Goal: Task Accomplishment & Management: Manage account settings

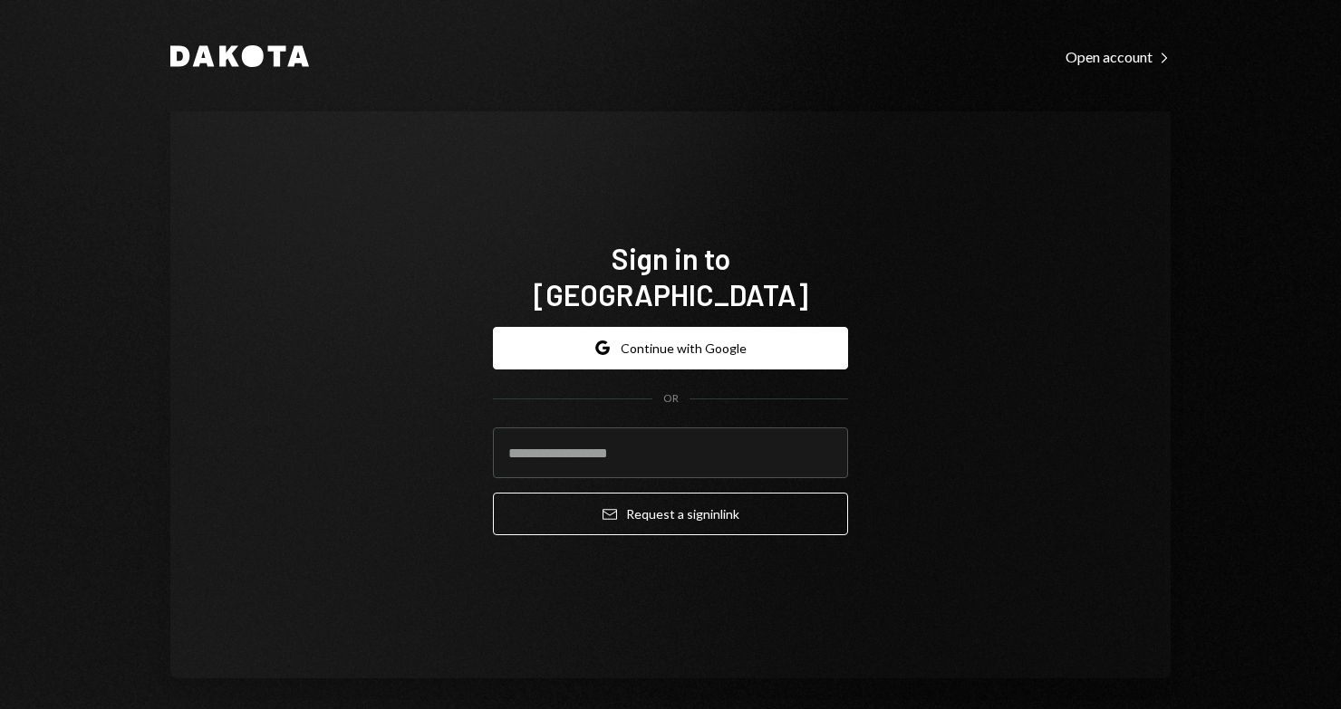
click at [0, 709] on com-1password-button at bounding box center [0, 709] width 0 height 0
click at [660, 294] on div "Sign in to Dakota Google Continue with Google OR Email Request a sign in link" at bounding box center [670, 395] width 355 height 311
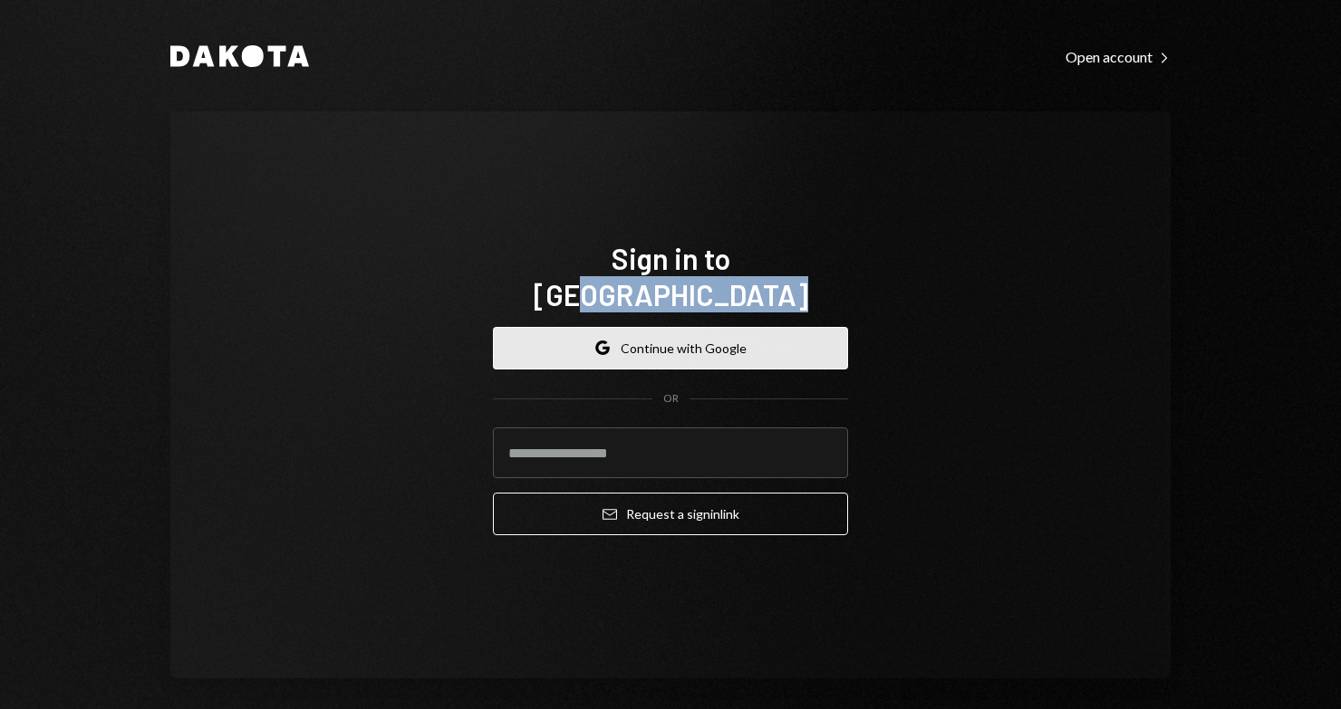
click at [746, 327] on button "Google Continue with Google" at bounding box center [670, 348] width 355 height 43
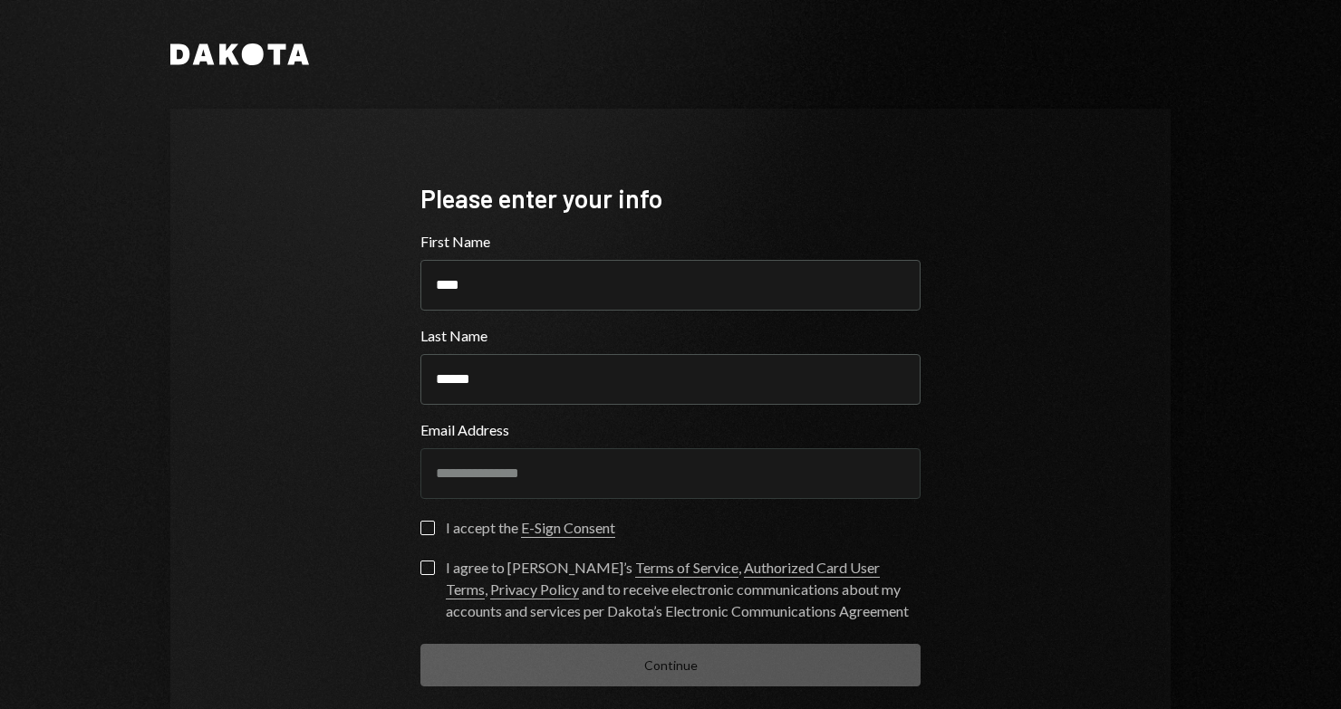
click at [1060, 425] on div "**********" at bounding box center [670, 434] width 1000 height 651
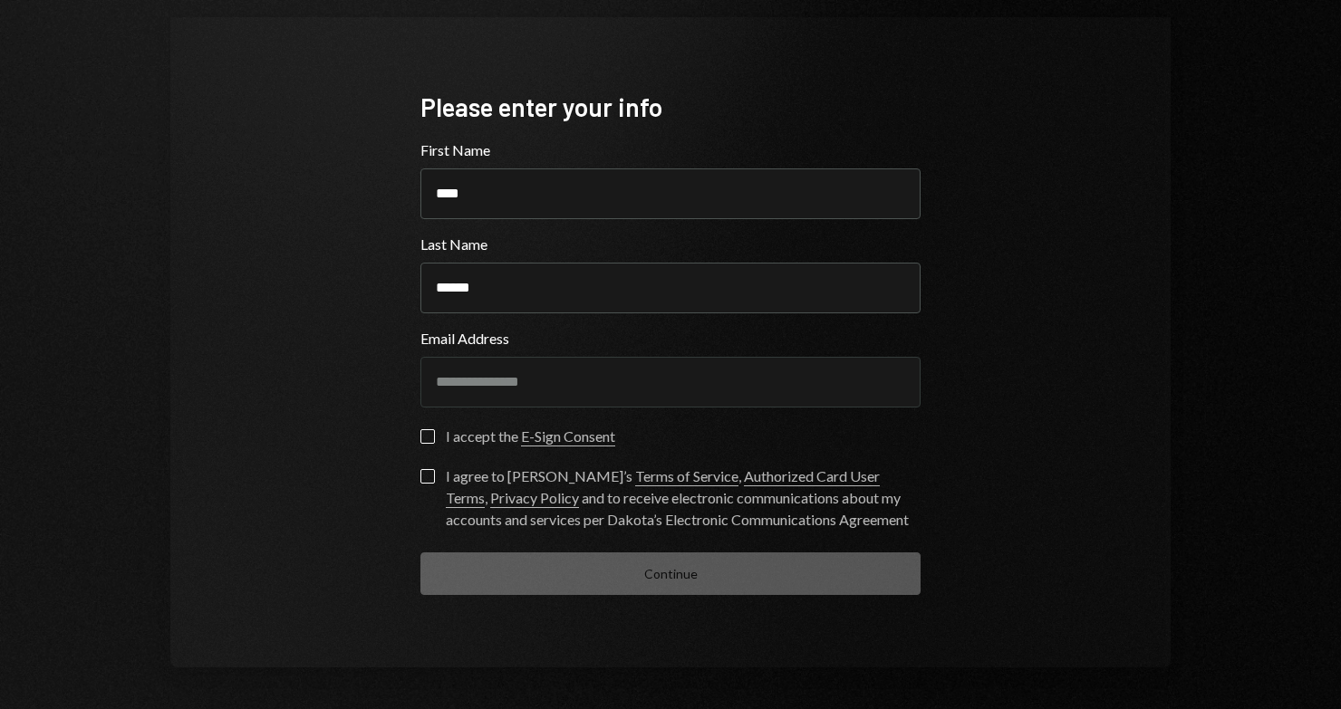
scroll to position [92, 0]
click at [426, 435] on button "I accept the E-Sign Consent" at bounding box center [427, 436] width 14 height 14
click at [427, 472] on button "I agree to Dakota’s Terms of Service , Authorized Card User Terms , Privacy Pol…" at bounding box center [427, 475] width 14 height 14
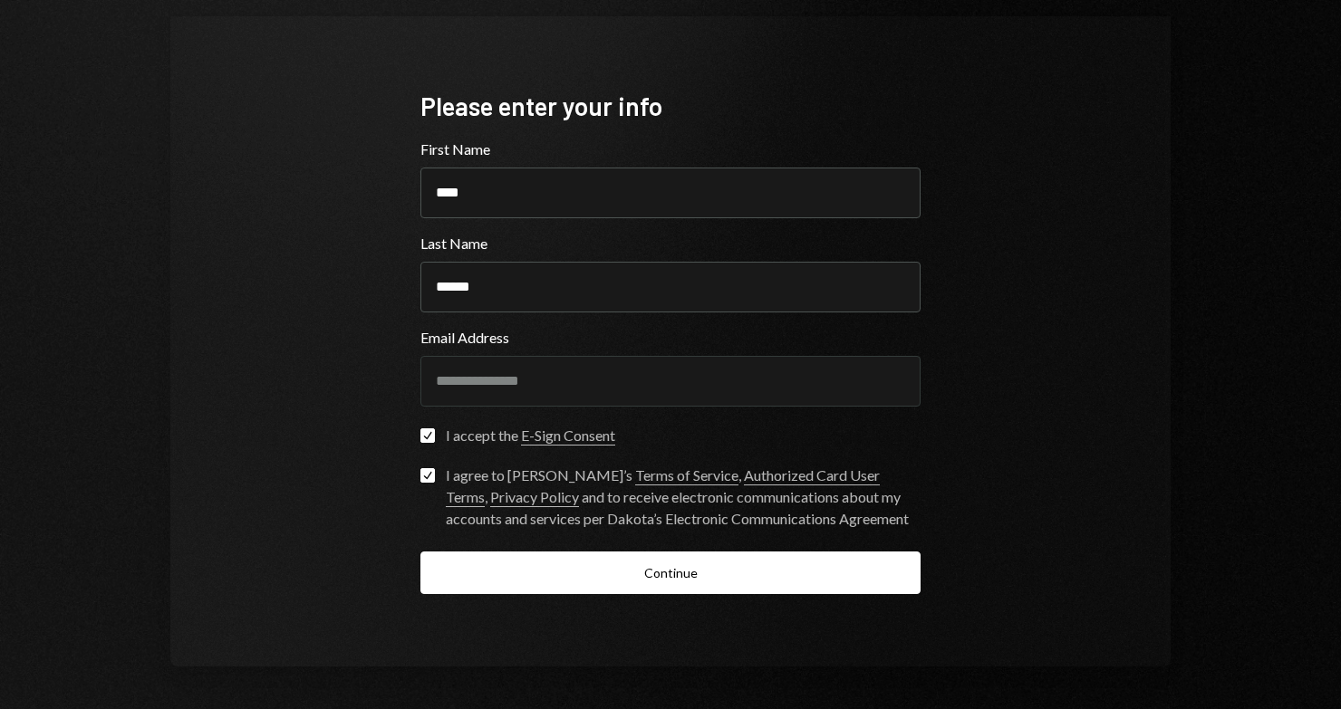
click at [487, 548] on form "**********" at bounding box center [670, 367] width 500 height 456
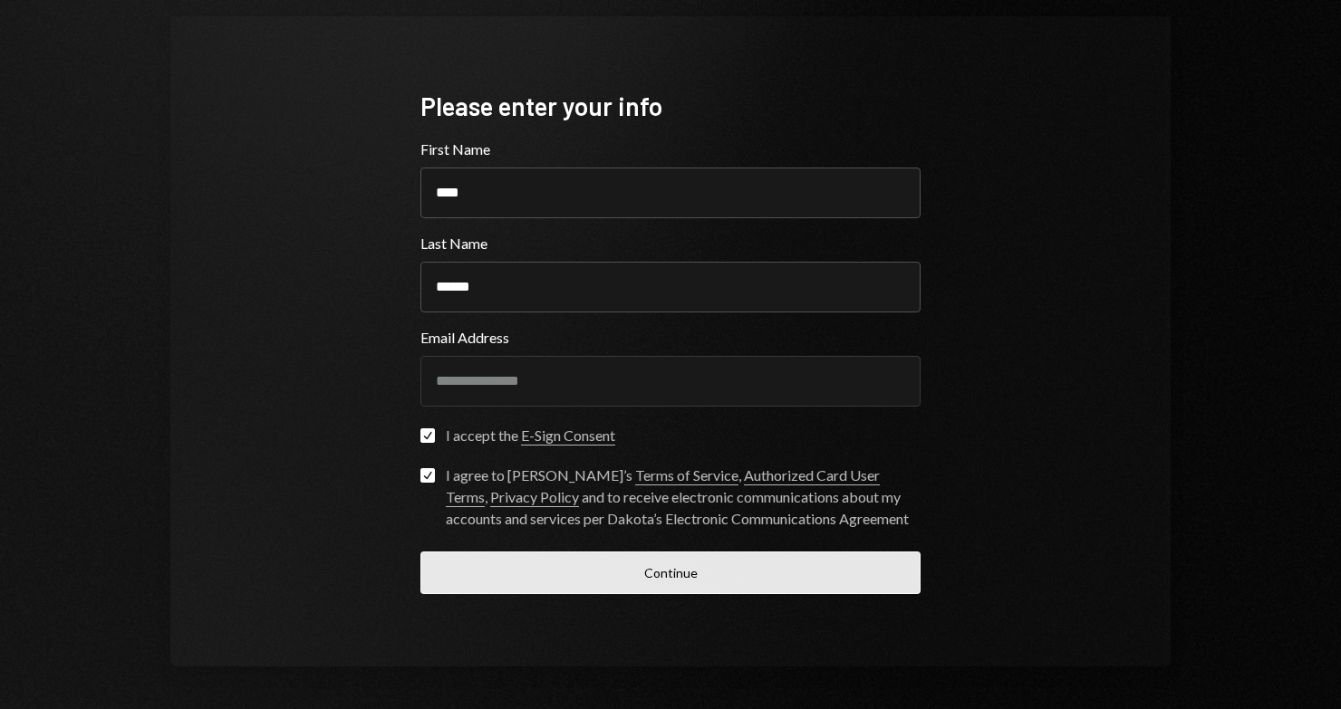
click at [487, 565] on button "Continue" at bounding box center [670, 573] width 500 height 43
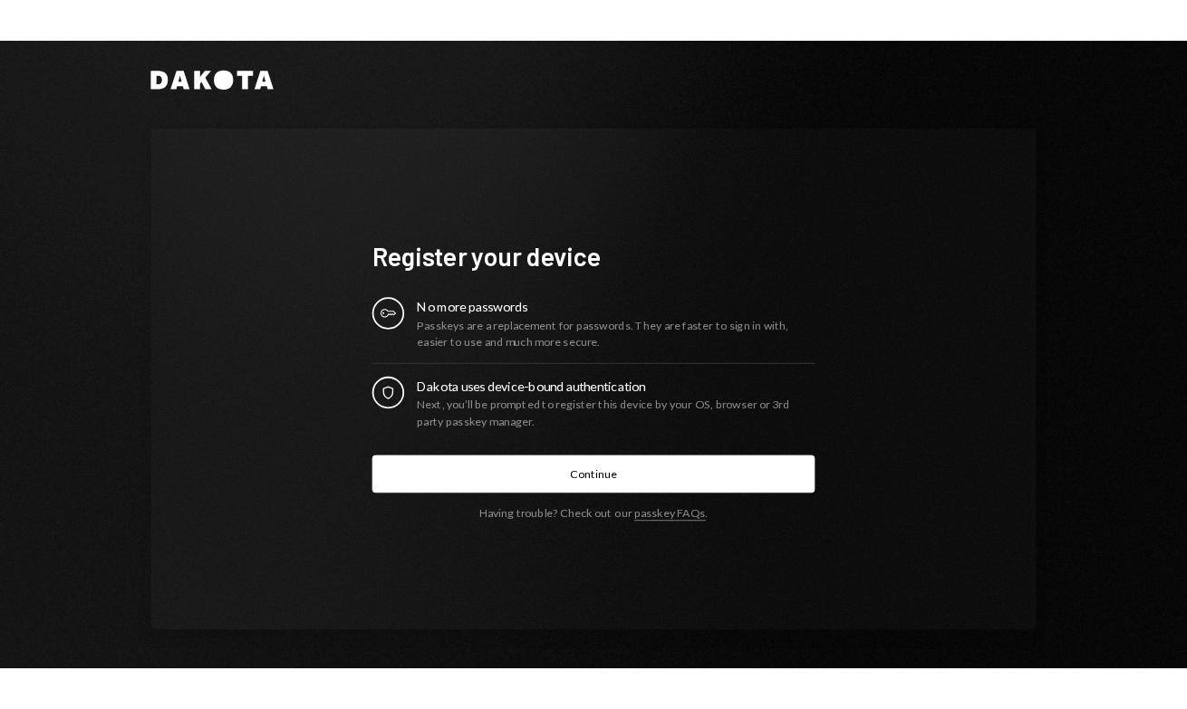
scroll to position [10, 0]
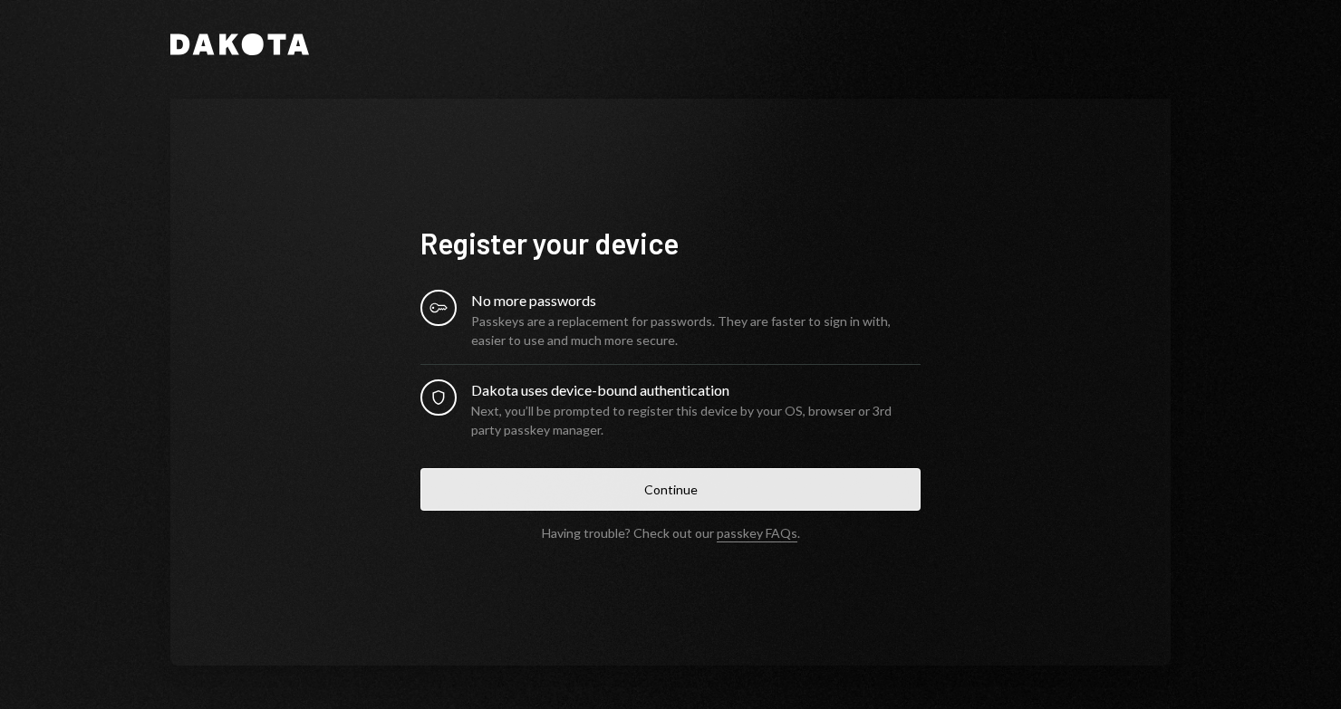
click at [524, 482] on button "Continue" at bounding box center [670, 489] width 500 height 43
click at [705, 495] on button "Continue" at bounding box center [670, 489] width 500 height 43
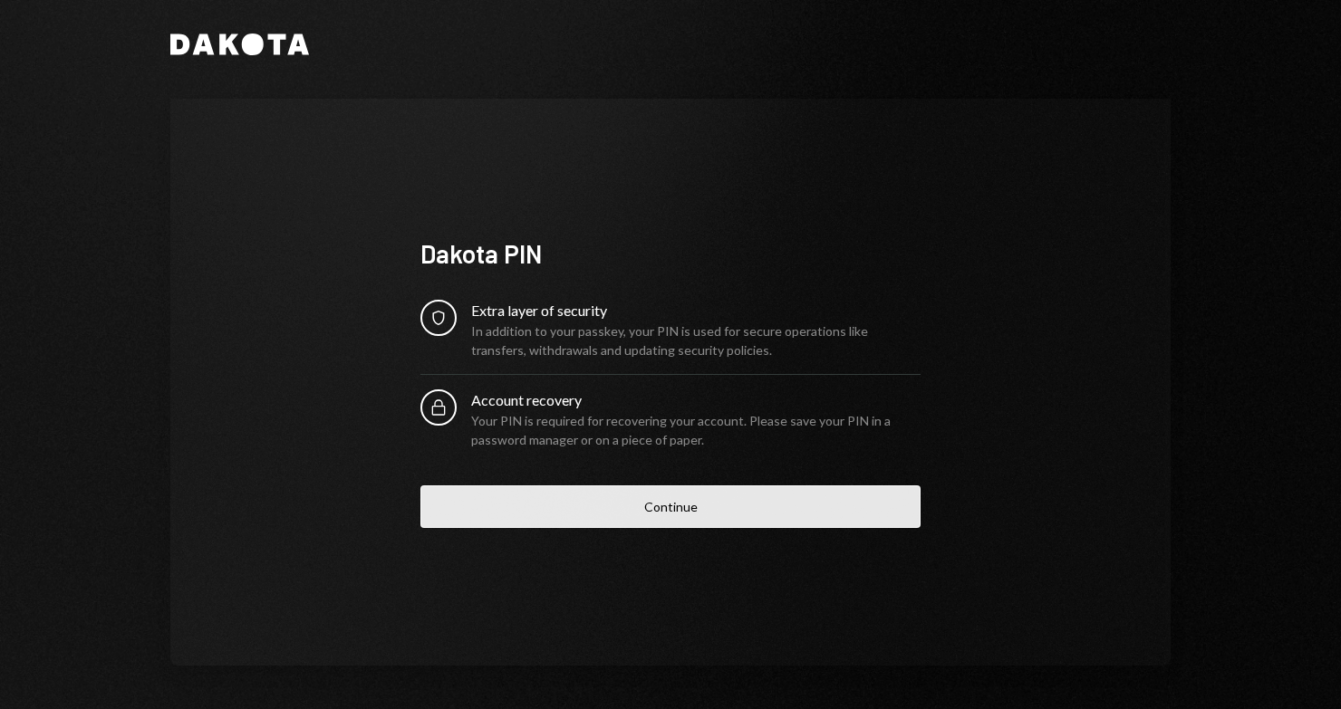
click at [812, 519] on button "Continue" at bounding box center [670, 507] width 500 height 43
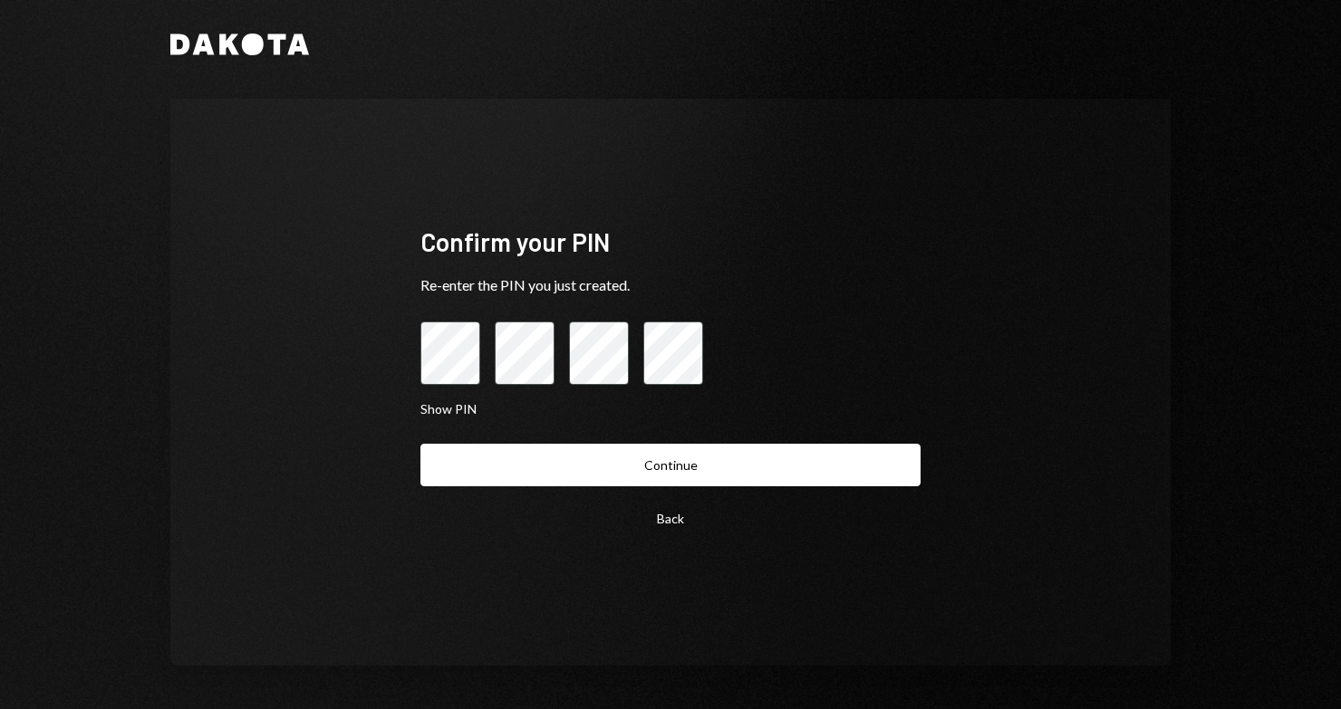
click at [564, 442] on form "Show PIN Back Continue" at bounding box center [670, 431] width 500 height 218
click at [564, 458] on button "Continue" at bounding box center [670, 465] width 500 height 43
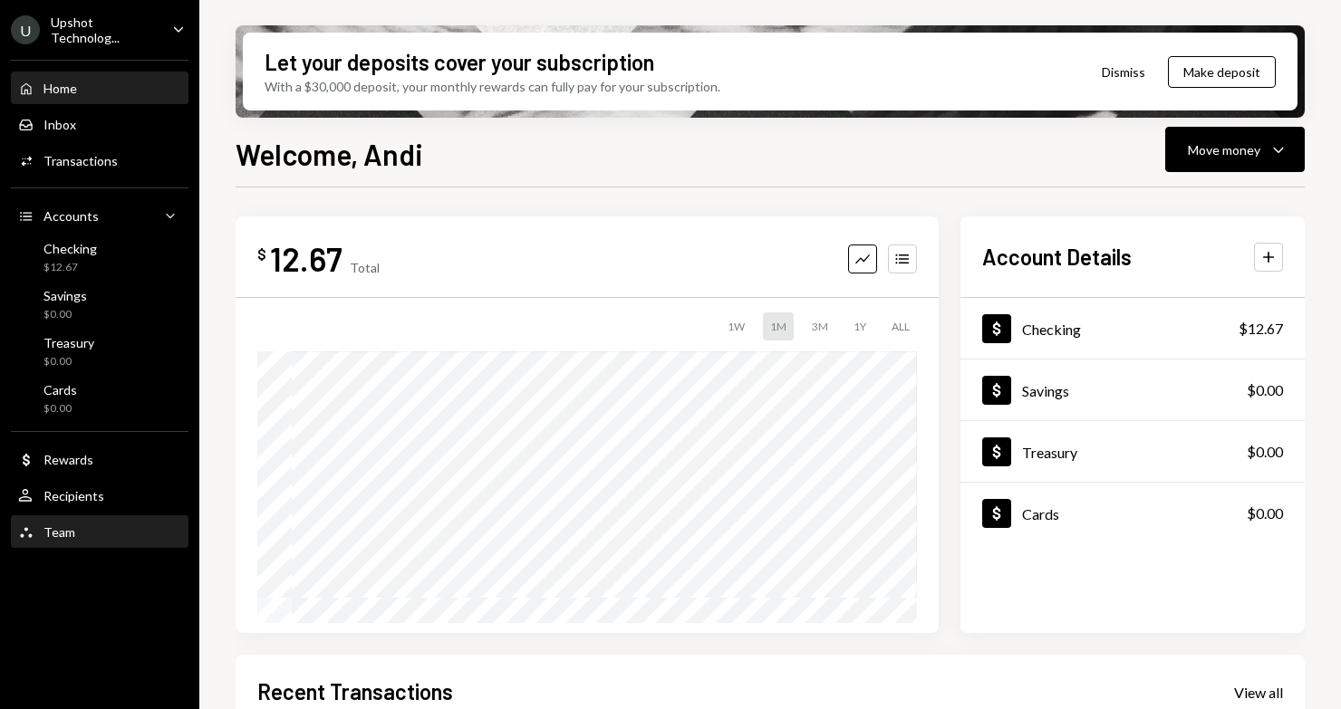
click at [88, 537] on div "Team Team" at bounding box center [99, 533] width 163 height 16
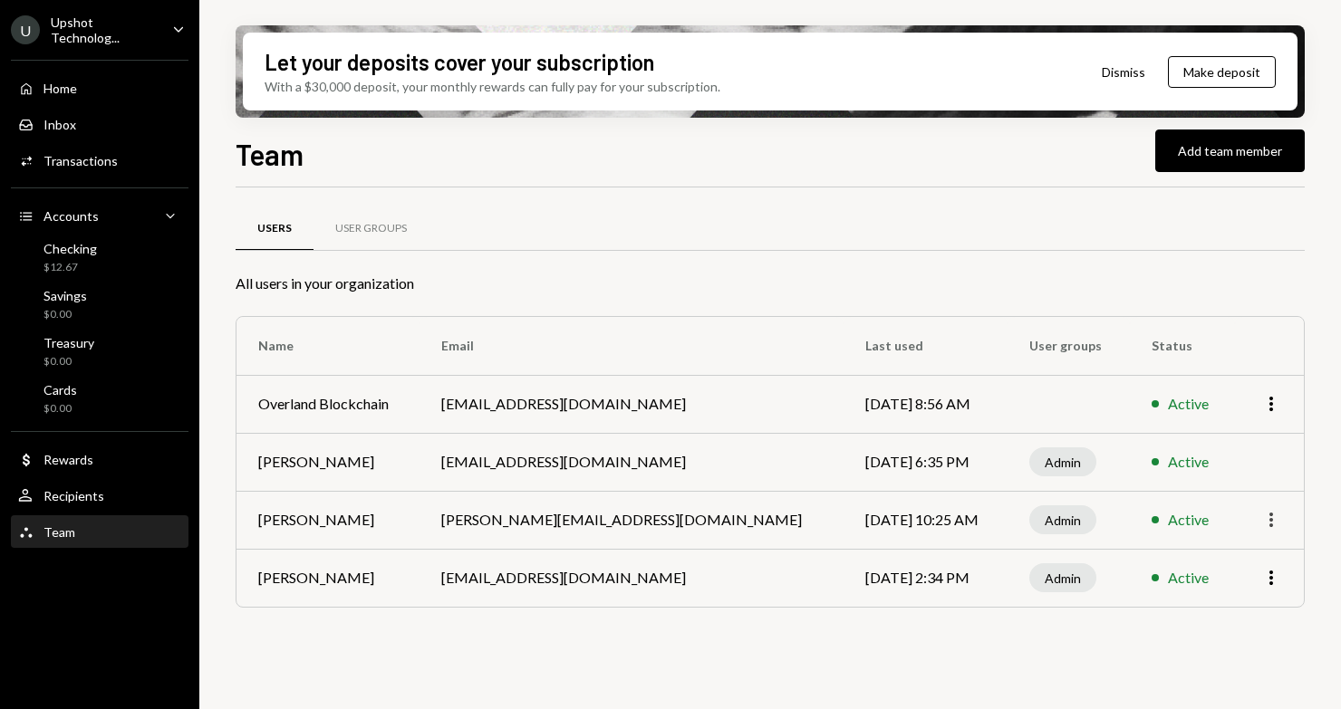
click at [1275, 516] on icon "More" at bounding box center [1271, 520] width 22 height 22
click at [1245, 601] on div "Remove" at bounding box center [1229, 590] width 91 height 32
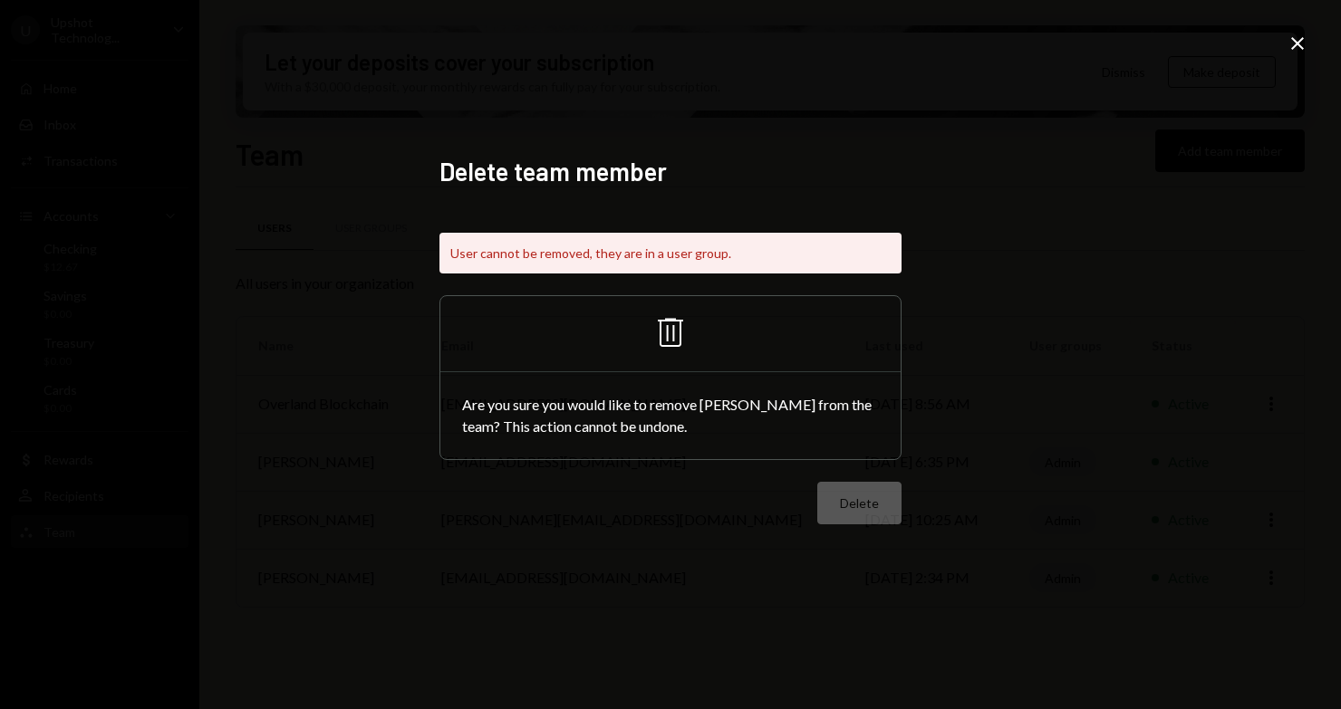
click at [672, 333] on icon at bounding box center [670, 332] width 25 height 29
click at [852, 513] on div "Delete" at bounding box center [670, 503] width 462 height 43
click at [851, 513] on div "Delete" at bounding box center [670, 503] width 462 height 43
click at [851, 512] on div "Delete" at bounding box center [670, 503] width 462 height 43
click at [851, 511] on div "Delete" at bounding box center [670, 503] width 462 height 43
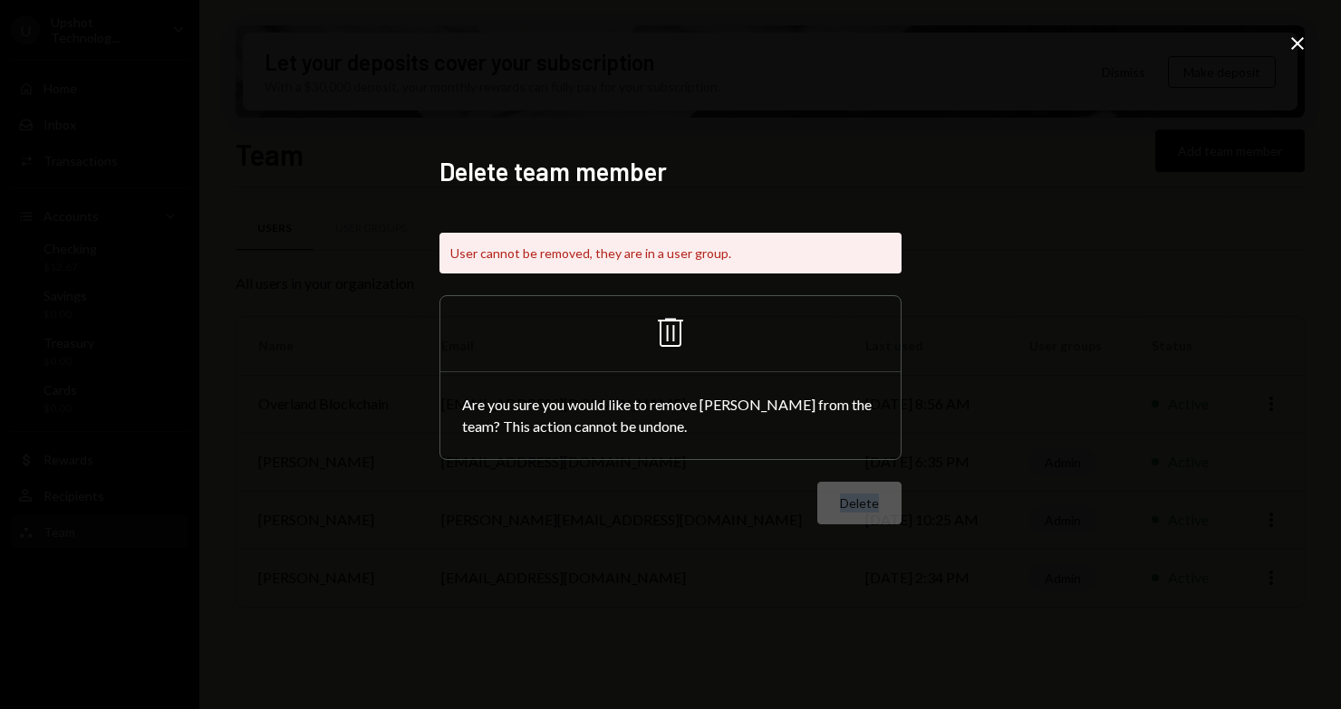
click at [851, 510] on div "Delete" at bounding box center [670, 503] width 462 height 43
click at [689, 336] on icon "Trash" at bounding box center [670, 332] width 43 height 43
click at [1293, 43] on icon "Close" at bounding box center [1298, 44] width 22 height 22
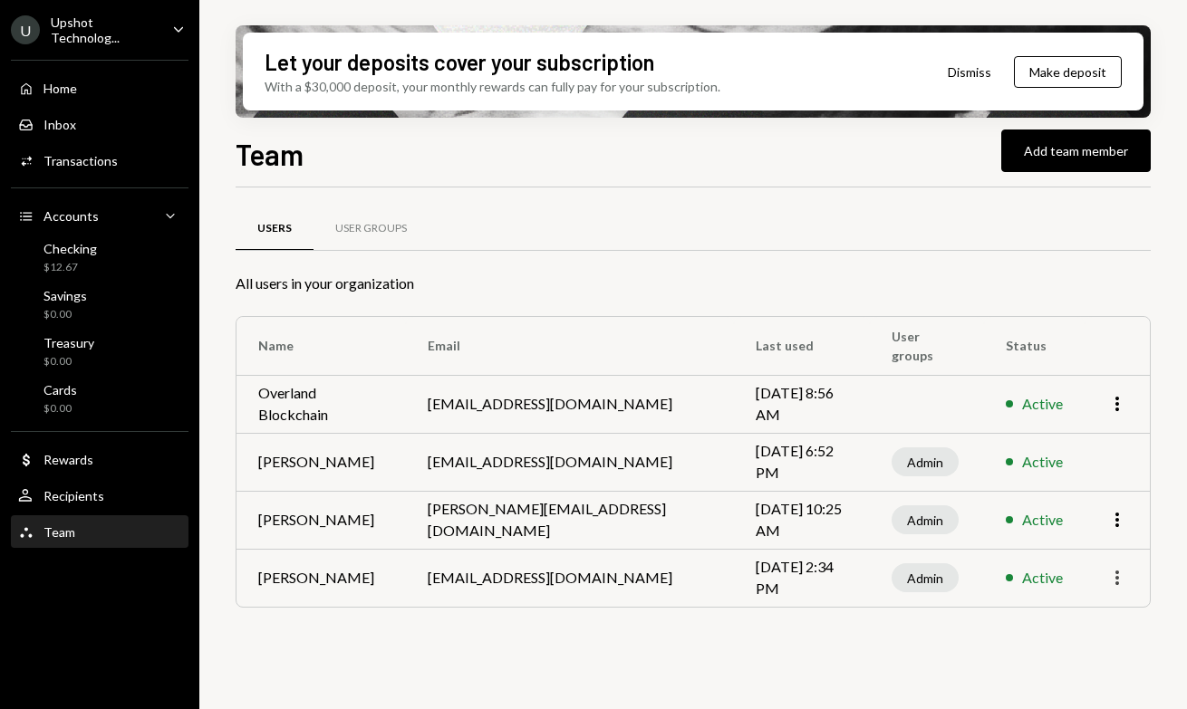
click at [1116, 578] on icon "button" at bounding box center [1117, 578] width 4 height 14
click at [1098, 643] on div "Remove" at bounding box center [1075, 649] width 91 height 32
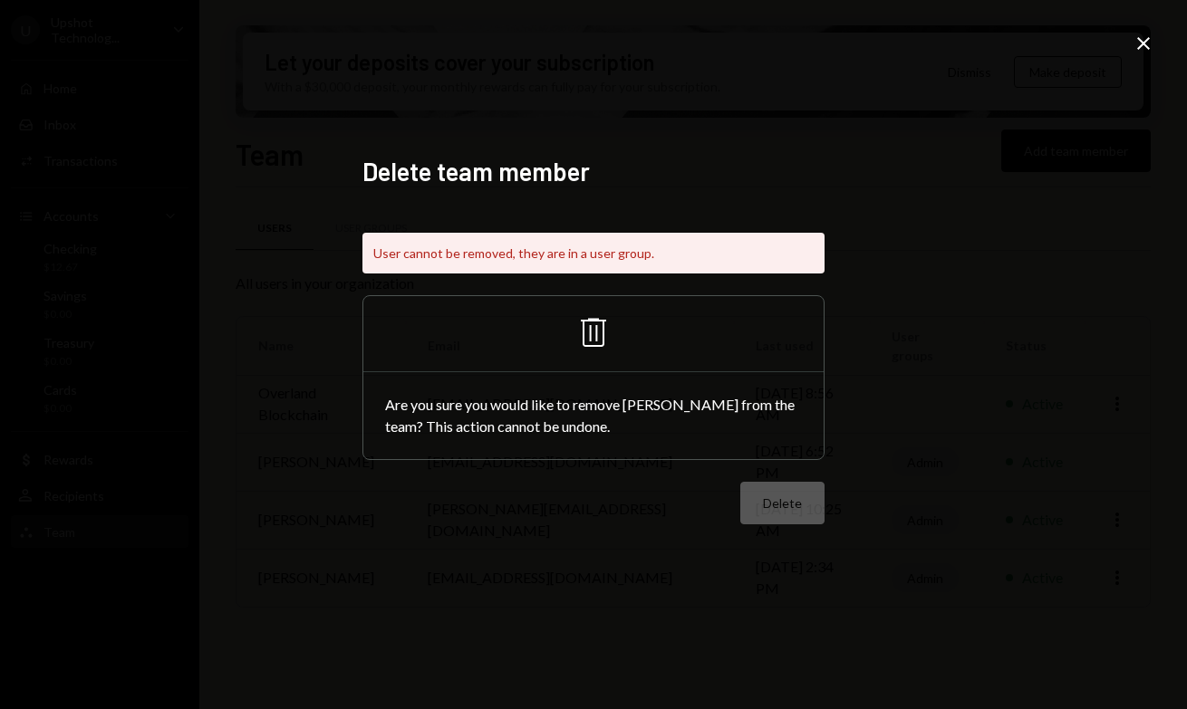
click at [598, 332] on icon "Trash" at bounding box center [593, 332] width 43 height 43
click at [1144, 41] on icon at bounding box center [1143, 43] width 13 height 13
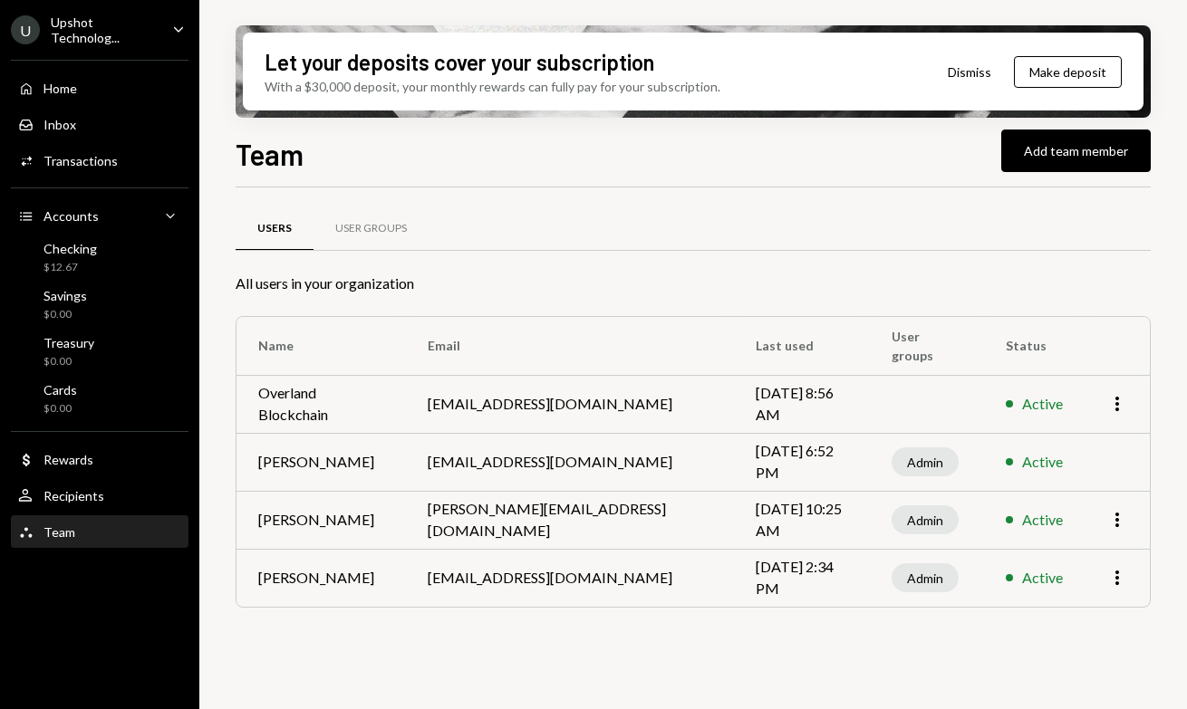
click at [969, 72] on button "Dismiss" at bounding box center [969, 72] width 89 height 43
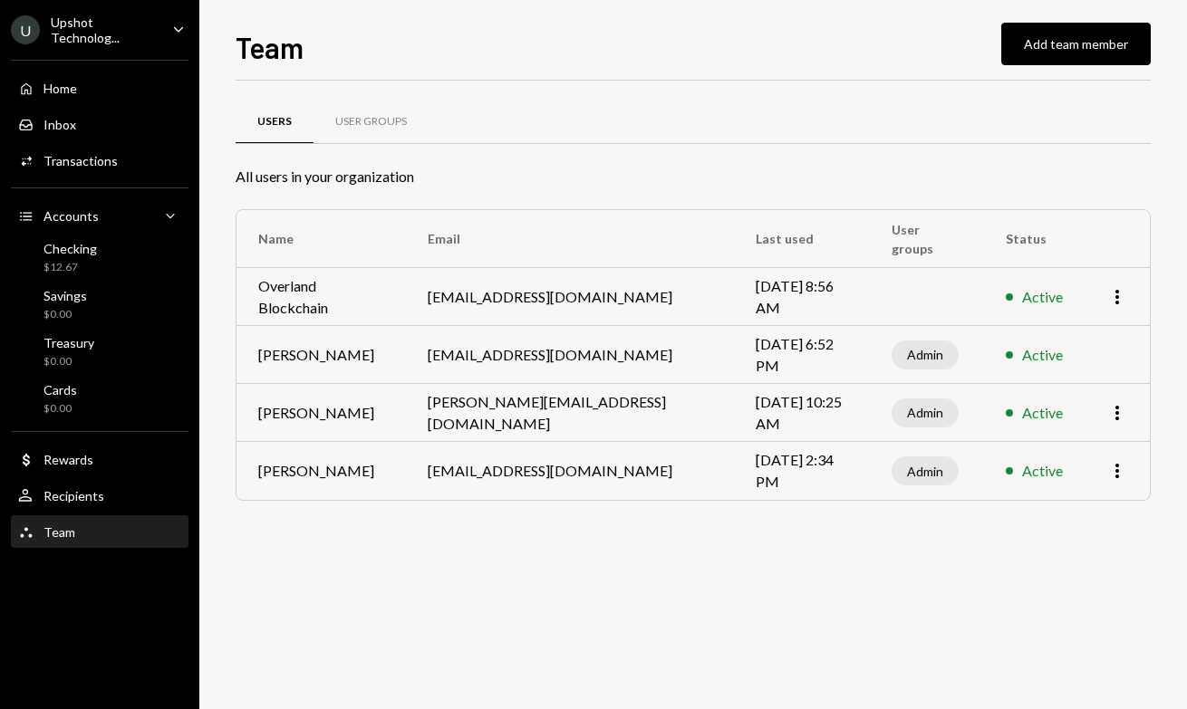
click at [170, 35] on icon "Caret Down" at bounding box center [179, 29] width 20 height 20
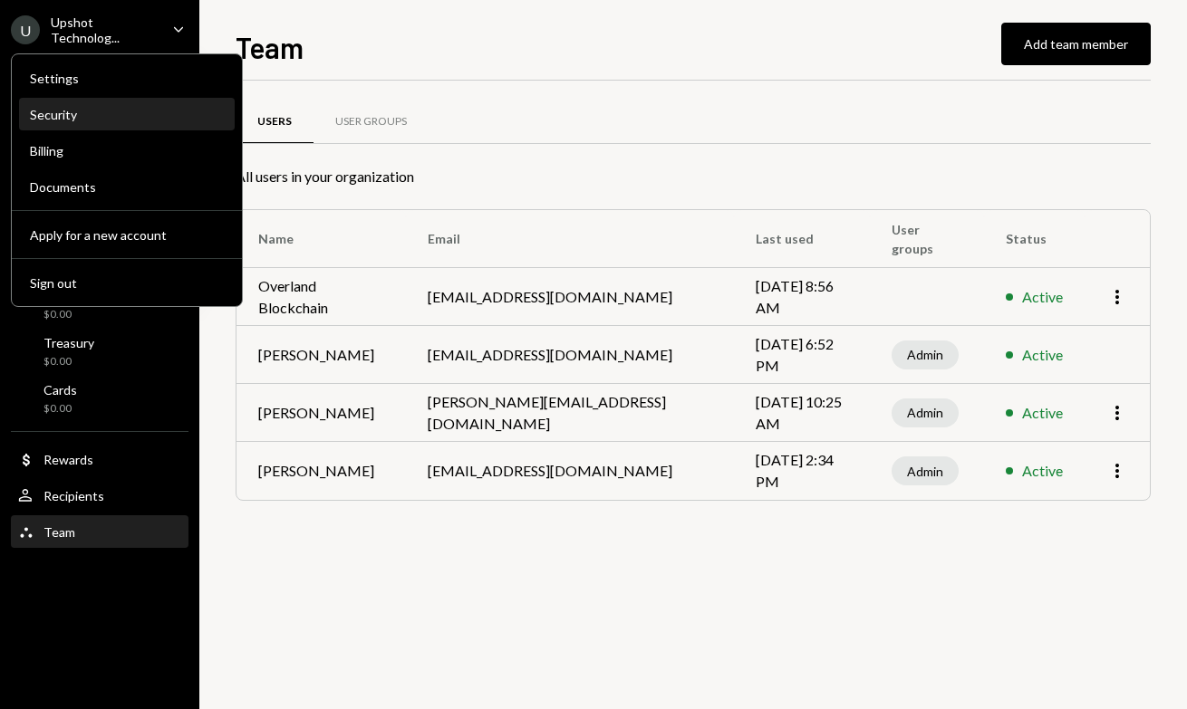
click at [105, 124] on div "Security" at bounding box center [127, 115] width 194 height 31
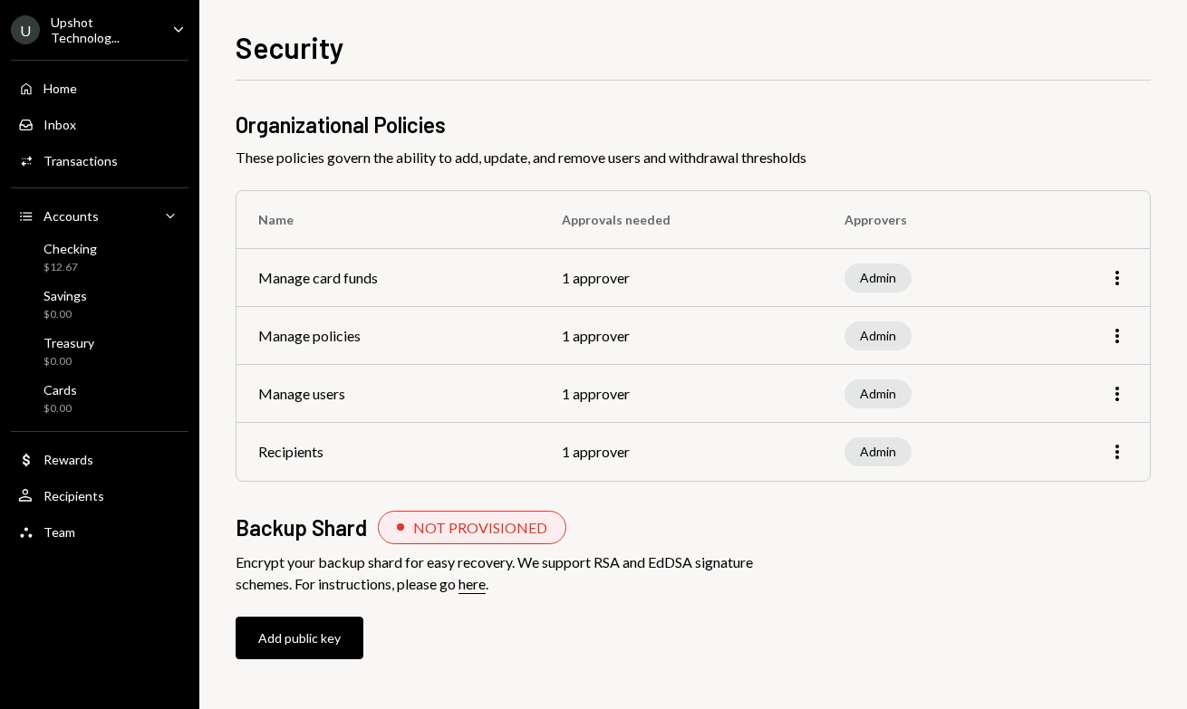
click at [582, 280] on td "1 approver" at bounding box center [681, 278] width 283 height 58
click at [1112, 278] on icon "More" at bounding box center [1117, 278] width 22 height 22
click at [1064, 327] on div "Edit" at bounding box center [1075, 317] width 91 height 32
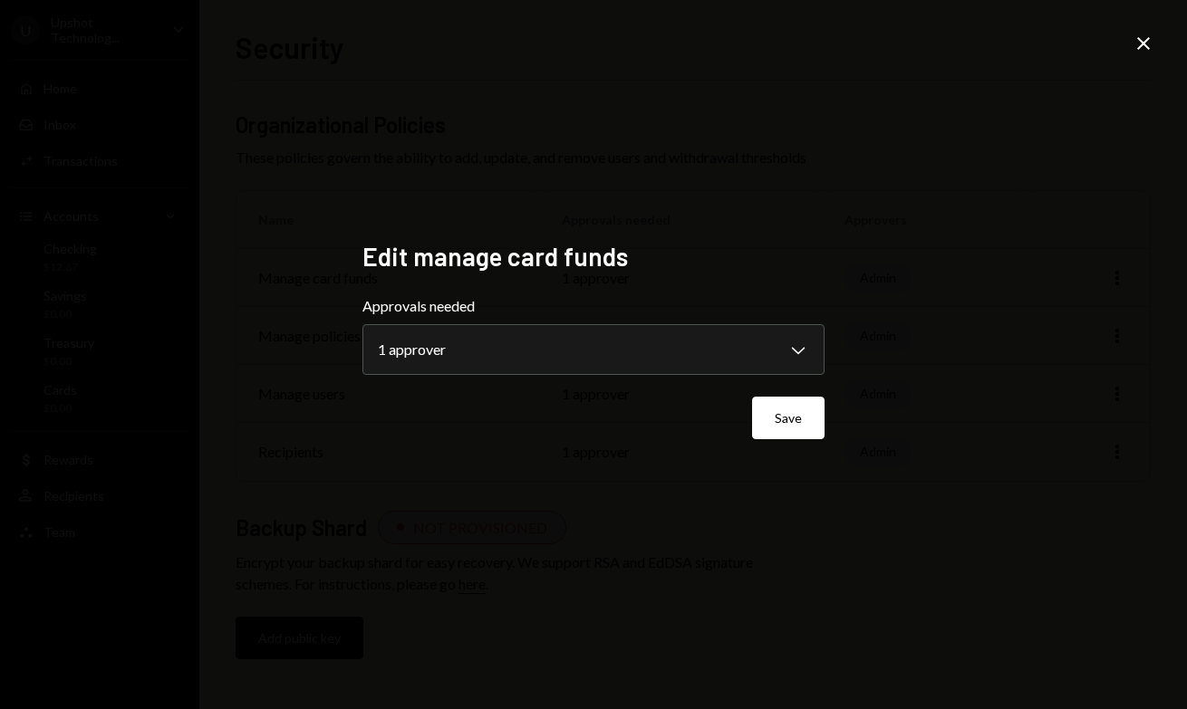
click at [1145, 42] on icon at bounding box center [1143, 43] width 13 height 13
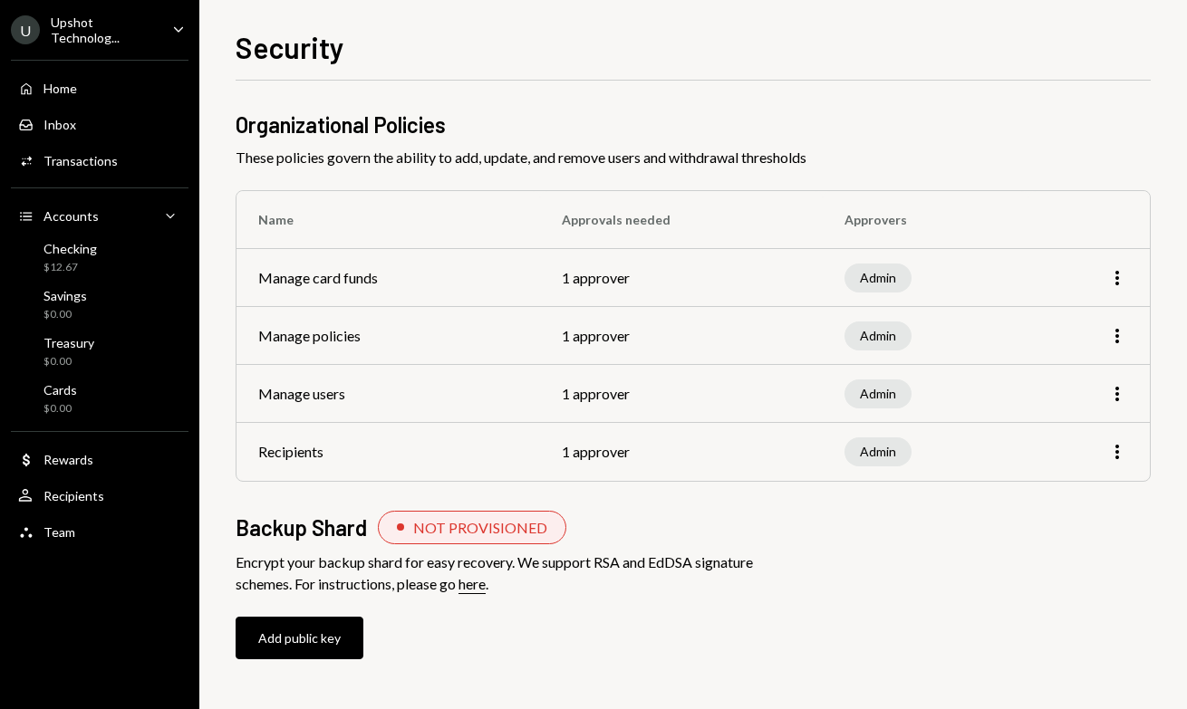
click at [111, 35] on div "Upshot Technolog..." at bounding box center [104, 29] width 107 height 31
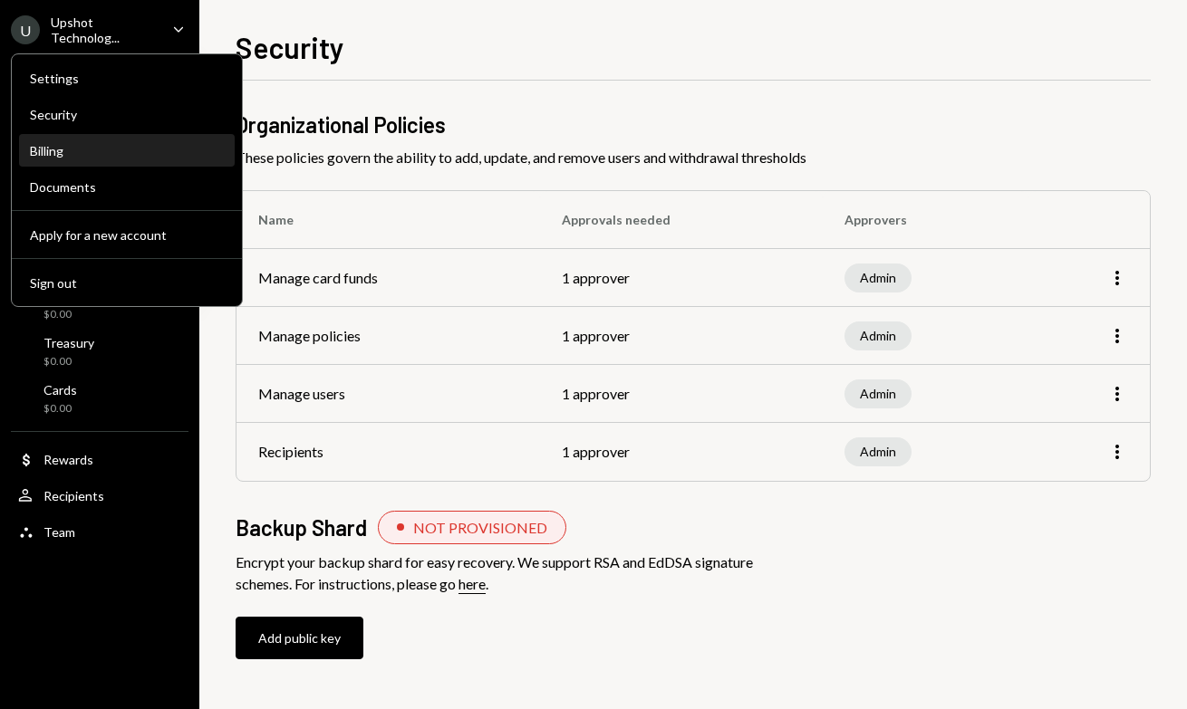
click at [121, 144] on div "Billing" at bounding box center [127, 150] width 194 height 15
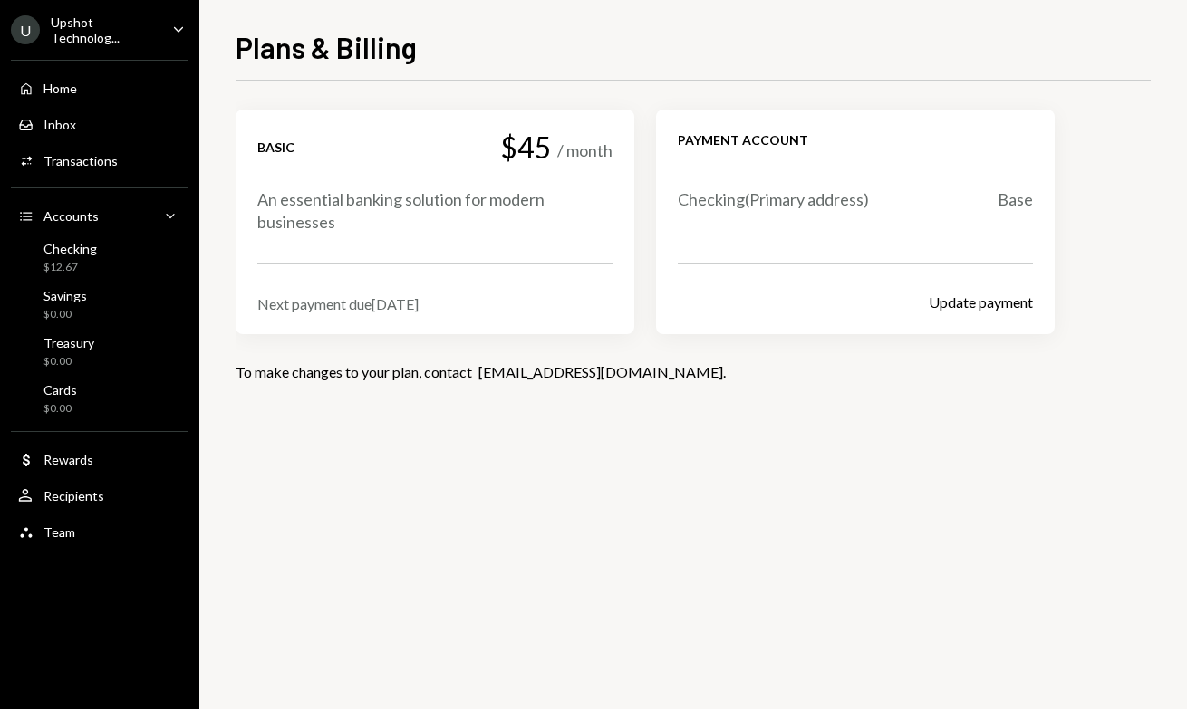
click at [145, 11] on ul "U Upshot Technolog... Caret Down Home Home Inbox Inbox Activities Transactions …" at bounding box center [99, 276] width 199 height 552
click at [162, 26] on div "U Upshot Technolog... Caret Down" at bounding box center [99, 29] width 199 height 31
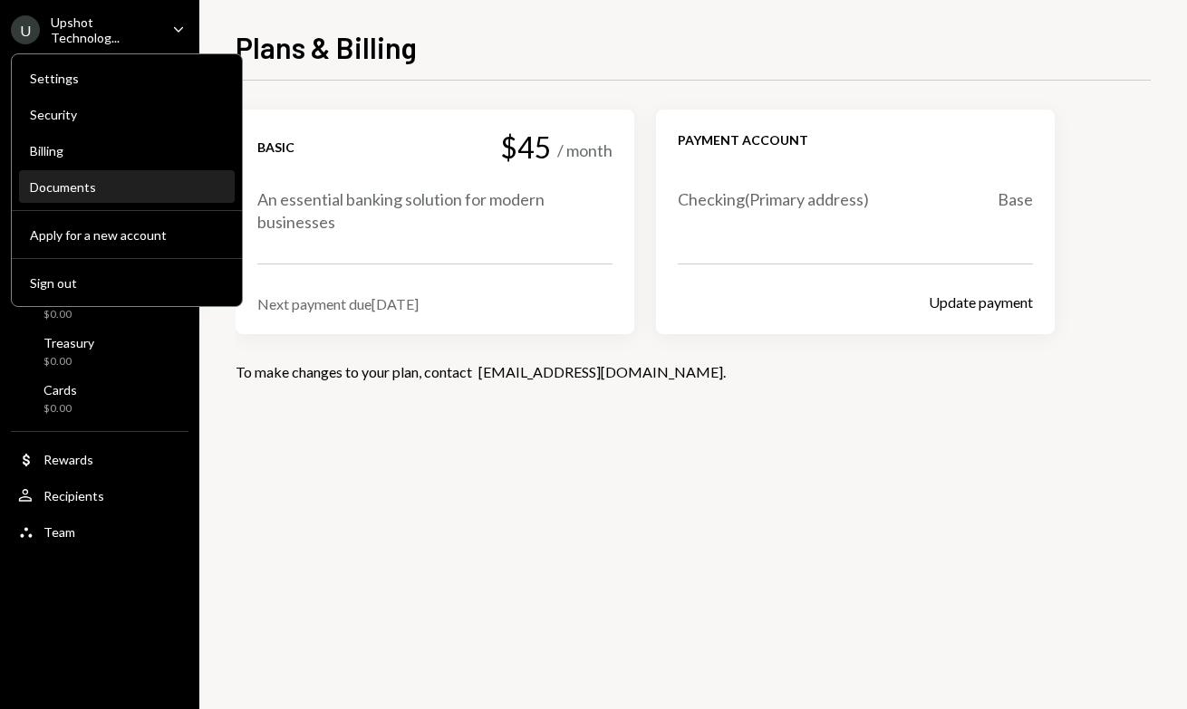
click at [90, 185] on div "Documents" at bounding box center [127, 186] width 194 height 15
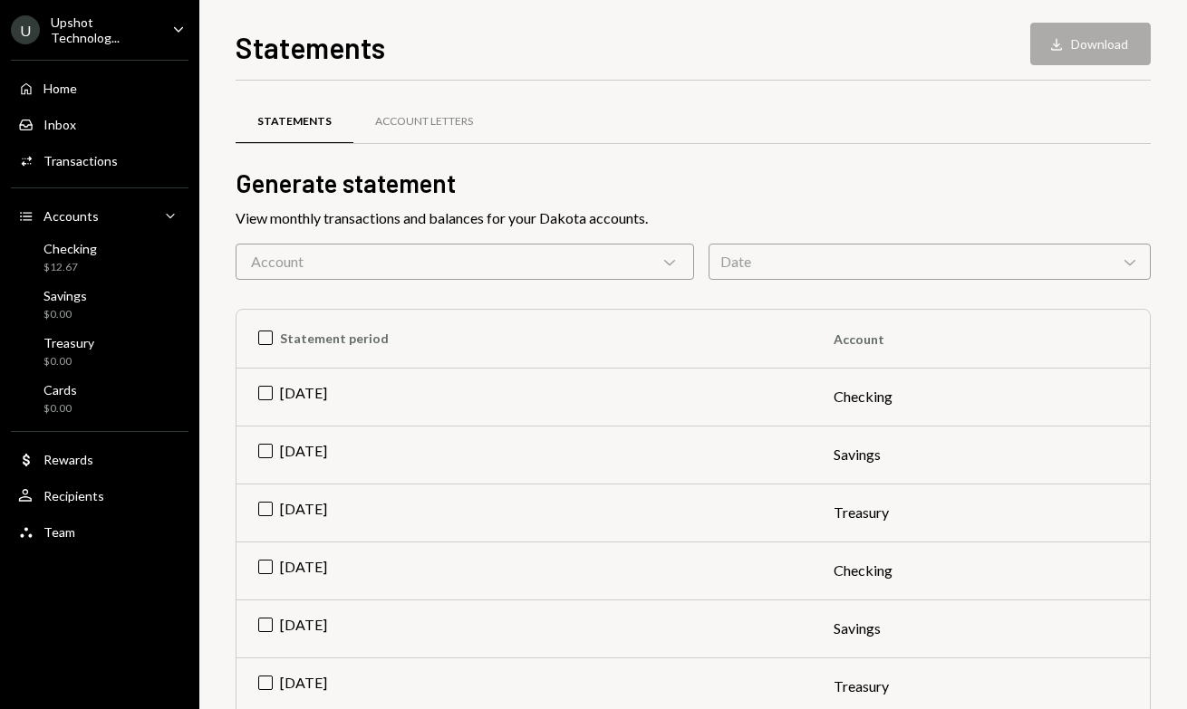
click at [158, 35] on div "U Upshot Technolog... Caret Down" at bounding box center [99, 29] width 199 height 31
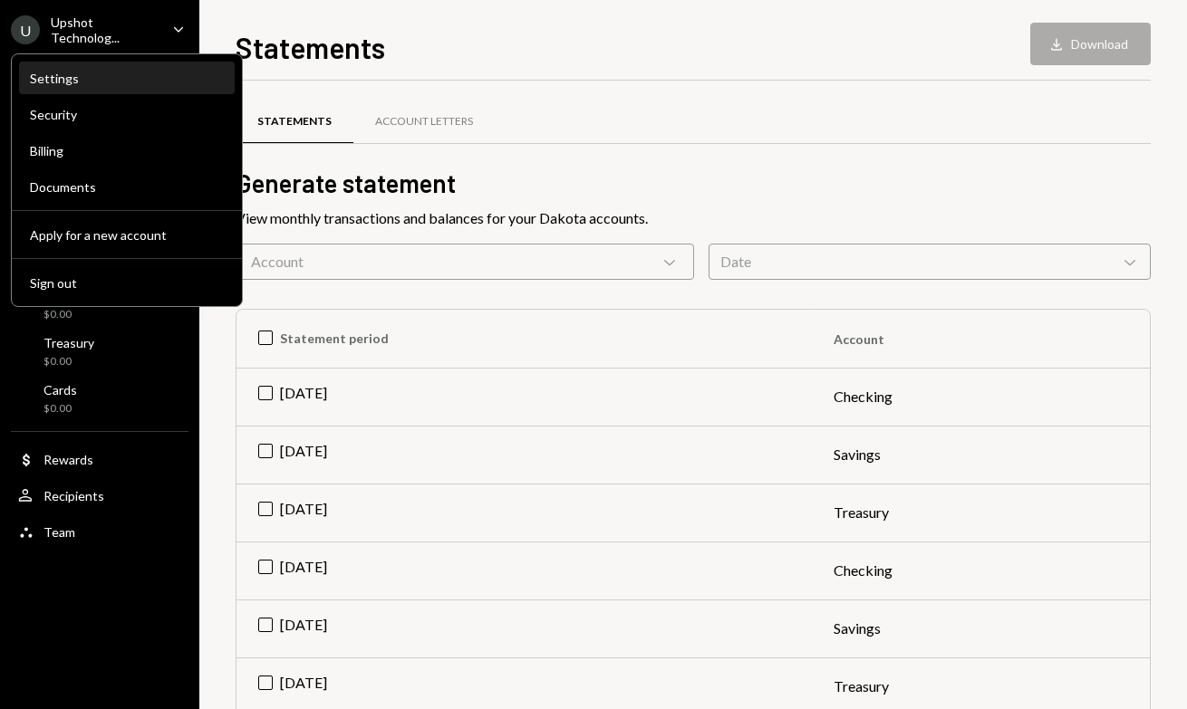
click at [157, 70] on div "Settings" at bounding box center [127, 78] width 194 height 31
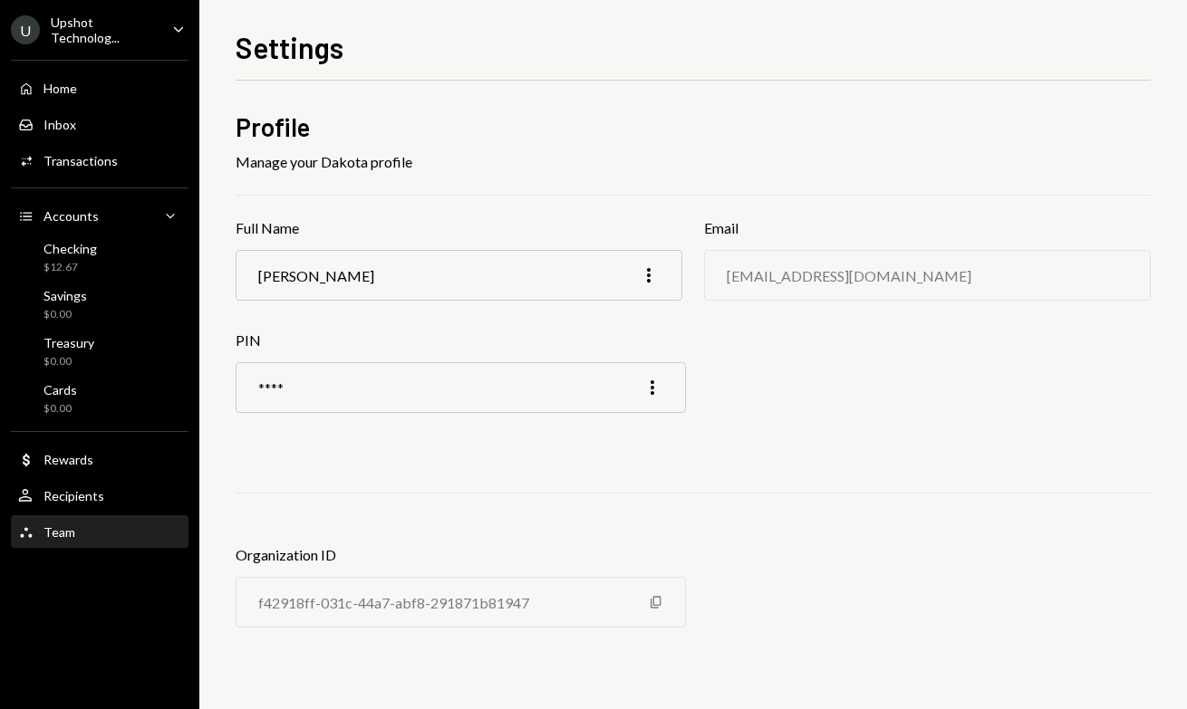
click at [79, 531] on div "Team Team" at bounding box center [99, 533] width 163 height 16
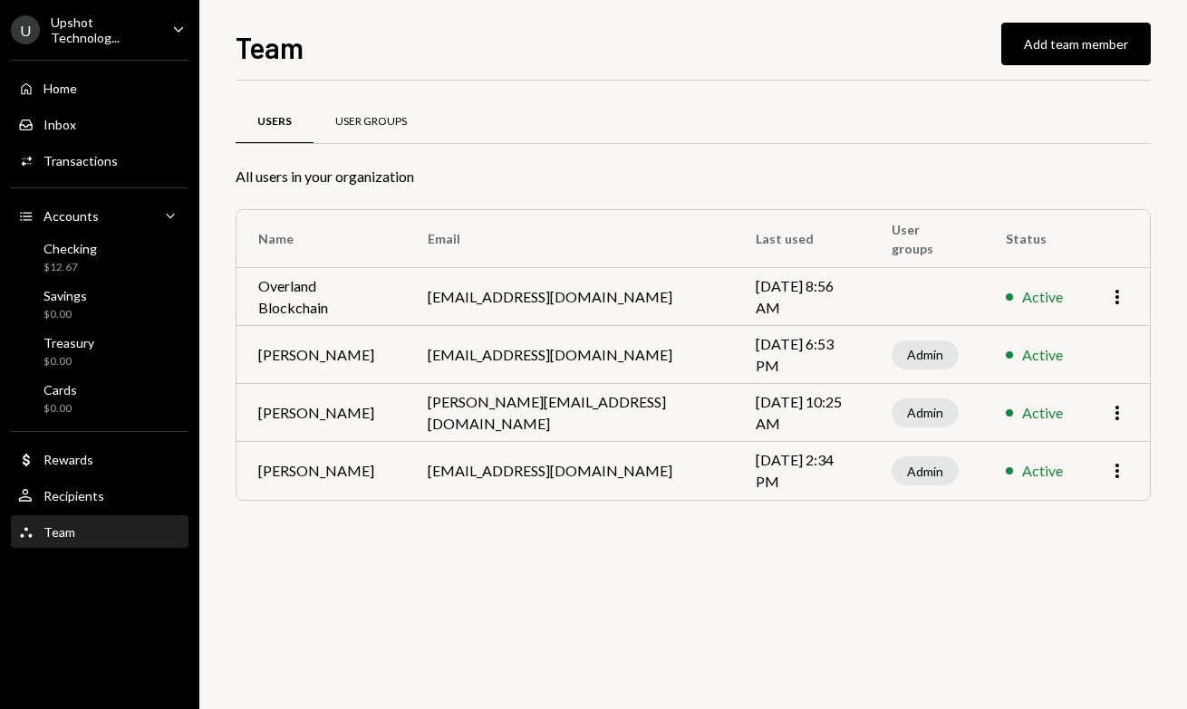
click at [382, 121] on div "User Groups" at bounding box center [371, 121] width 72 height 15
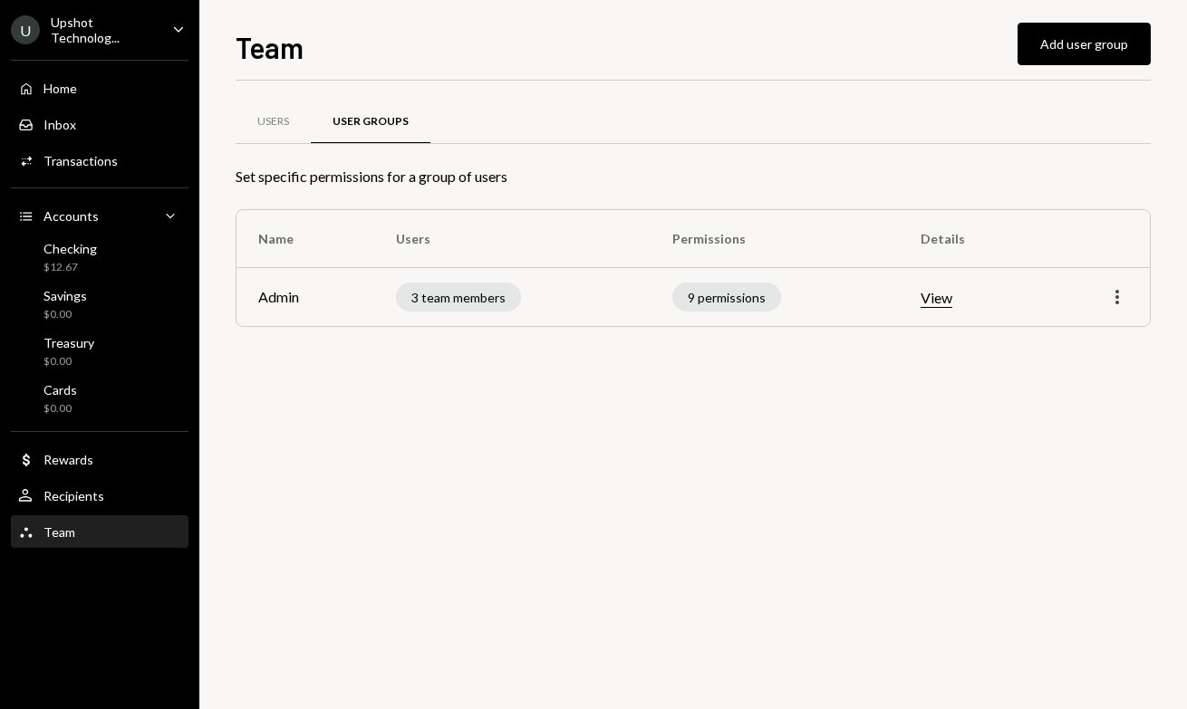
click at [1115, 298] on icon "More" at bounding box center [1117, 297] width 22 height 22
click at [1079, 332] on div "Edit" at bounding box center [1075, 336] width 91 height 32
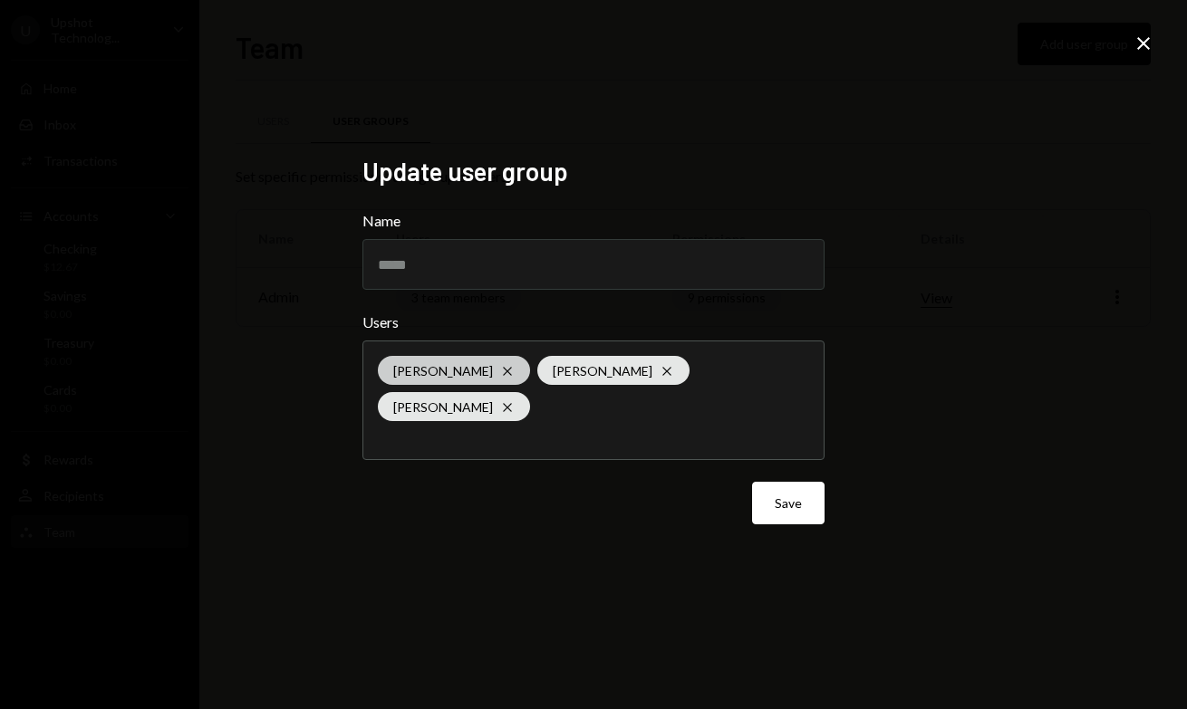
click at [506, 369] on icon "Cross" at bounding box center [507, 371] width 14 height 14
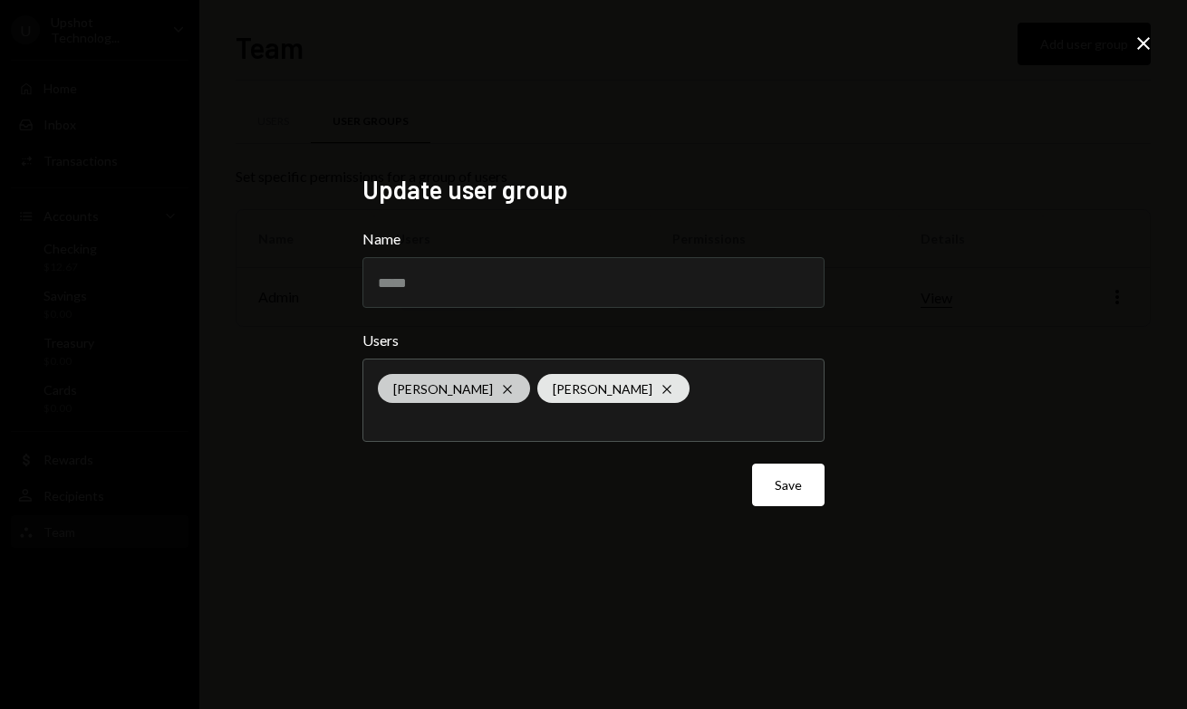
click at [511, 382] on icon "Cross" at bounding box center [507, 389] width 14 height 14
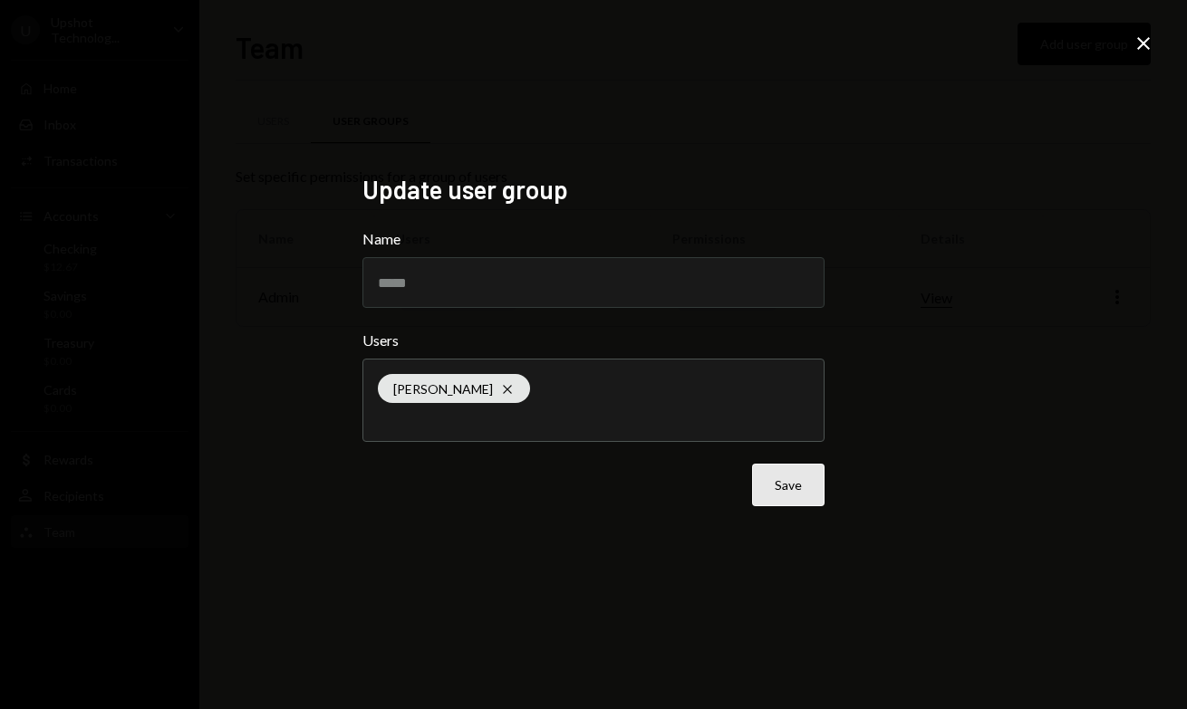
click at [806, 484] on button "Save" at bounding box center [788, 485] width 72 height 43
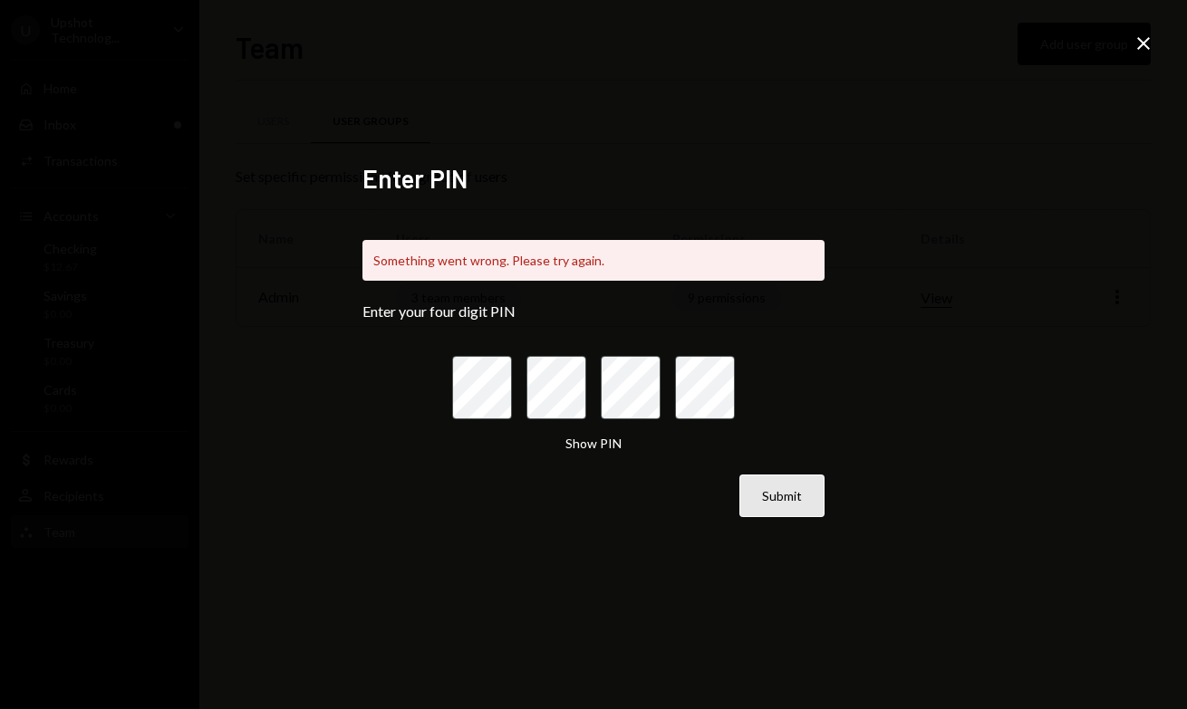
click at [800, 504] on button "Submit" at bounding box center [781, 496] width 85 height 43
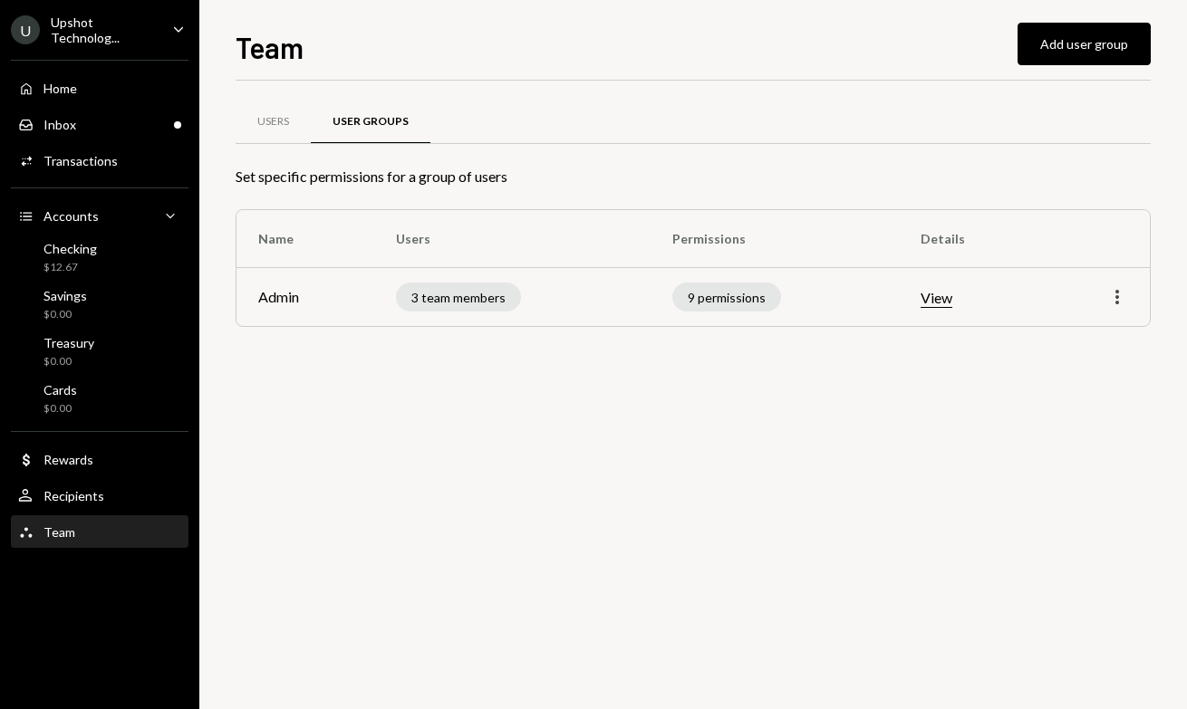
click at [1120, 299] on icon "More" at bounding box center [1117, 297] width 22 height 22
click at [728, 490] on div "Users User Groups Set specific permissions for a group of users Name Users Perm…" at bounding box center [693, 395] width 915 height 629
click at [135, 492] on div "User Recipients" at bounding box center [99, 496] width 163 height 16
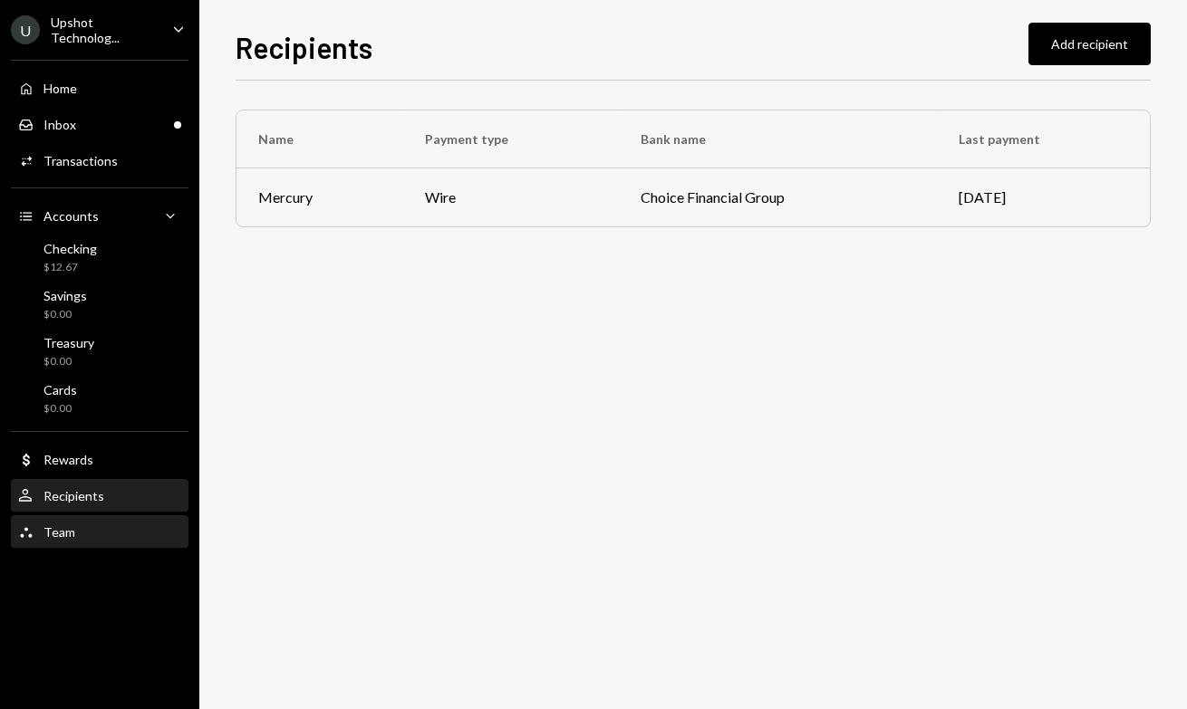
click at [109, 535] on div "Team Team" at bounding box center [99, 533] width 163 height 16
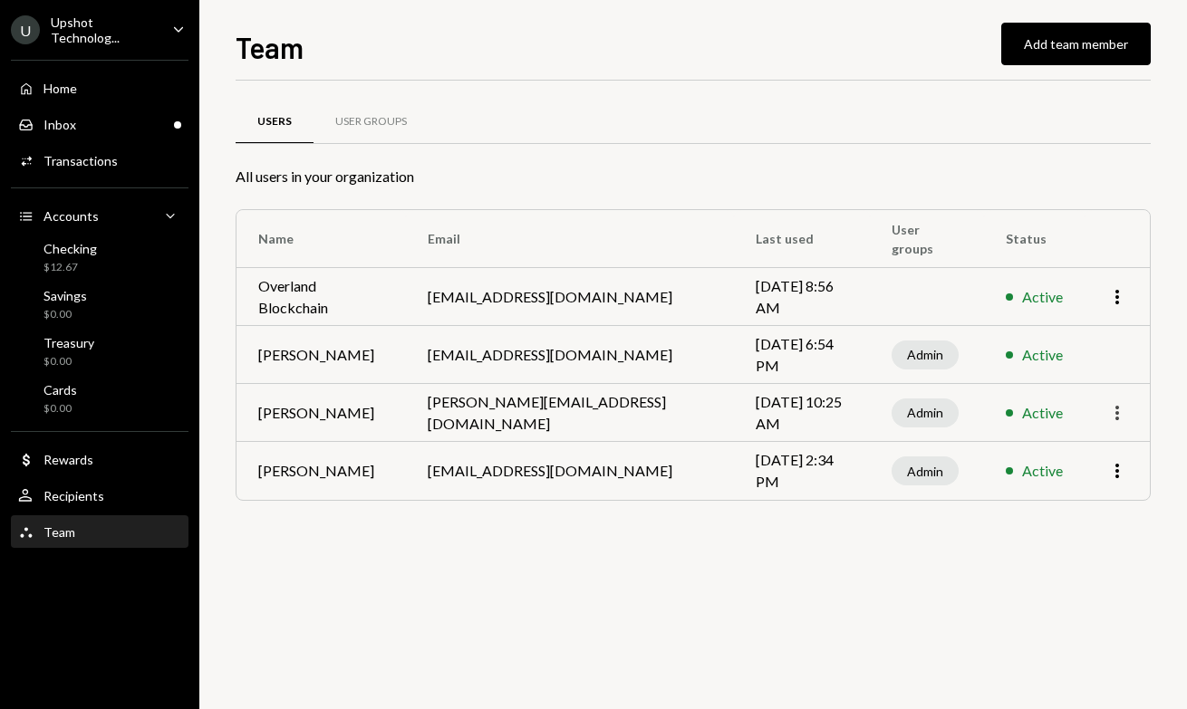
click at [1124, 410] on icon "More" at bounding box center [1117, 413] width 22 height 22
click at [1082, 493] on div "Remove" at bounding box center [1075, 484] width 91 height 32
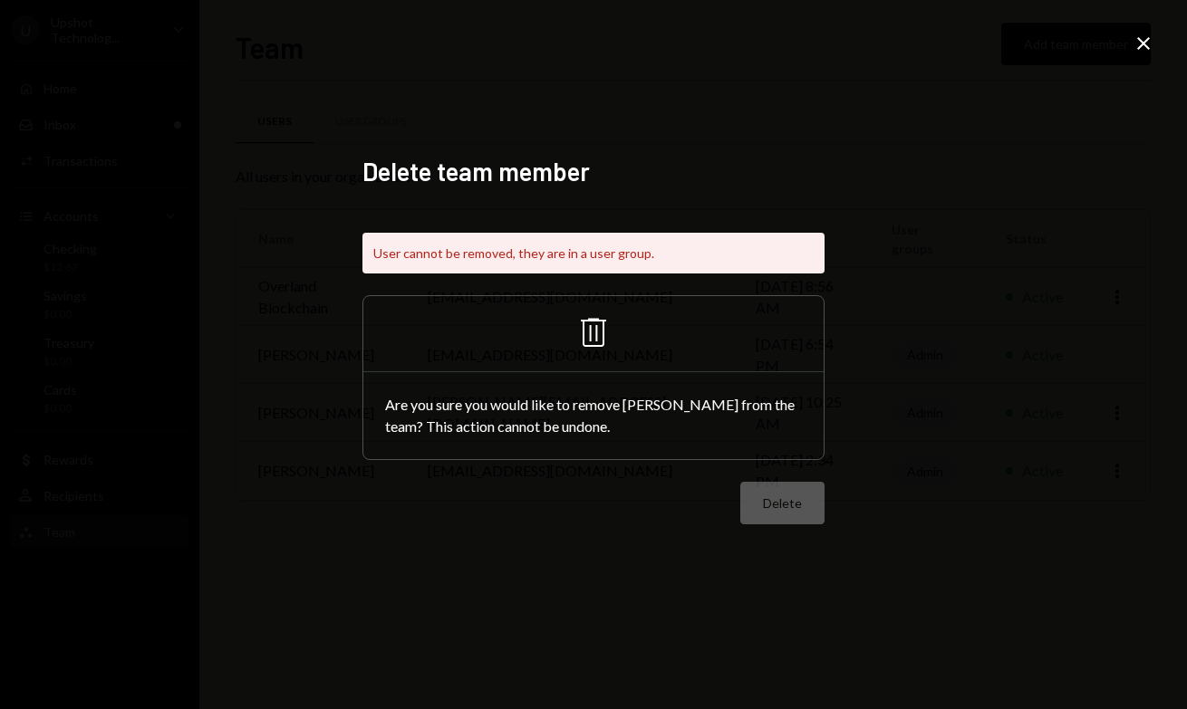
click at [1142, 40] on icon "Close" at bounding box center [1144, 44] width 22 height 22
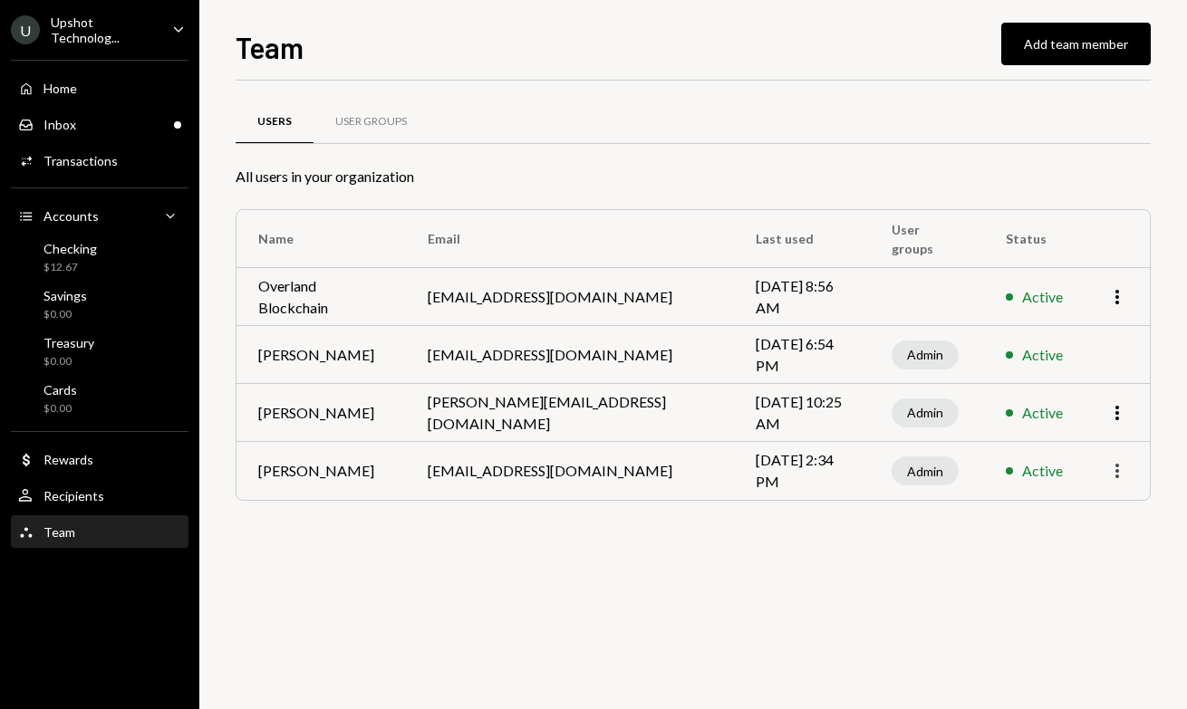
click at [1115, 462] on icon "More" at bounding box center [1117, 471] width 22 height 22
click at [1081, 545] on div "Remove" at bounding box center [1075, 542] width 91 height 32
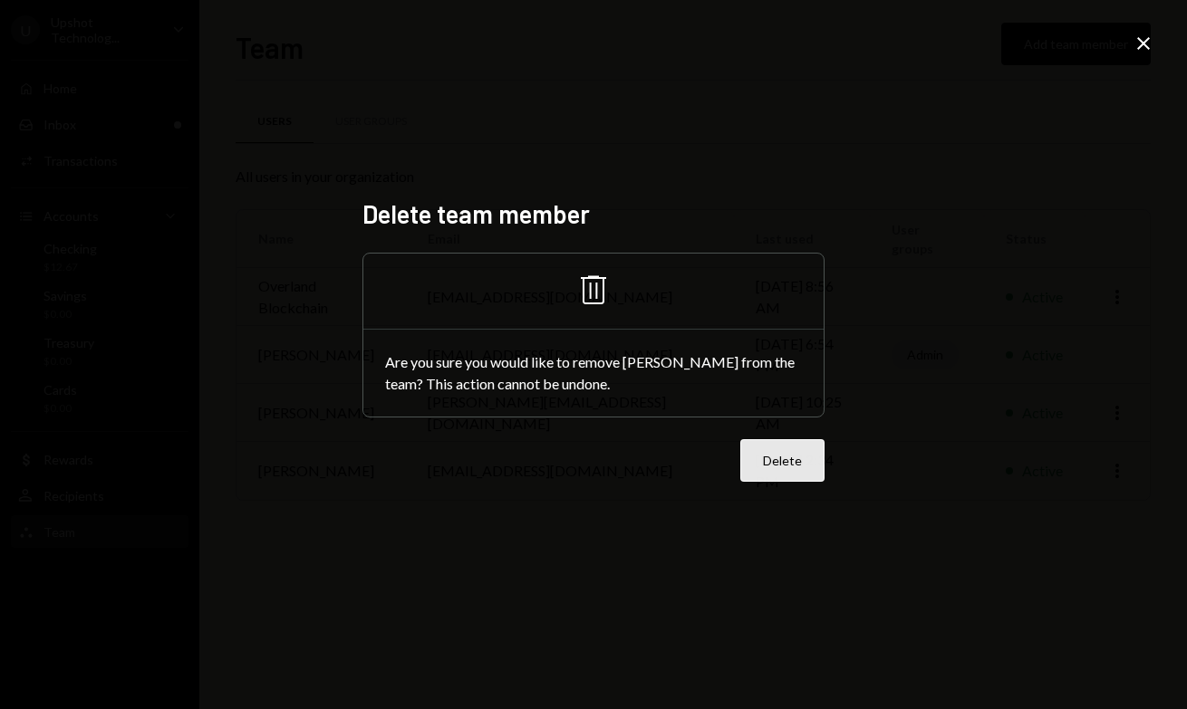
click at [775, 467] on button "Delete" at bounding box center [782, 460] width 84 height 43
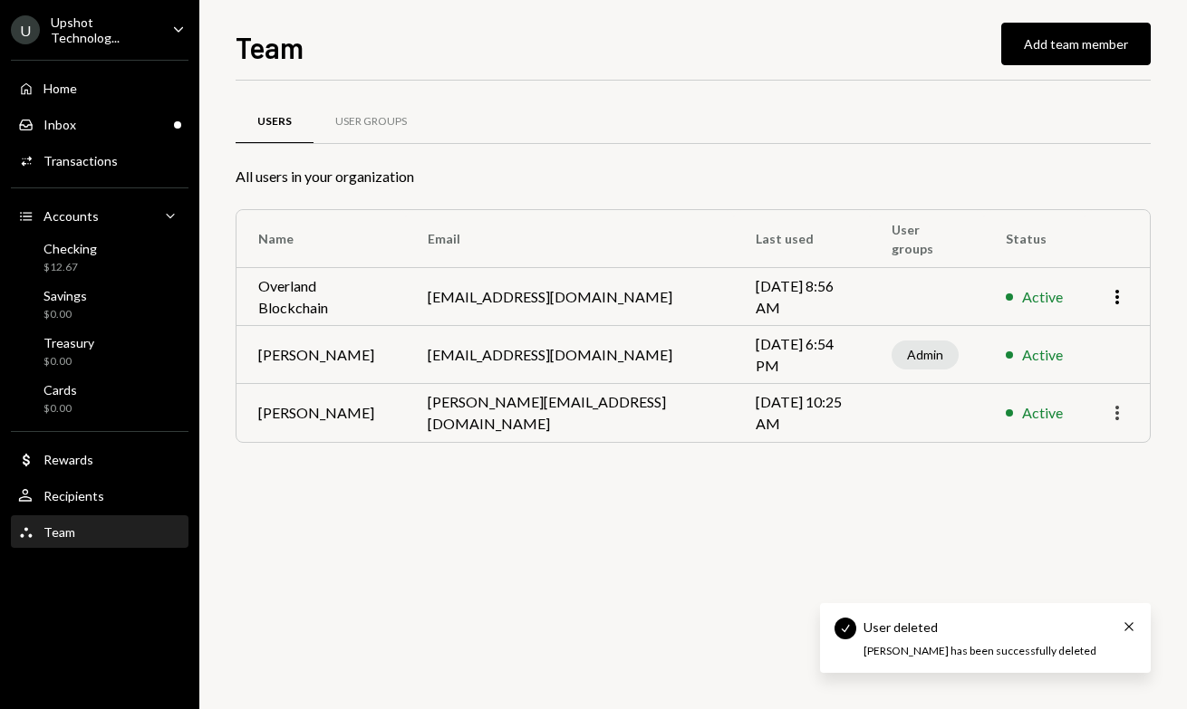
click at [1120, 410] on icon "More" at bounding box center [1117, 413] width 22 height 22
click at [1082, 486] on div "Remove" at bounding box center [1075, 484] width 91 height 32
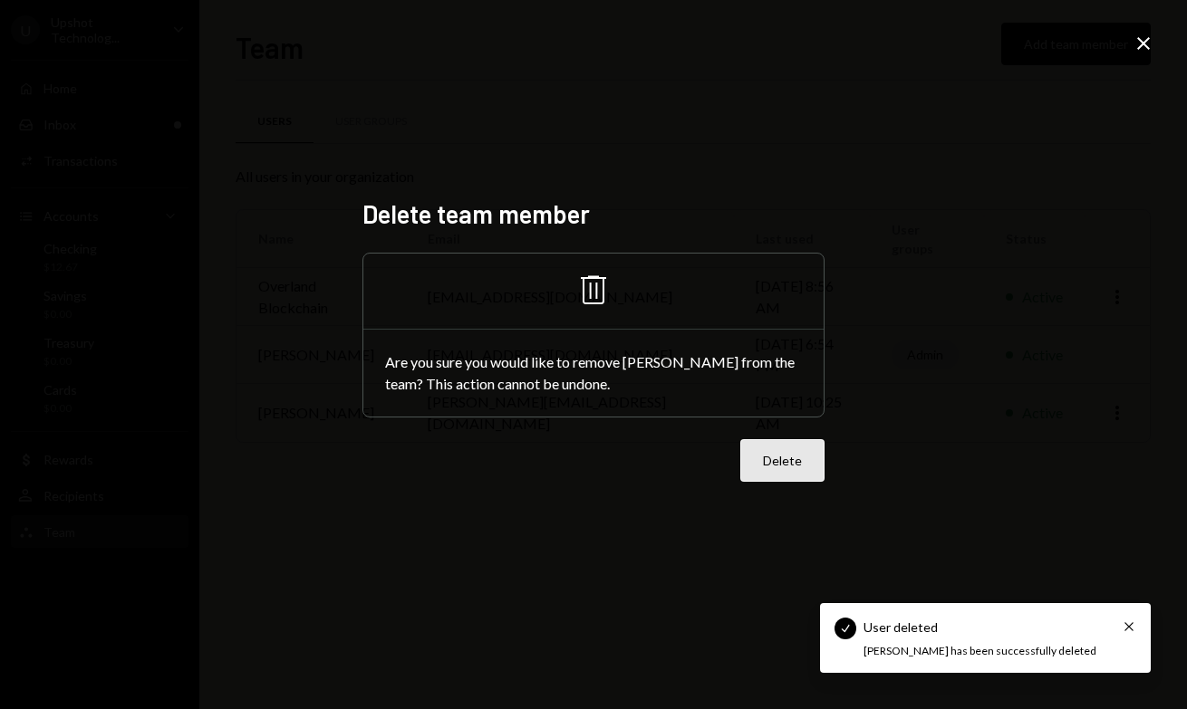
click at [796, 460] on button "Delete" at bounding box center [782, 460] width 84 height 43
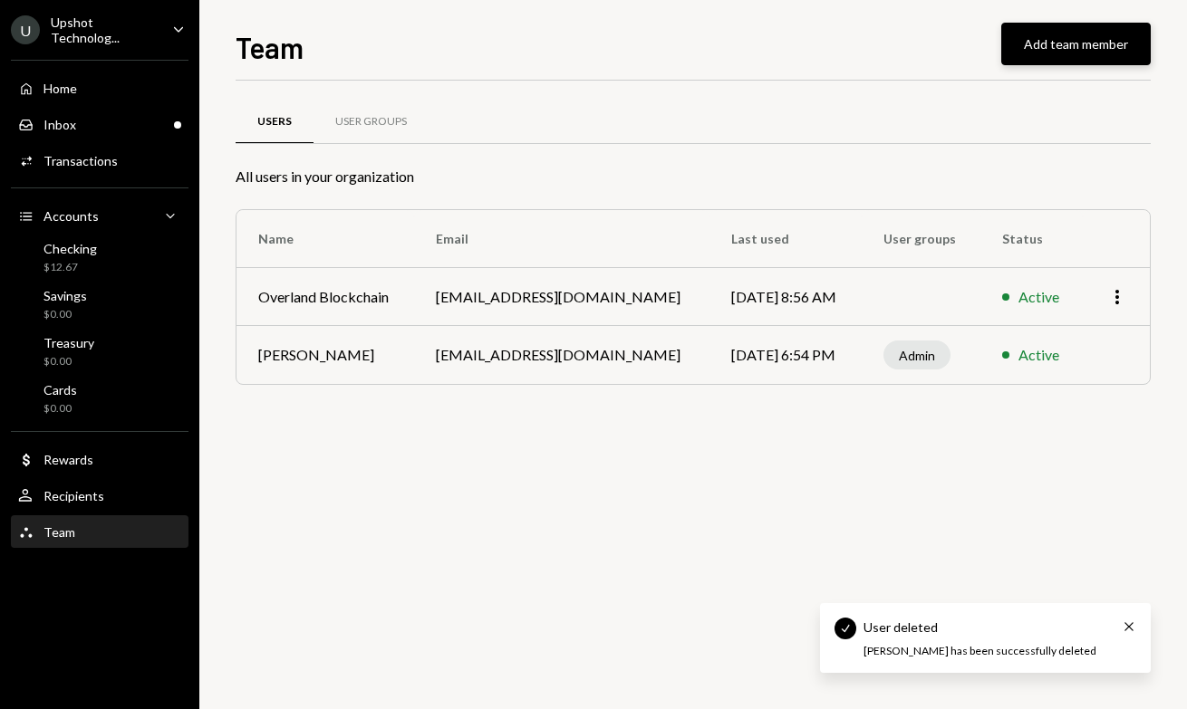
click at [1097, 42] on button "Add team member" at bounding box center [1075, 44] width 149 height 43
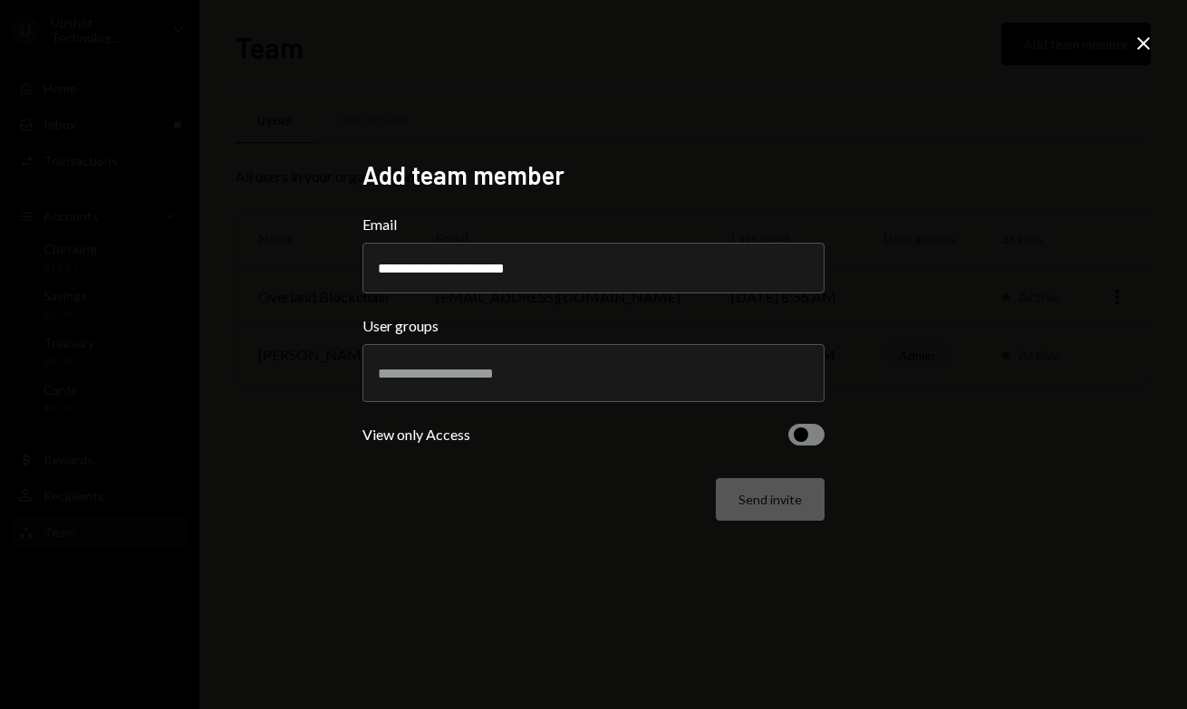
type input "**********"
click at [612, 379] on input "text" at bounding box center [593, 373] width 431 height 16
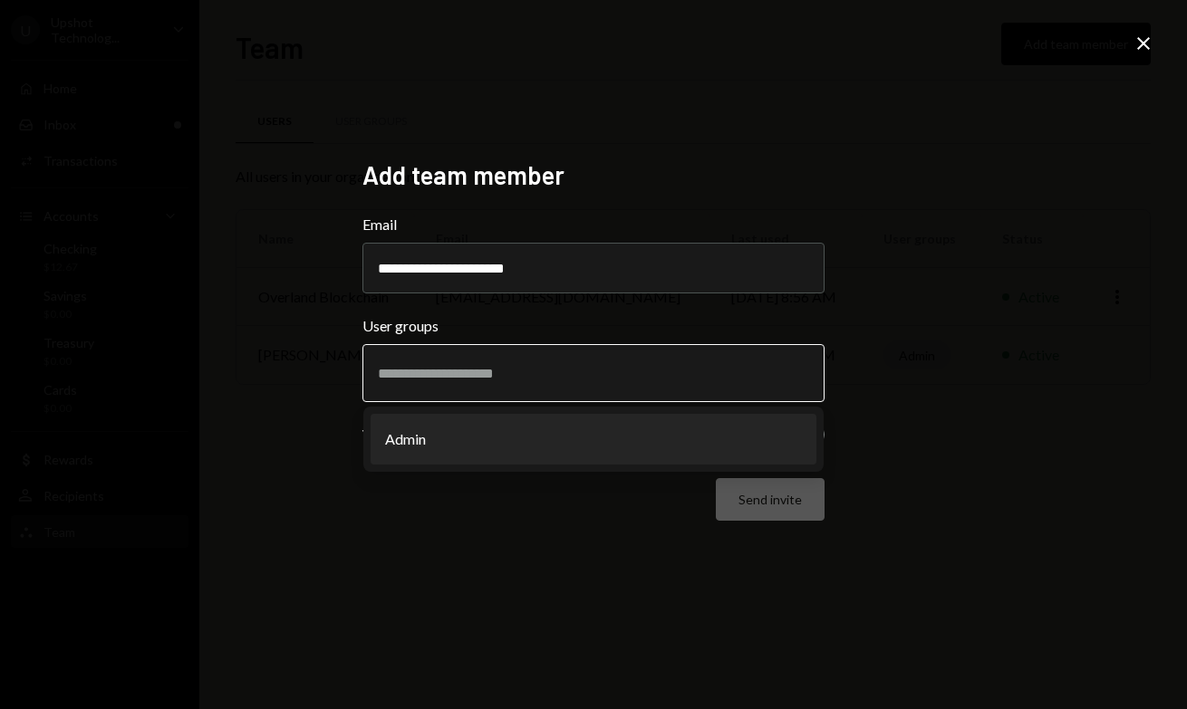
click at [598, 429] on li "Admin" at bounding box center [594, 439] width 446 height 51
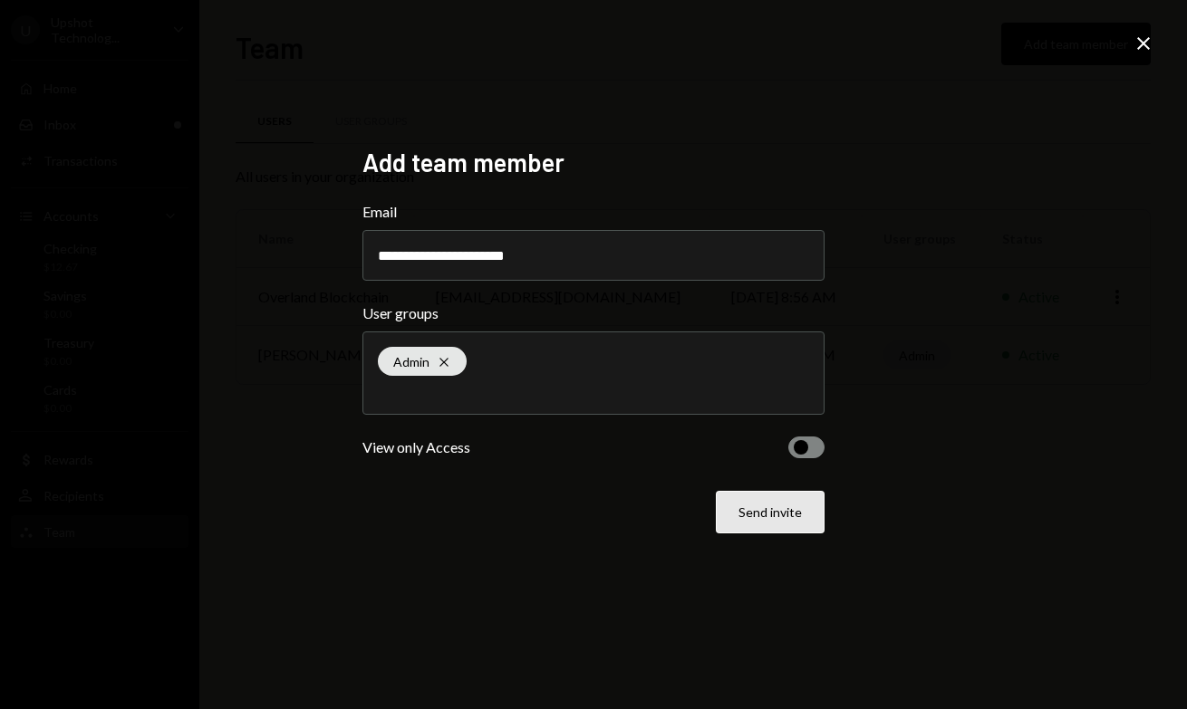
click at [790, 526] on button "Send invite" at bounding box center [770, 512] width 109 height 43
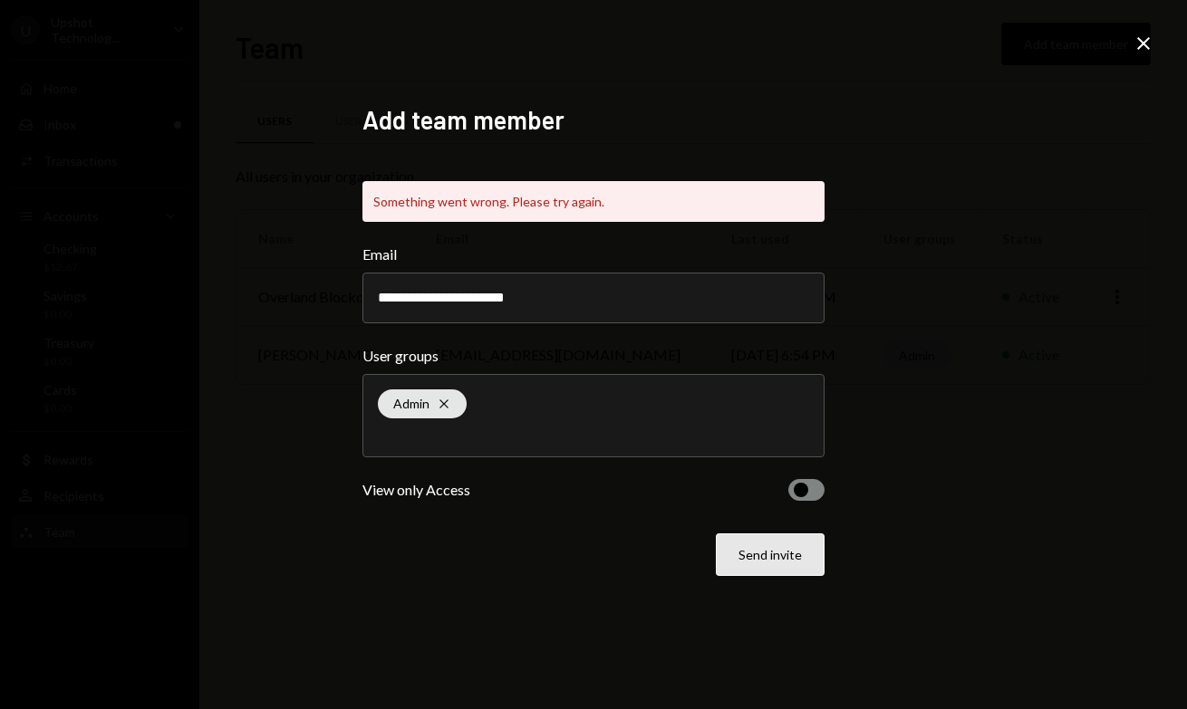
click at [749, 563] on button "Send invite" at bounding box center [770, 555] width 109 height 43
click at [806, 489] on span "button" at bounding box center [801, 490] width 14 height 14
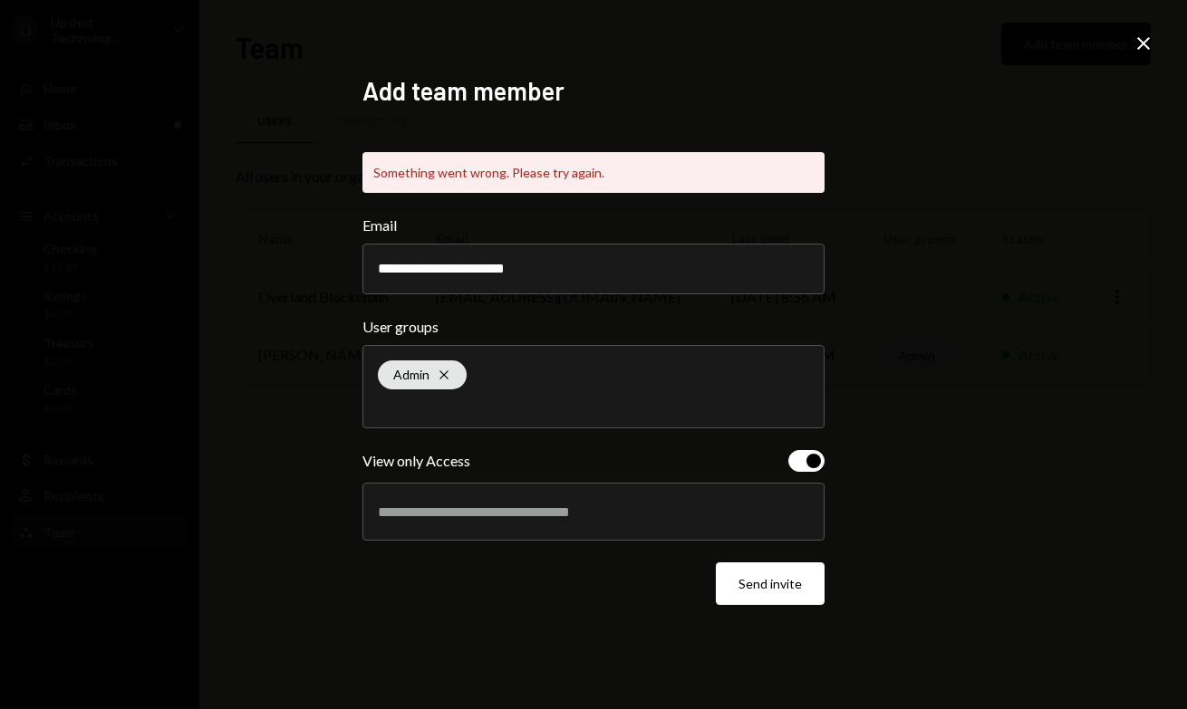
click at [814, 468] on span "button" at bounding box center [813, 461] width 14 height 14
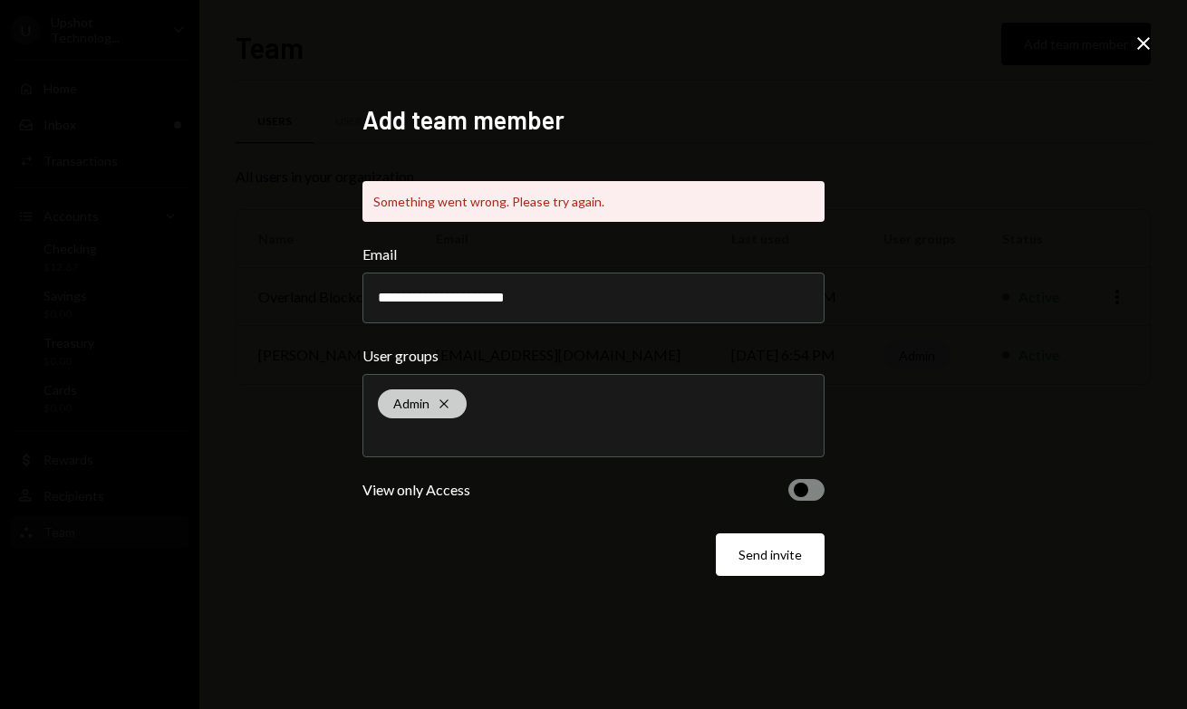
click at [453, 400] on div "Admin Cross" at bounding box center [422, 404] width 89 height 29
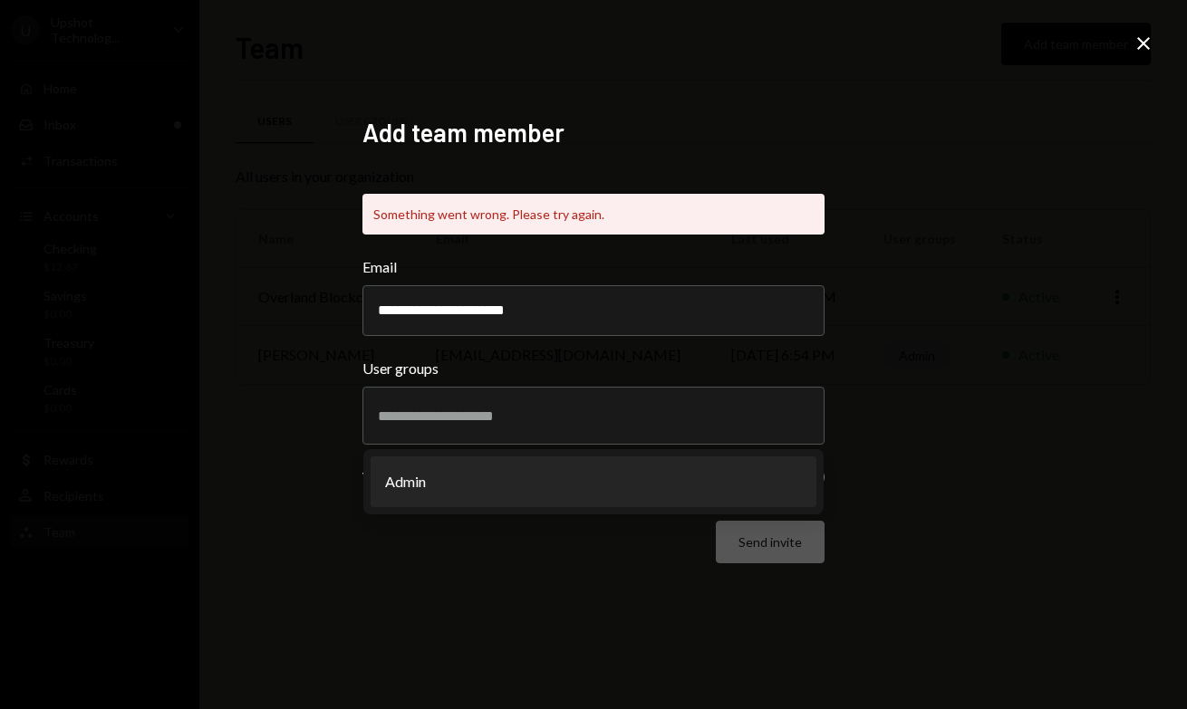
click at [466, 603] on div "**********" at bounding box center [594, 354] width 506 height 519
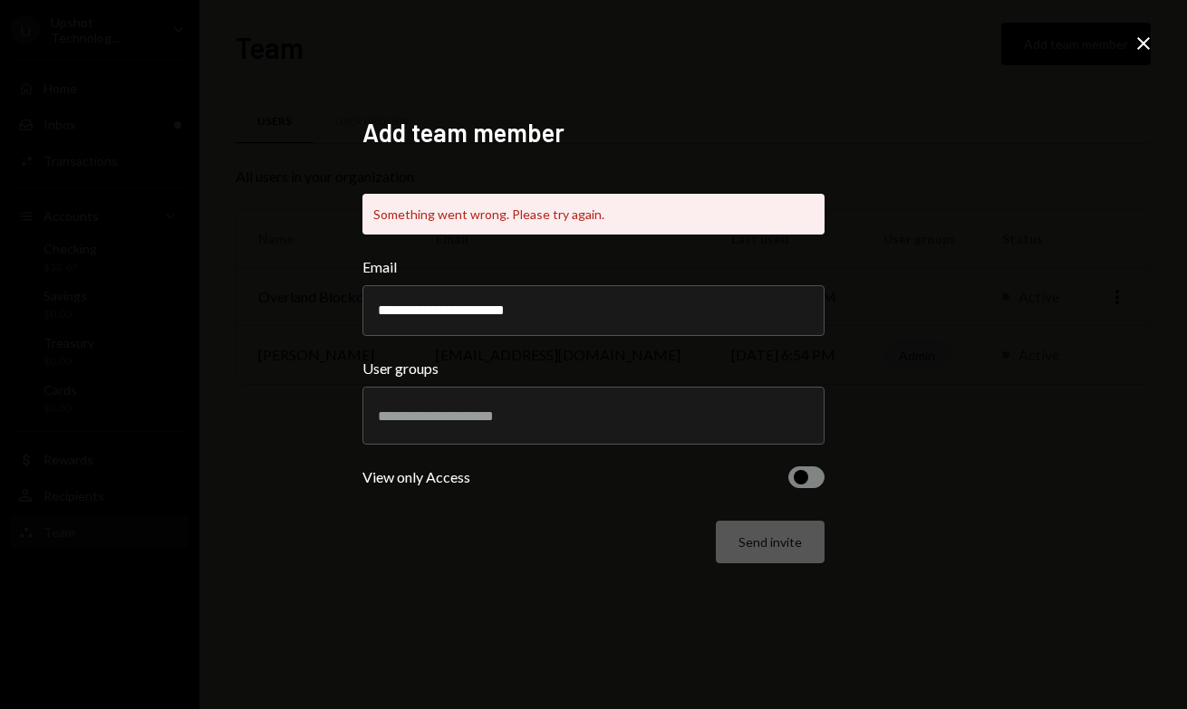
click at [795, 532] on div "Send invite" at bounding box center [593, 542] width 462 height 43
click at [761, 548] on div "Send invite" at bounding box center [593, 542] width 462 height 43
click at [515, 419] on input "text" at bounding box center [593, 416] width 431 height 16
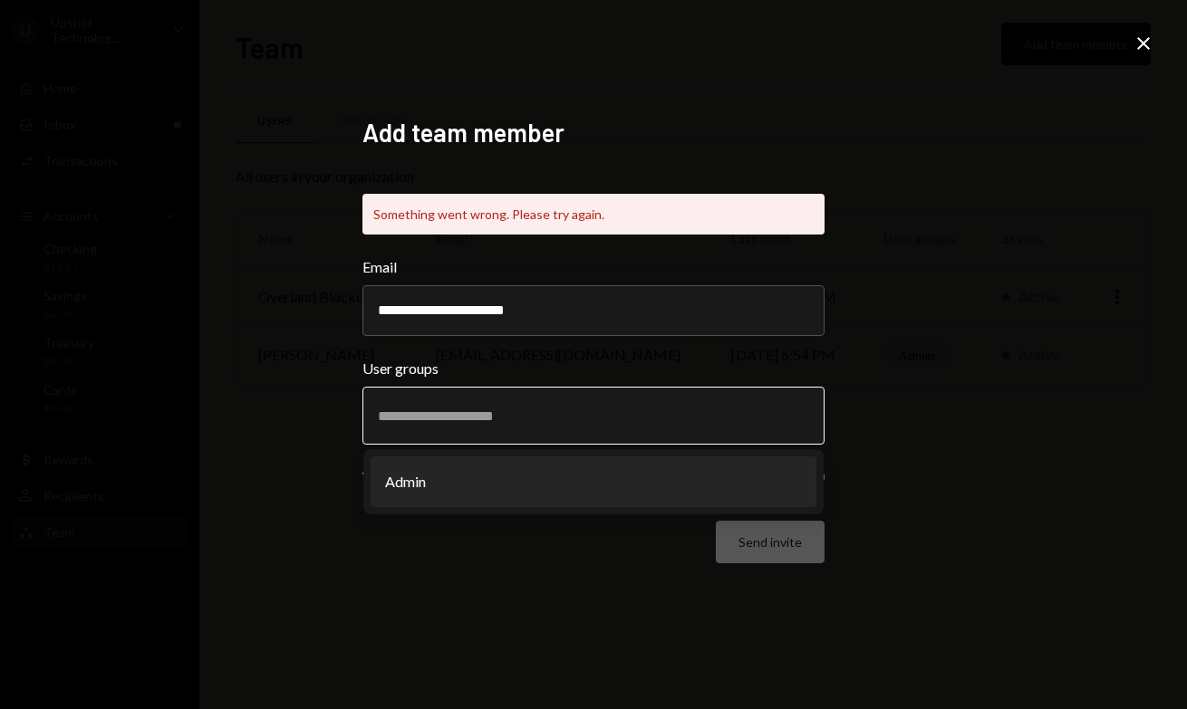
click at [471, 495] on li "Admin" at bounding box center [594, 482] width 446 height 51
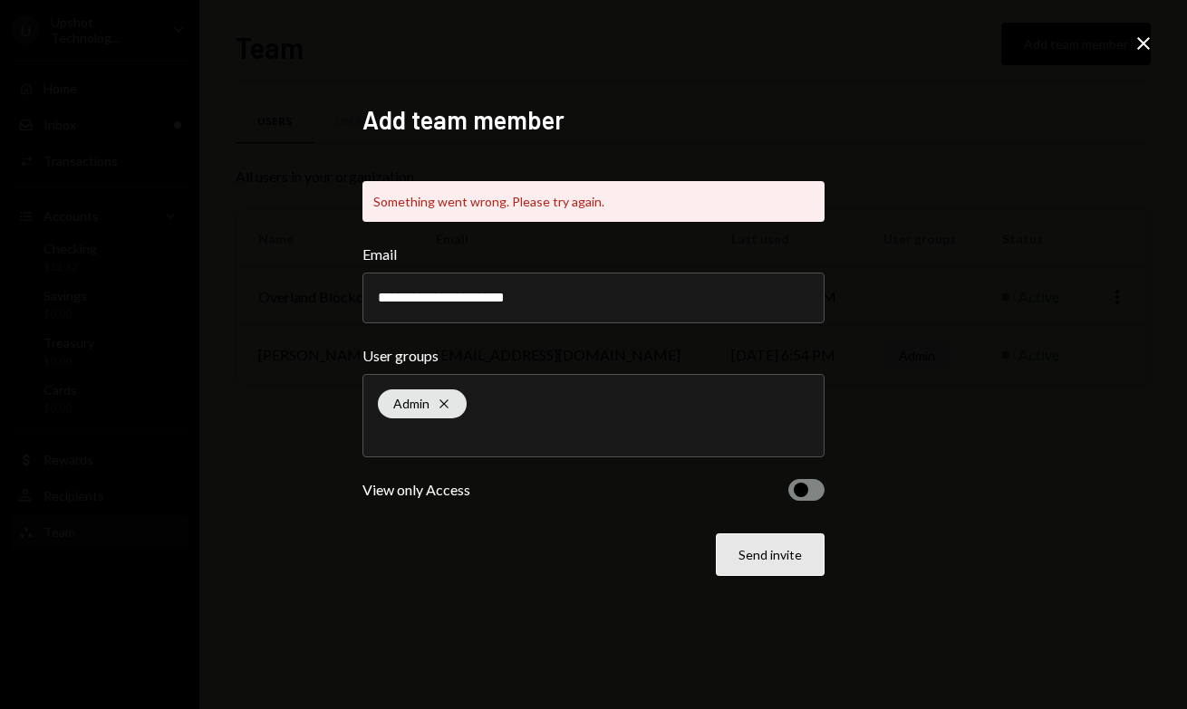
click at [776, 547] on button "Send invite" at bounding box center [770, 555] width 109 height 43
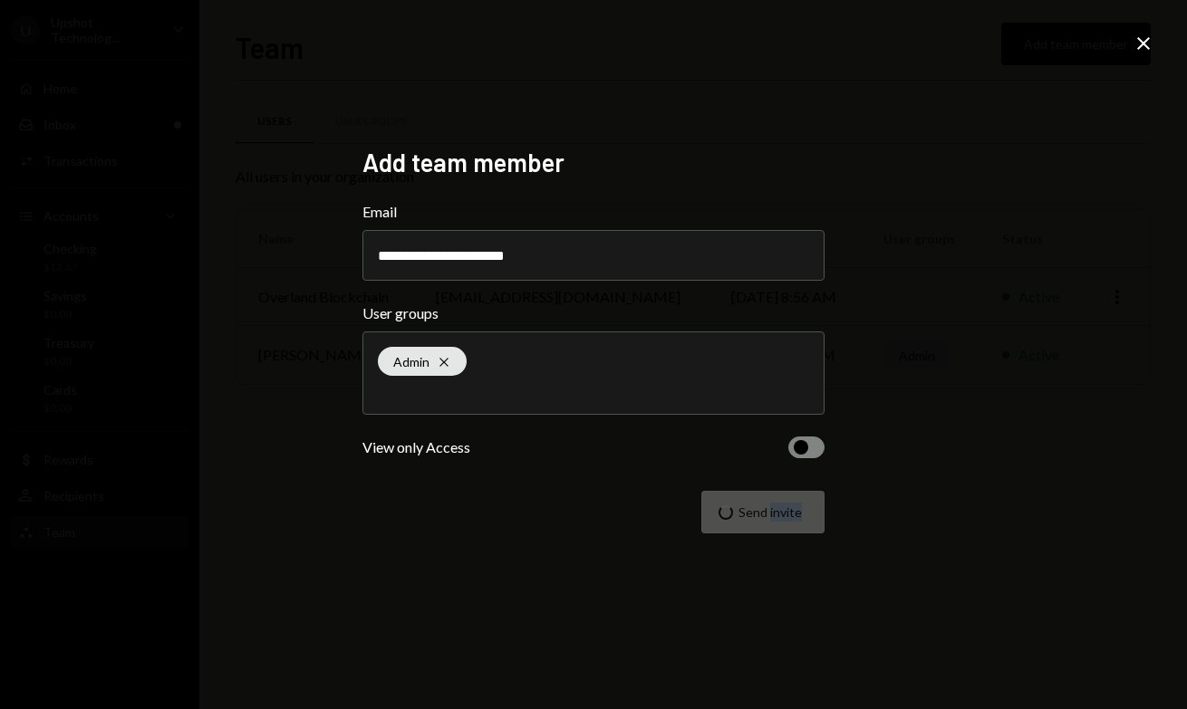
click at [776, 547] on div "**********" at bounding box center [593, 355] width 462 height 417
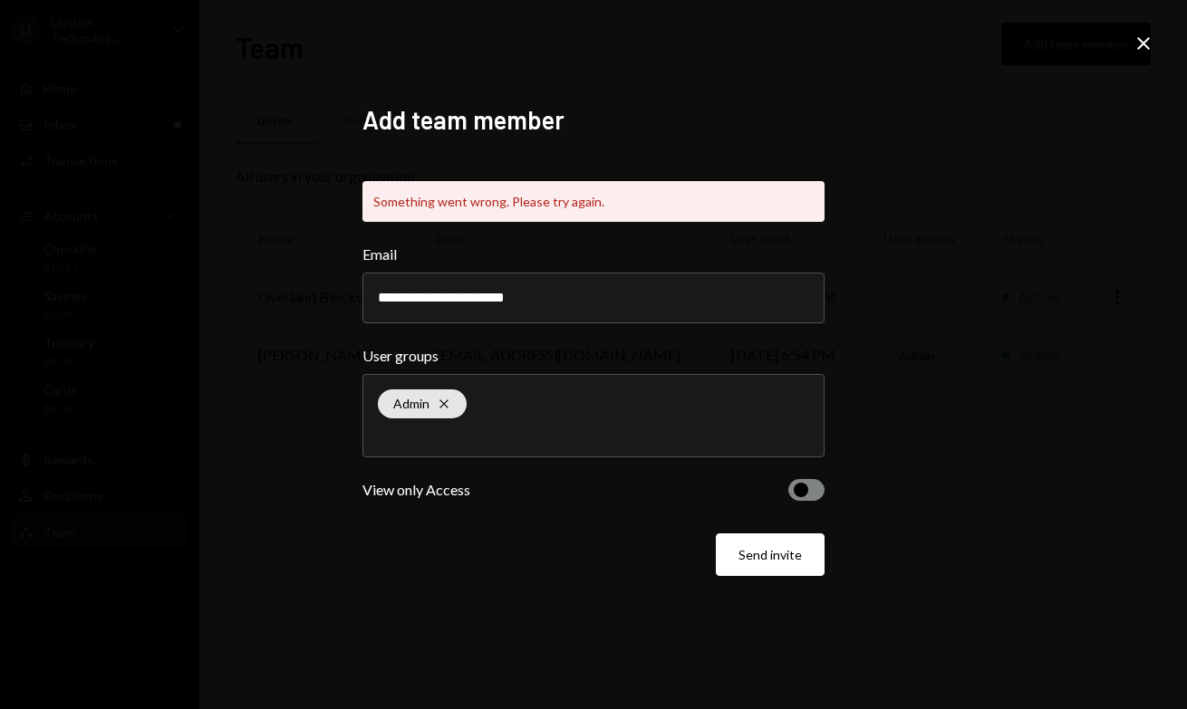
click at [1172, 450] on div "**********" at bounding box center [593, 354] width 1187 height 709
click at [1139, 51] on icon "Close" at bounding box center [1144, 44] width 22 height 22
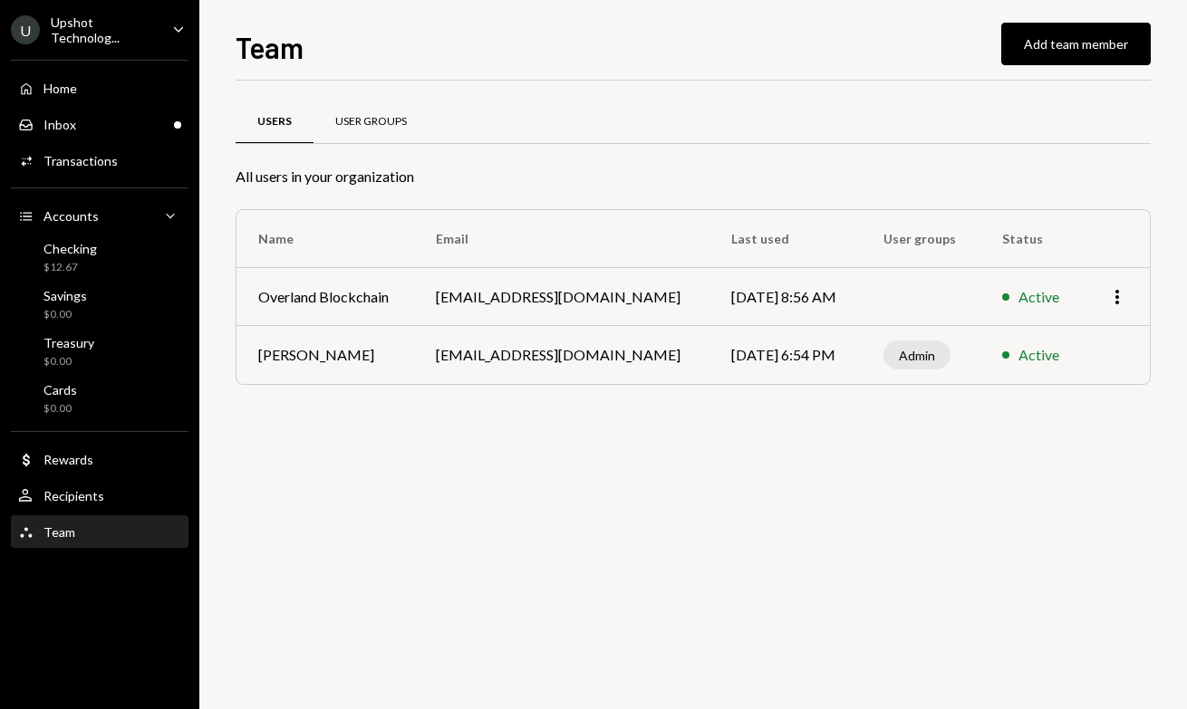
click at [371, 124] on div "User Groups" at bounding box center [371, 121] width 72 height 15
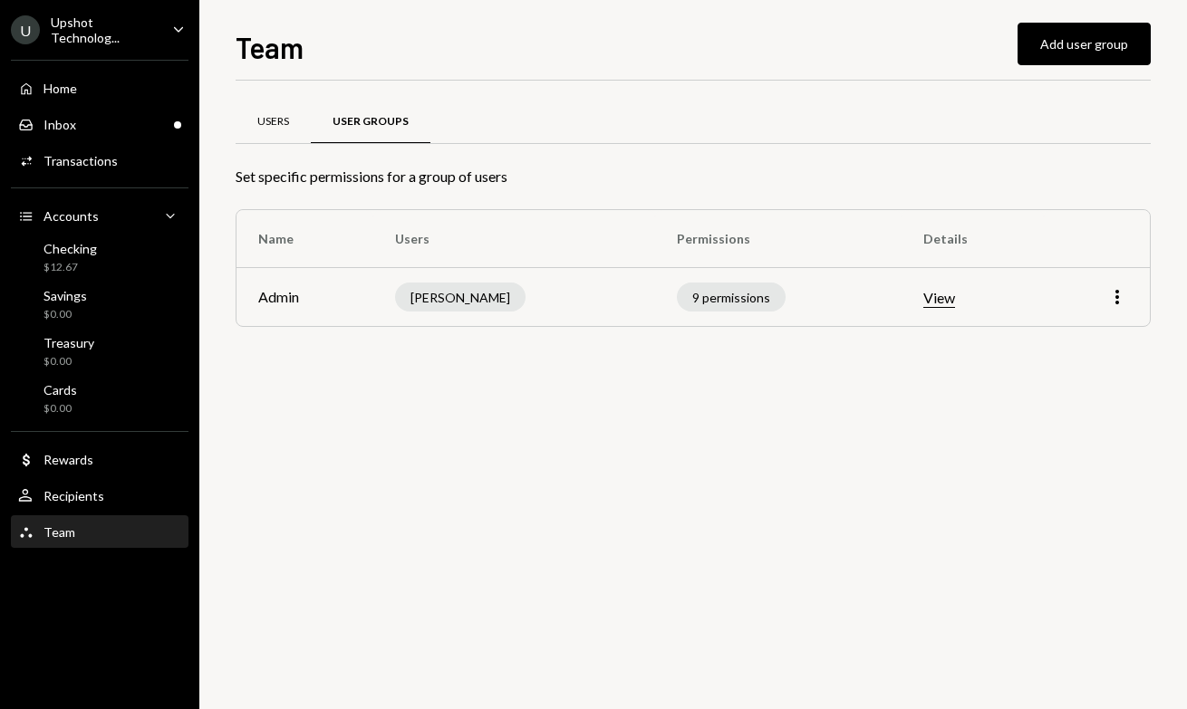
click at [273, 114] on div "Users" at bounding box center [273, 121] width 32 height 15
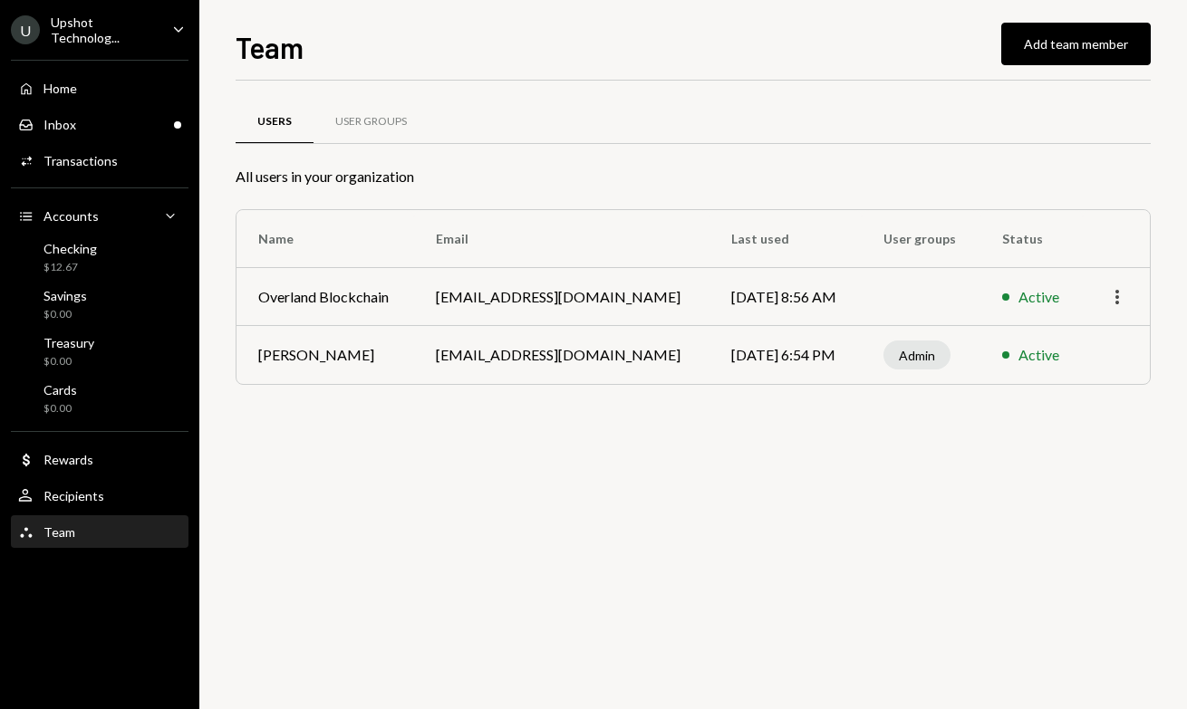
click at [1112, 294] on icon "More" at bounding box center [1117, 297] width 22 height 22
click at [862, 573] on div "Users User Groups All users in your organization Name Email Last used User grou…" at bounding box center [693, 395] width 915 height 629
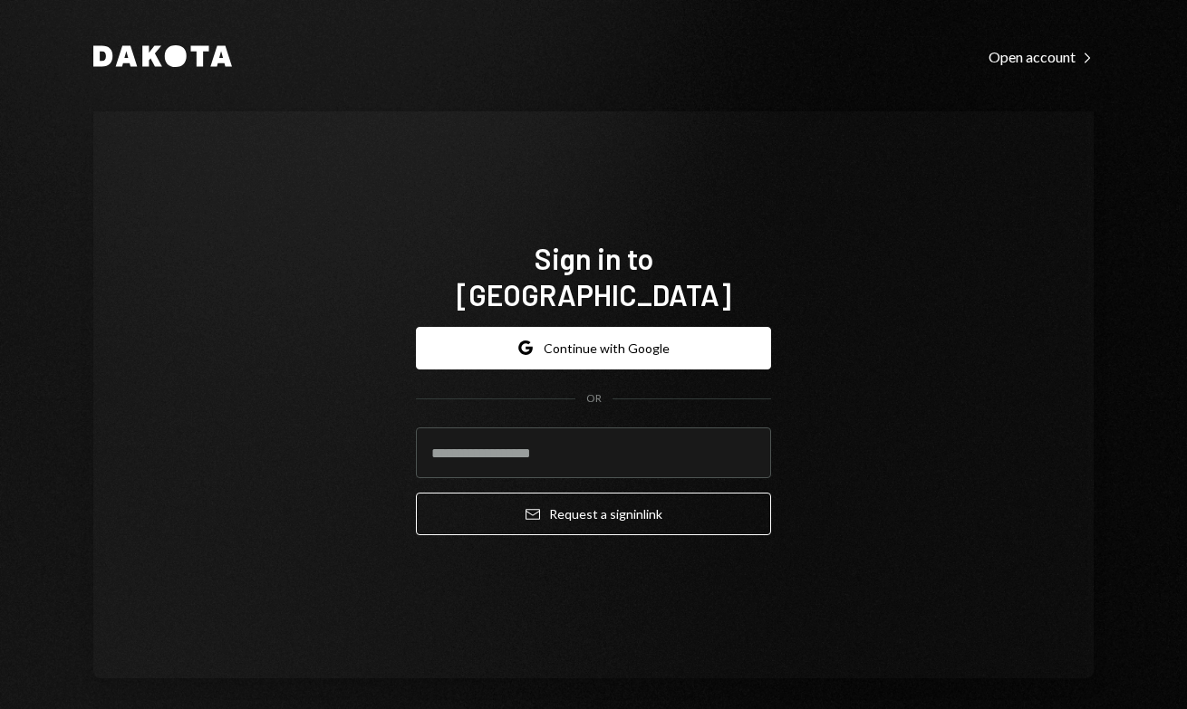
type input "**********"
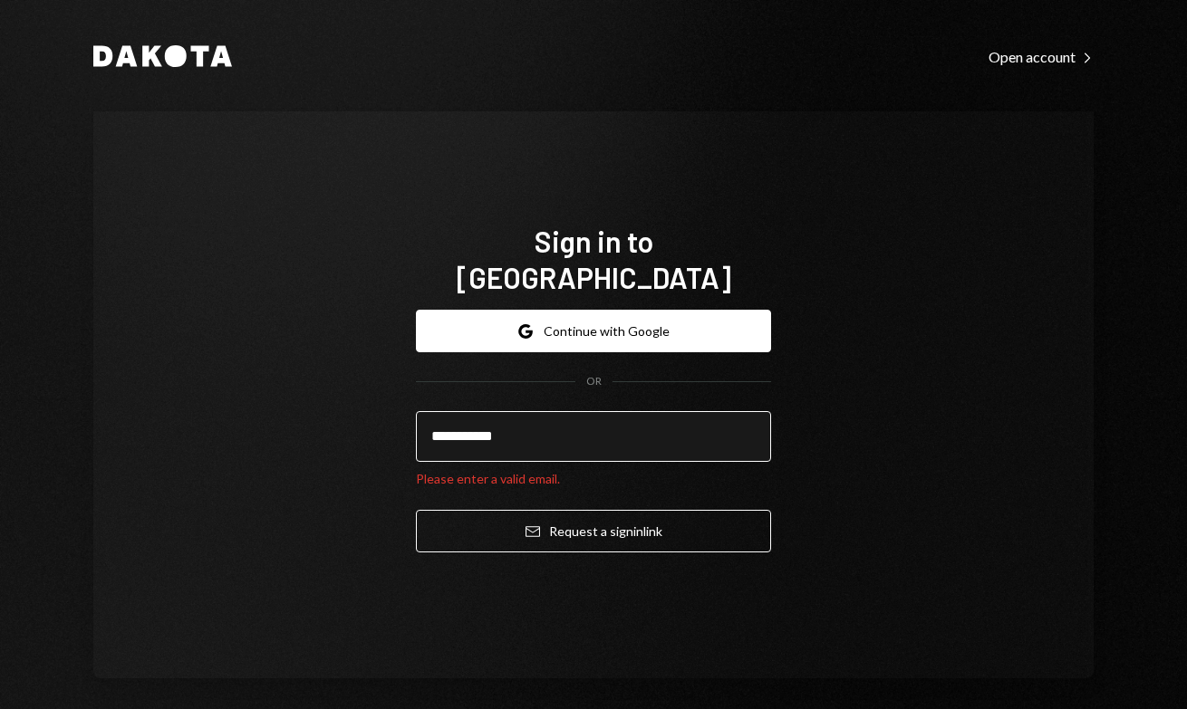
click at [515, 413] on input "**********" at bounding box center [593, 436] width 355 height 51
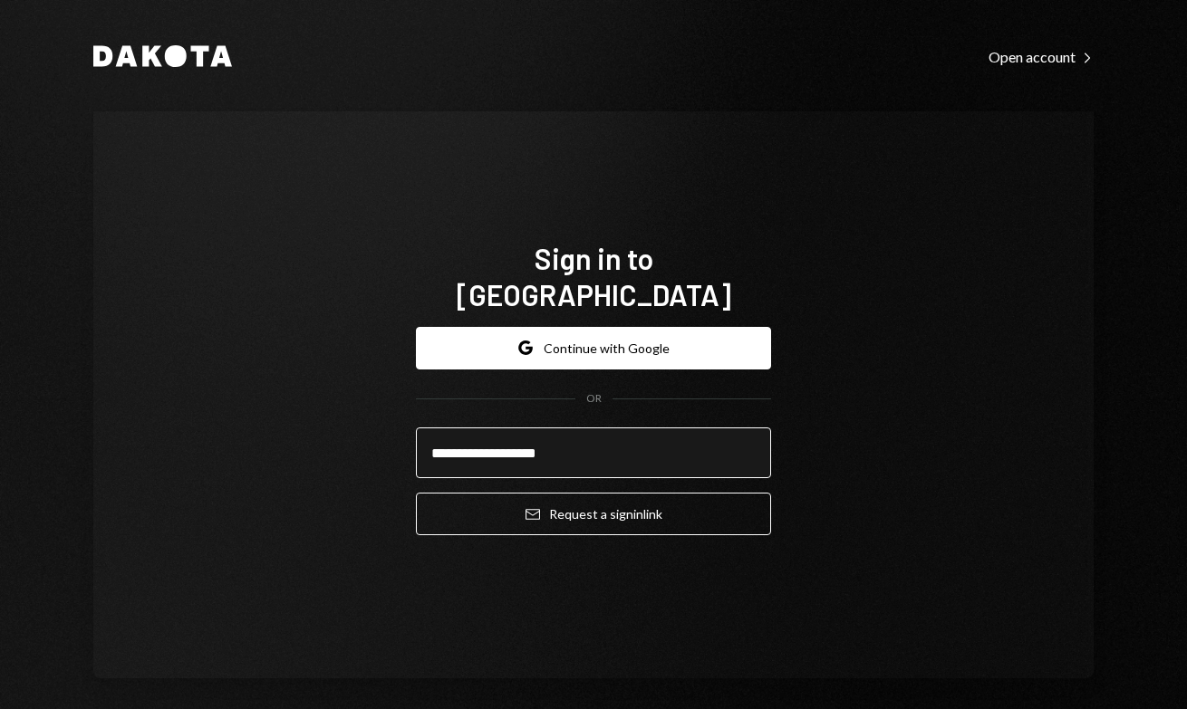
type input "**********"
click at [416, 493] on button "Email Request a sign in link" at bounding box center [593, 514] width 355 height 43
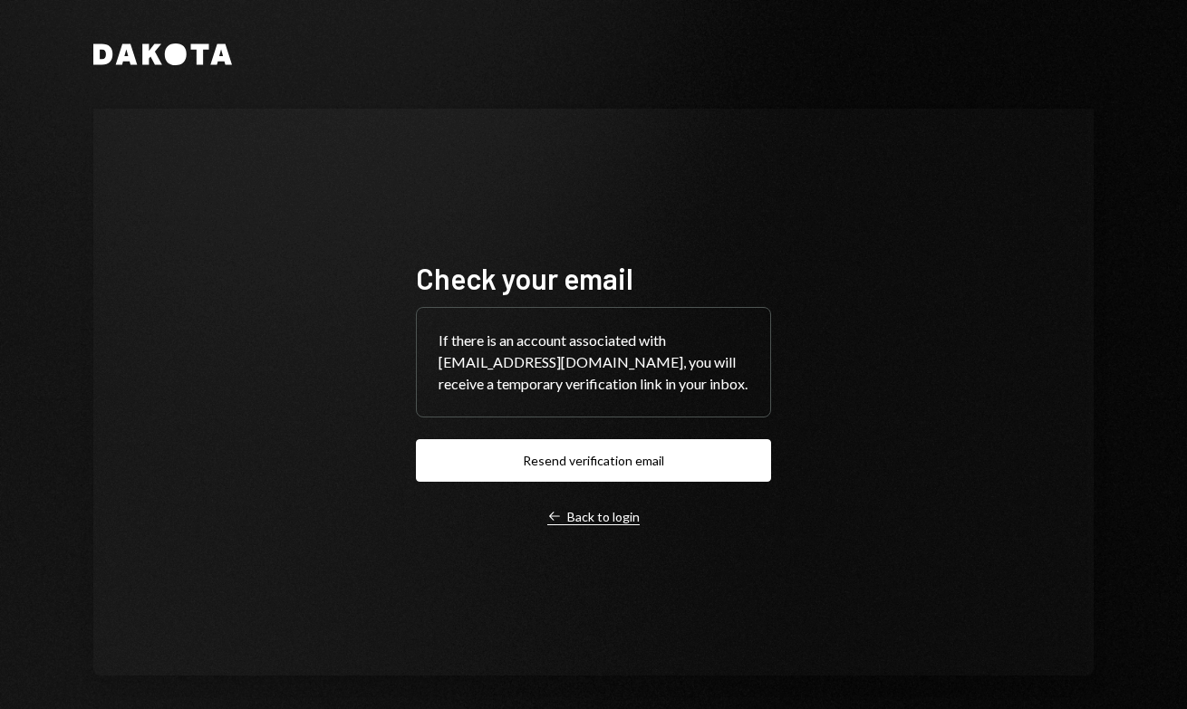
click at [626, 517] on div "Left Arrow Back to login" at bounding box center [593, 517] width 92 height 16
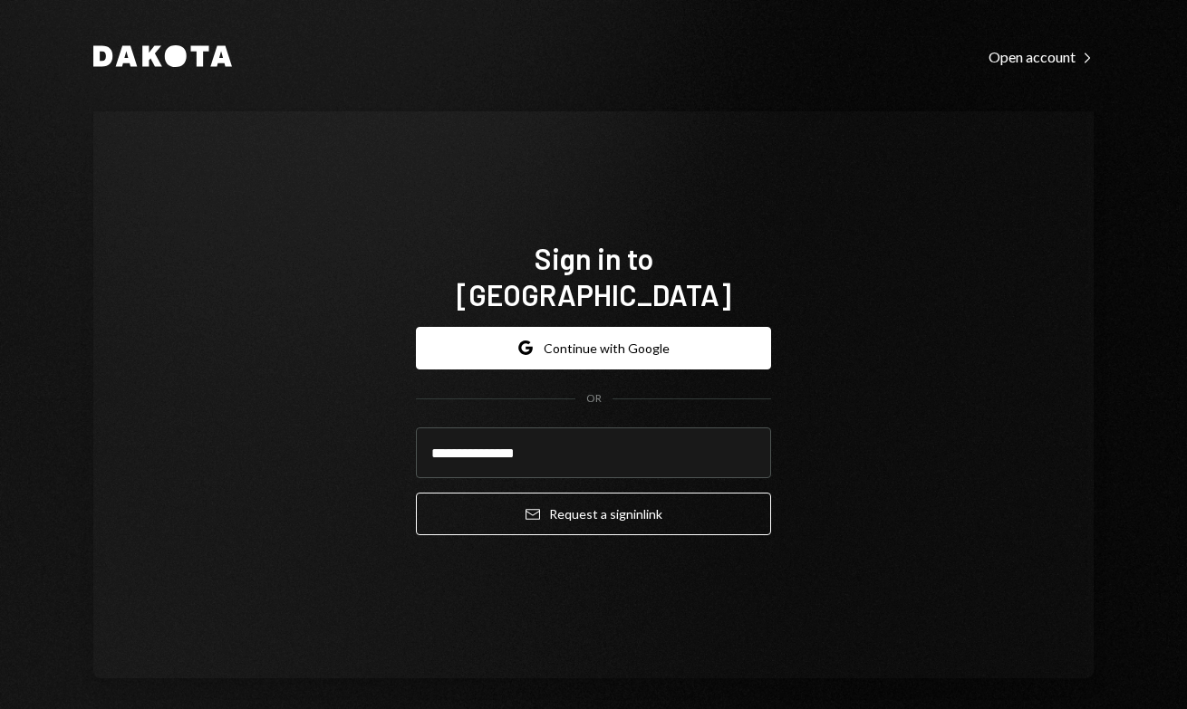
type input "**********"
click at [700, 652] on div "**********" at bounding box center [593, 394] width 1000 height 567
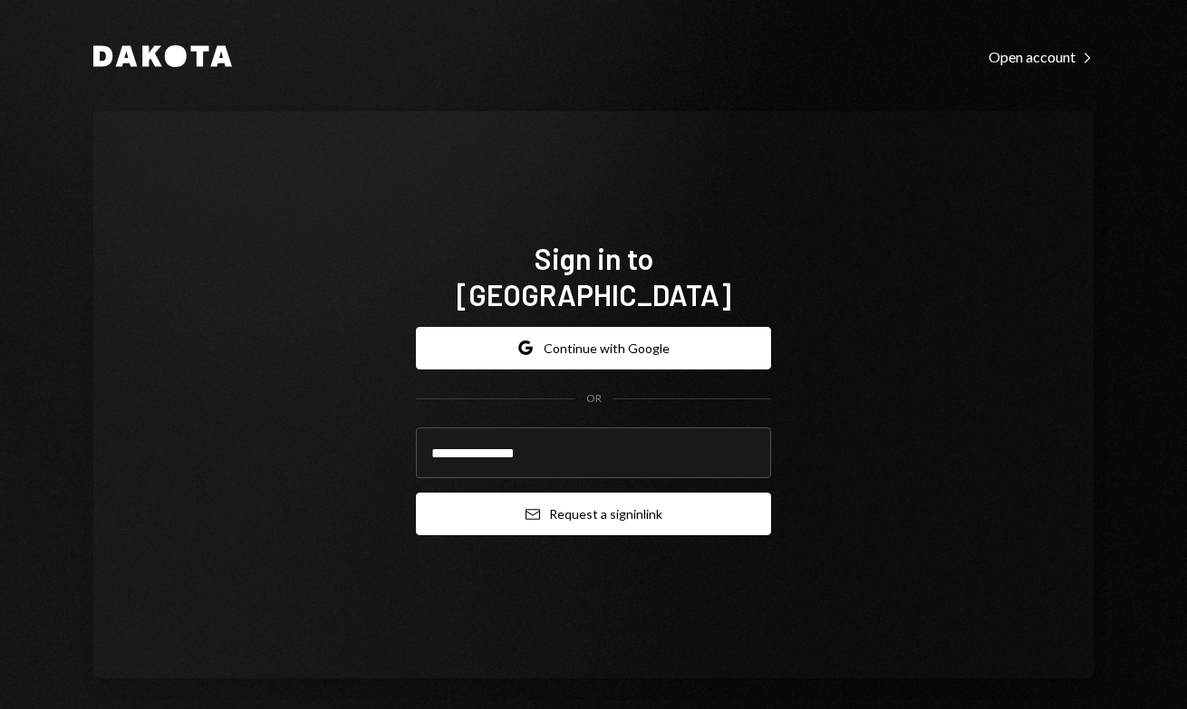
click at [633, 493] on button "Email Request a sign in link" at bounding box center [593, 514] width 355 height 43
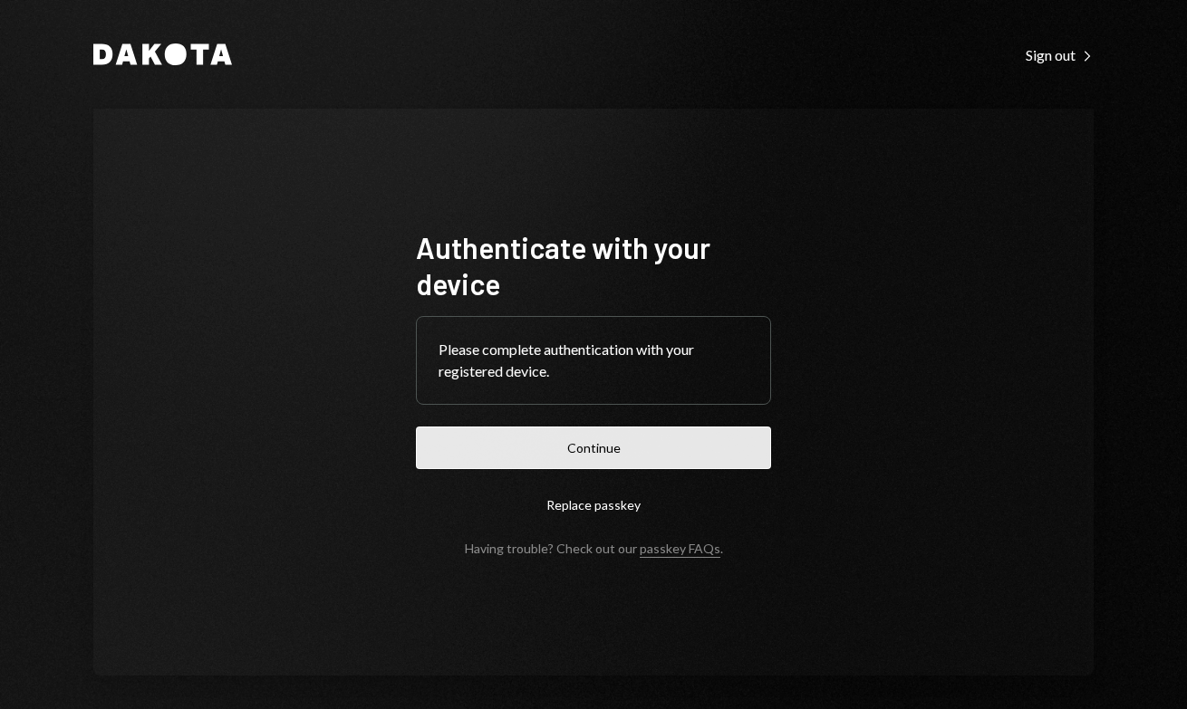
click at [679, 445] on button "Continue" at bounding box center [593, 448] width 355 height 43
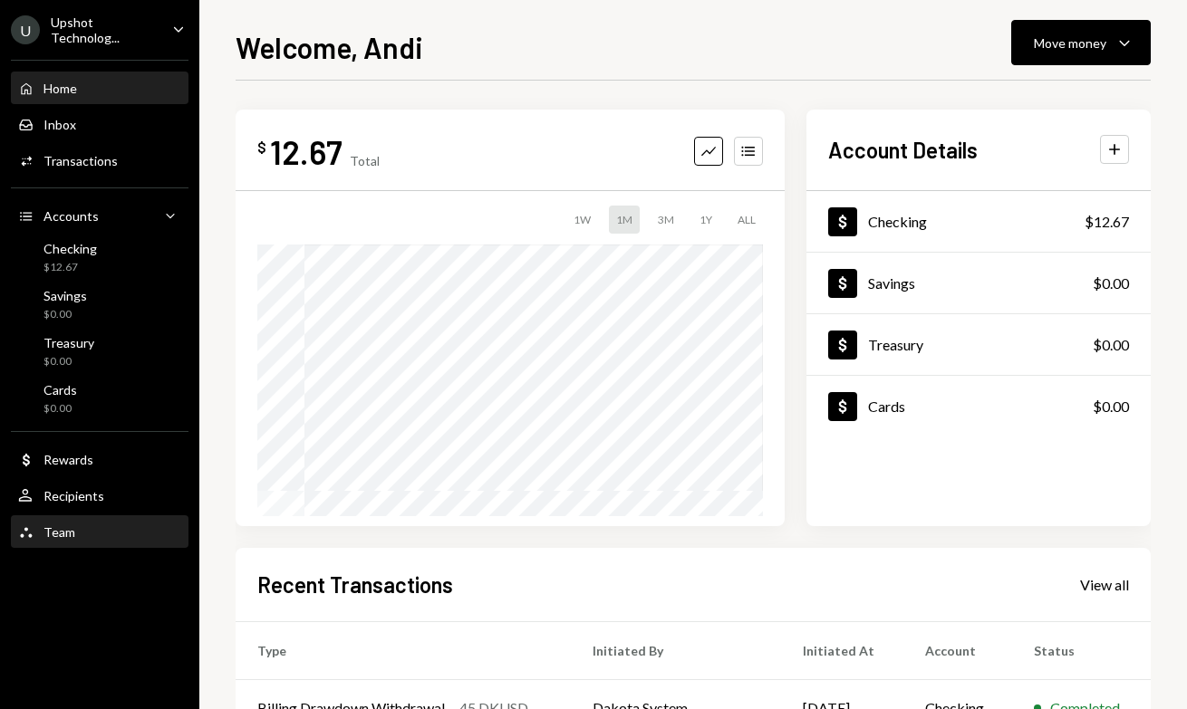
click at [91, 533] on div "Team Team" at bounding box center [99, 533] width 163 height 16
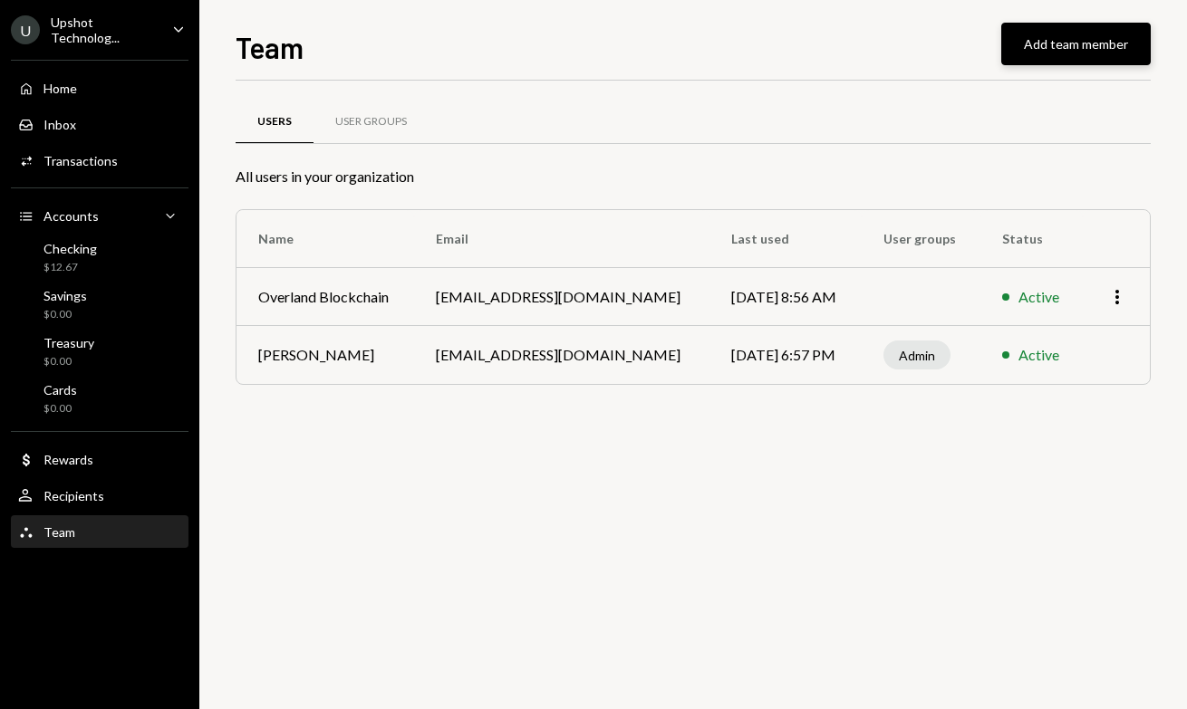
click at [1049, 34] on button "Add team member" at bounding box center [1075, 44] width 149 height 43
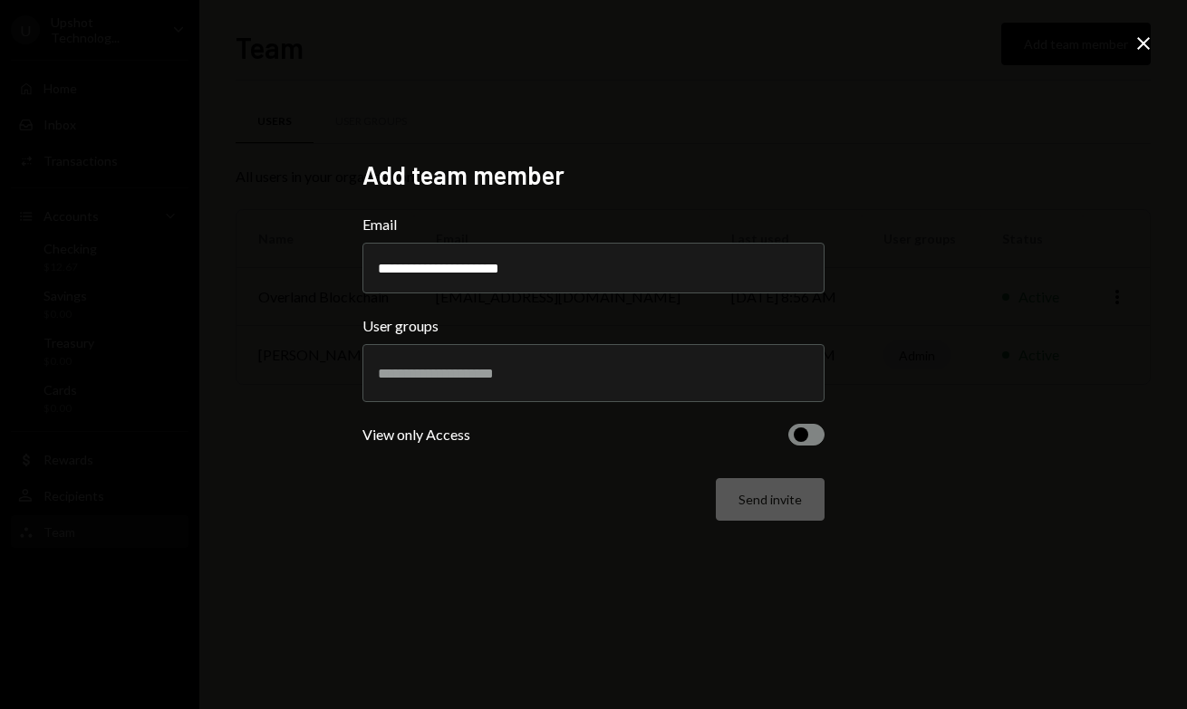
type input "**********"
click at [639, 385] on div at bounding box center [593, 373] width 431 height 45
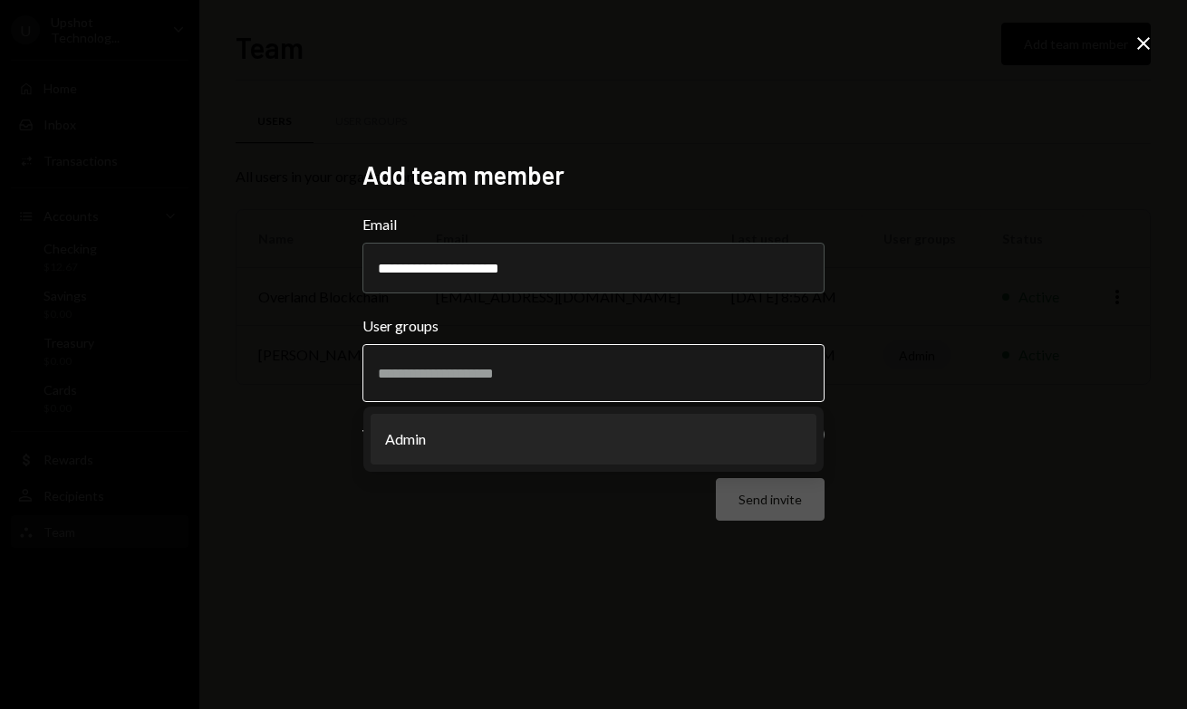
click at [519, 454] on li "Admin" at bounding box center [594, 439] width 446 height 51
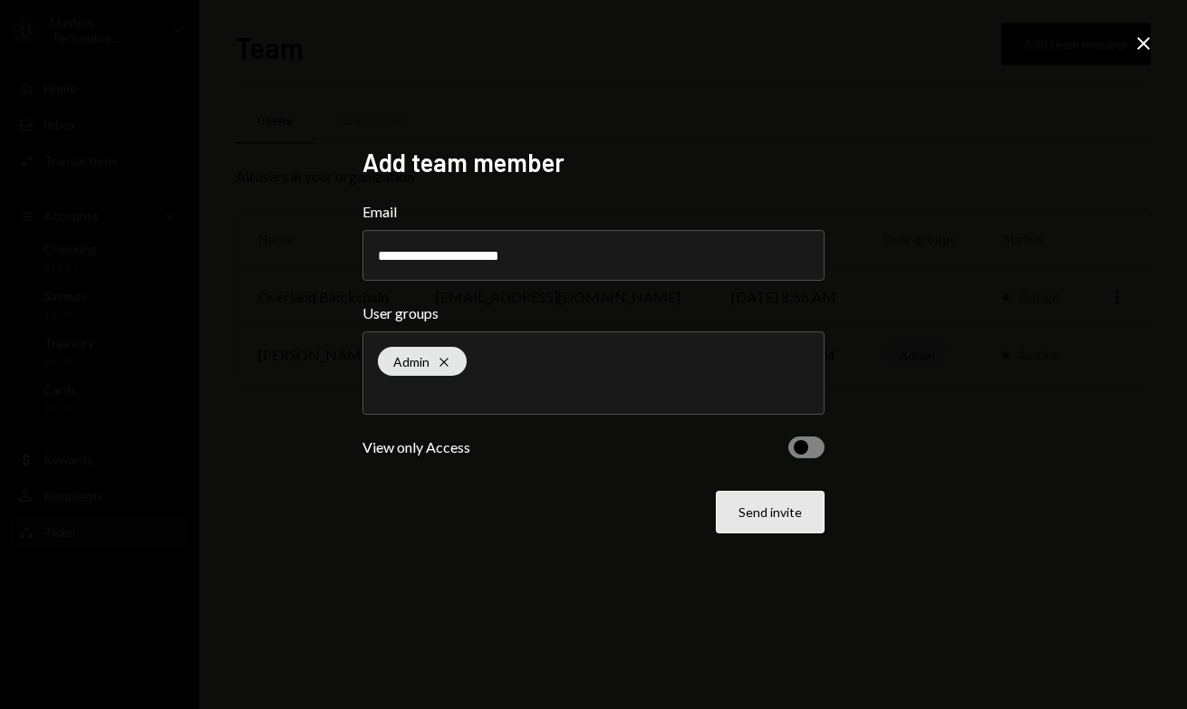
click at [805, 526] on button "Send invite" at bounding box center [770, 512] width 109 height 43
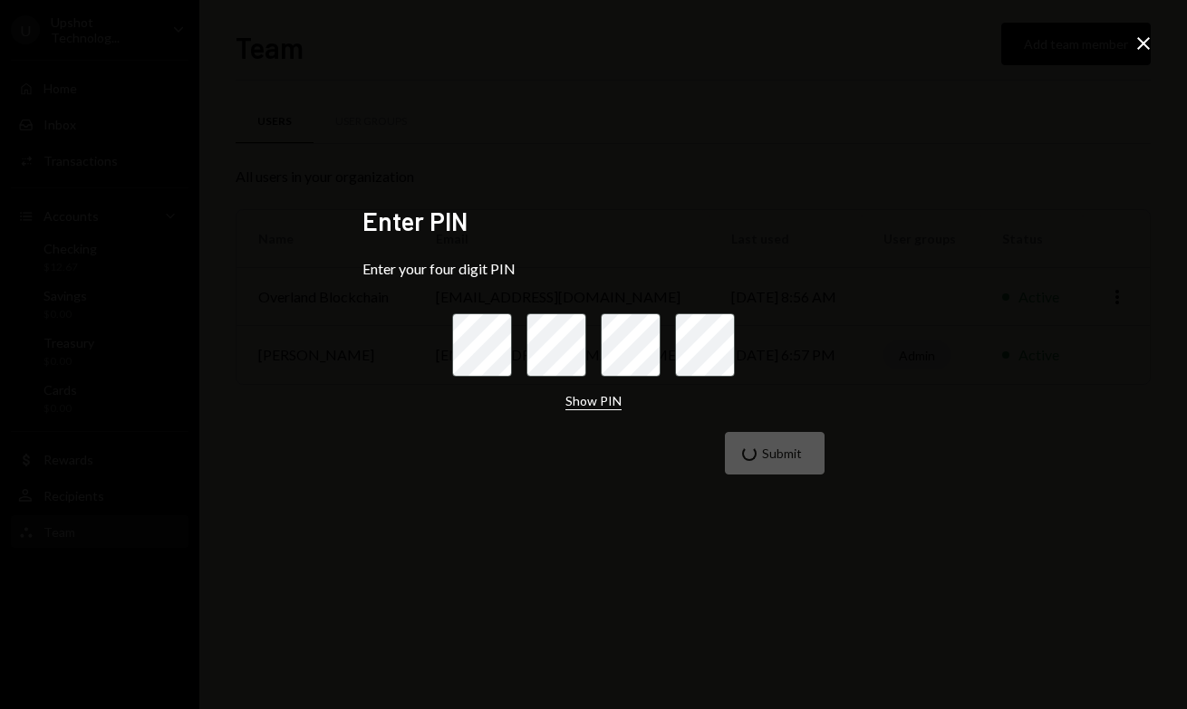
click at [586, 408] on button "Show PIN" at bounding box center [593, 401] width 56 height 17
click at [795, 463] on div "Submit" at bounding box center [593, 453] width 462 height 43
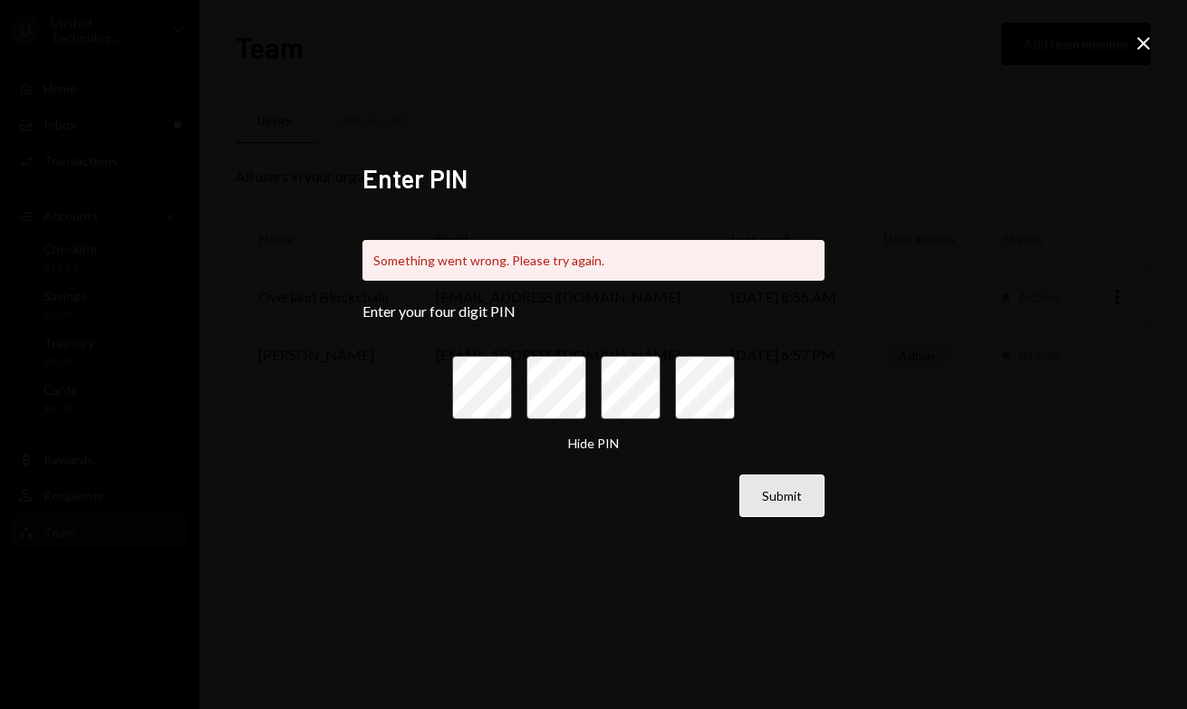
click at [784, 501] on button "Submit" at bounding box center [781, 496] width 85 height 43
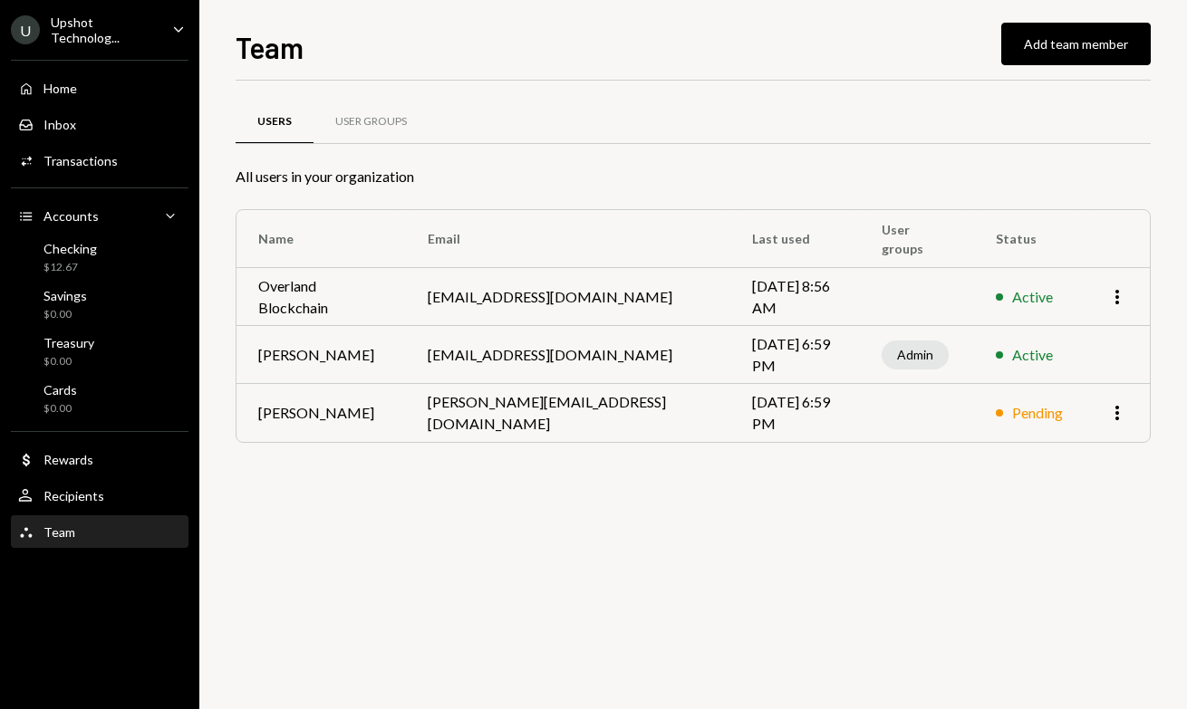
click at [125, 540] on div "Team Team" at bounding box center [99, 532] width 163 height 31
click at [382, 121] on div "User Groups" at bounding box center [371, 121] width 72 height 15
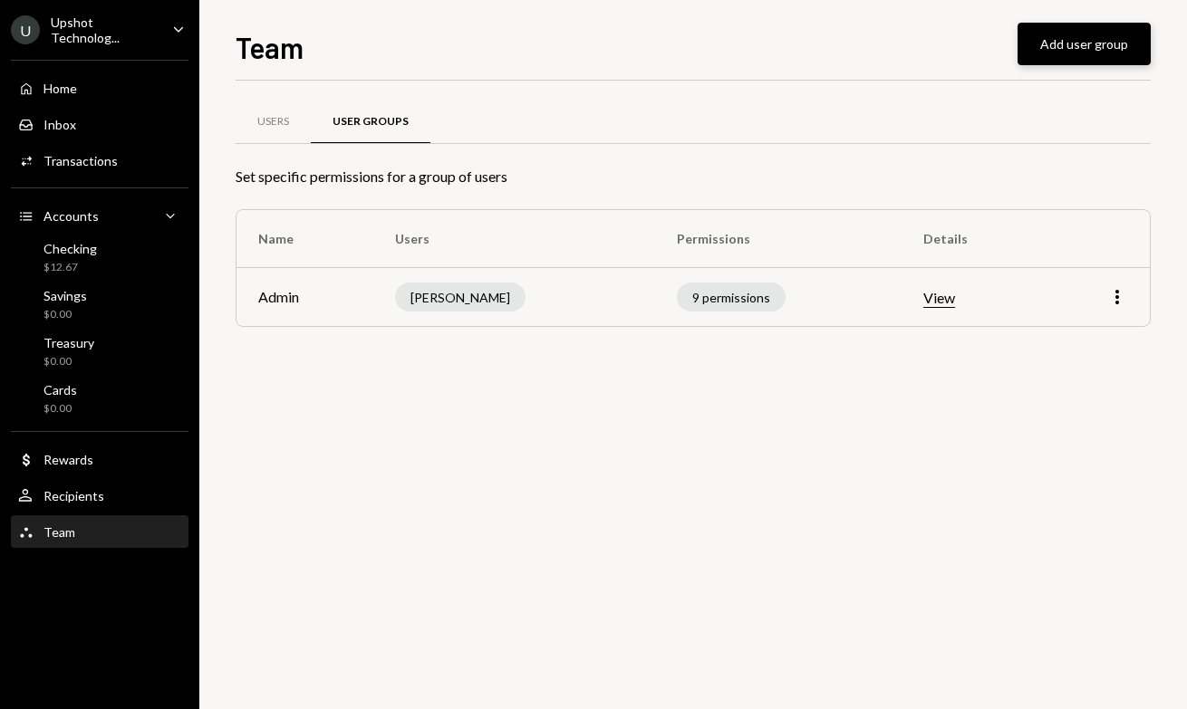
click at [1077, 50] on button "Add user group" at bounding box center [1083, 44] width 133 height 43
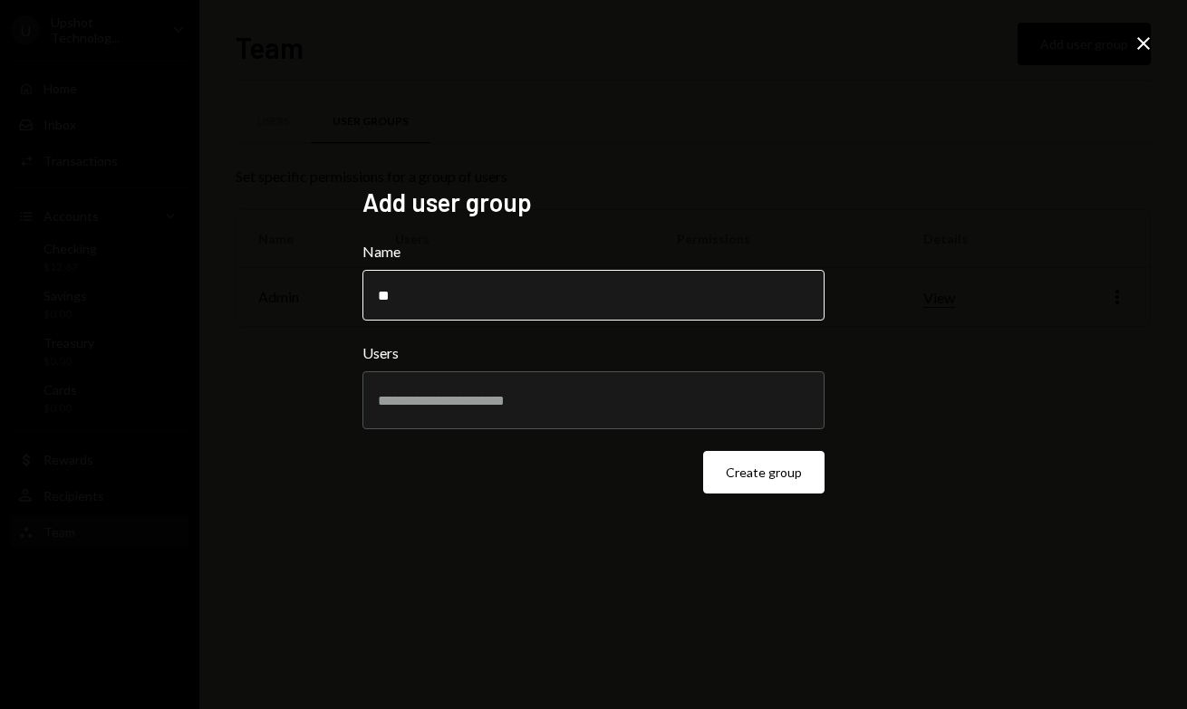
type input "*"
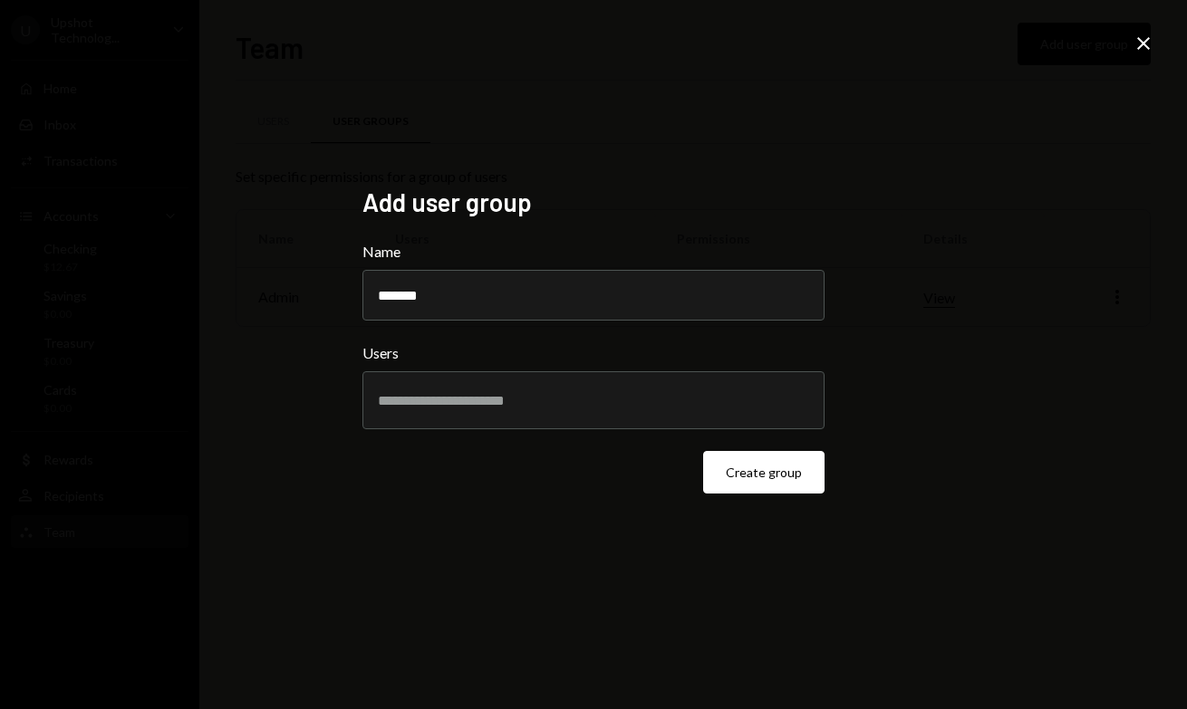
type input "*******"
click at [564, 409] on input "text" at bounding box center [593, 400] width 431 height 16
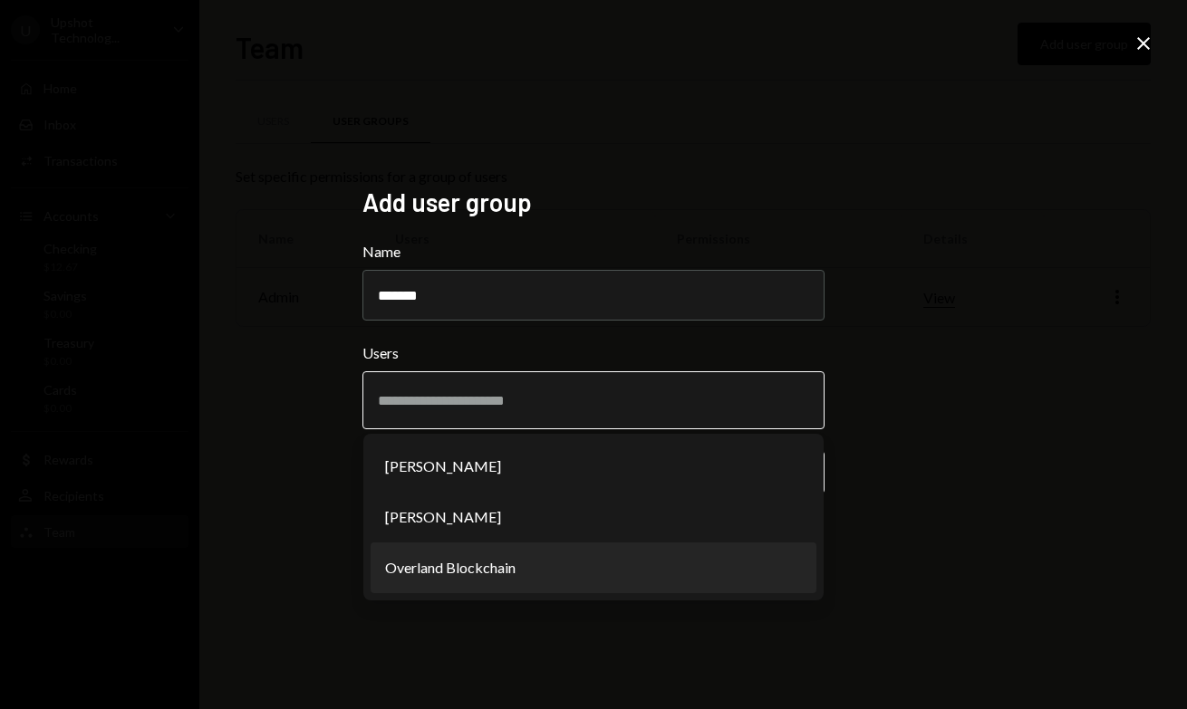
click at [553, 585] on li "Overland Blockchain" at bounding box center [594, 568] width 446 height 51
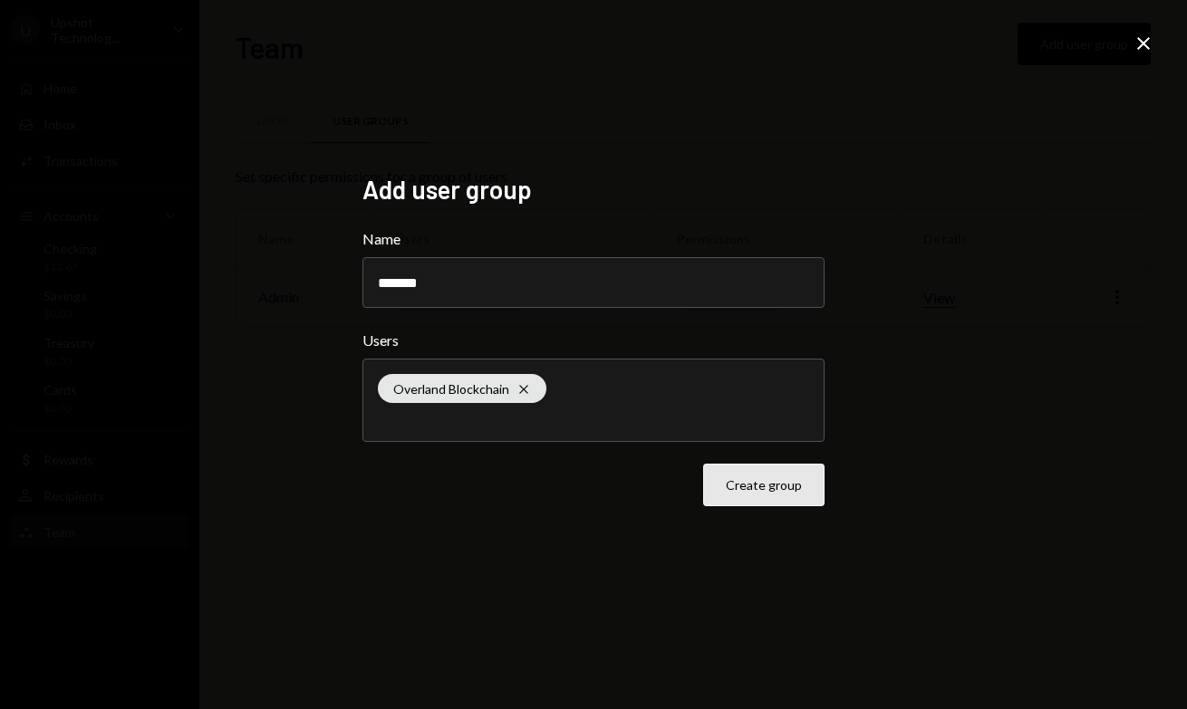
click at [775, 495] on button "Create group" at bounding box center [763, 485] width 121 height 43
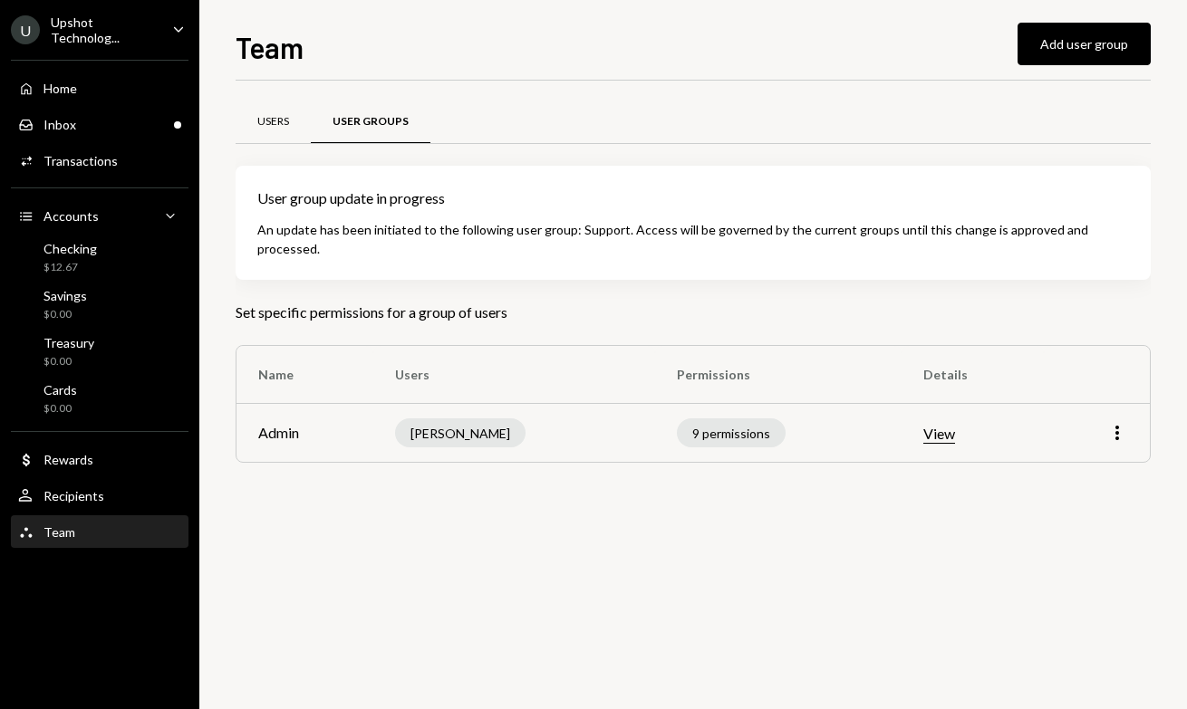
click at [276, 118] on div "Users" at bounding box center [273, 121] width 32 height 15
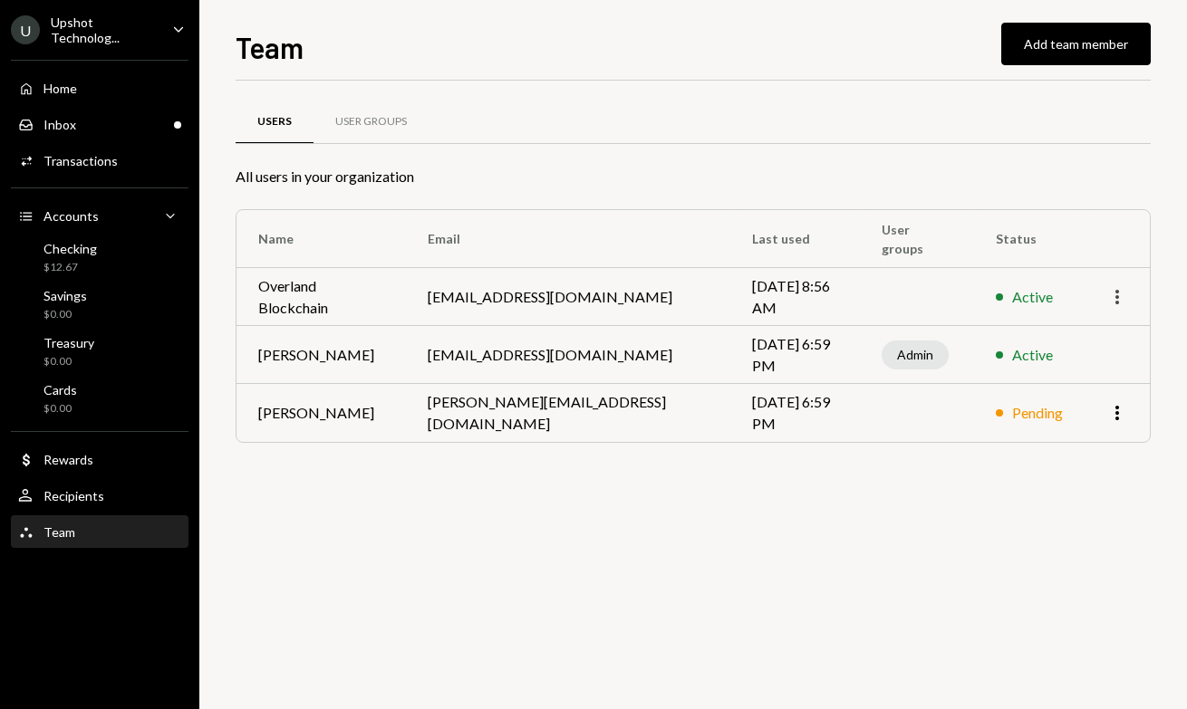
click at [1123, 287] on icon "More" at bounding box center [1117, 297] width 22 height 22
click at [1123, 280] on td "More" at bounding box center [1117, 297] width 65 height 58
click at [1121, 289] on icon "More" at bounding box center [1117, 297] width 22 height 22
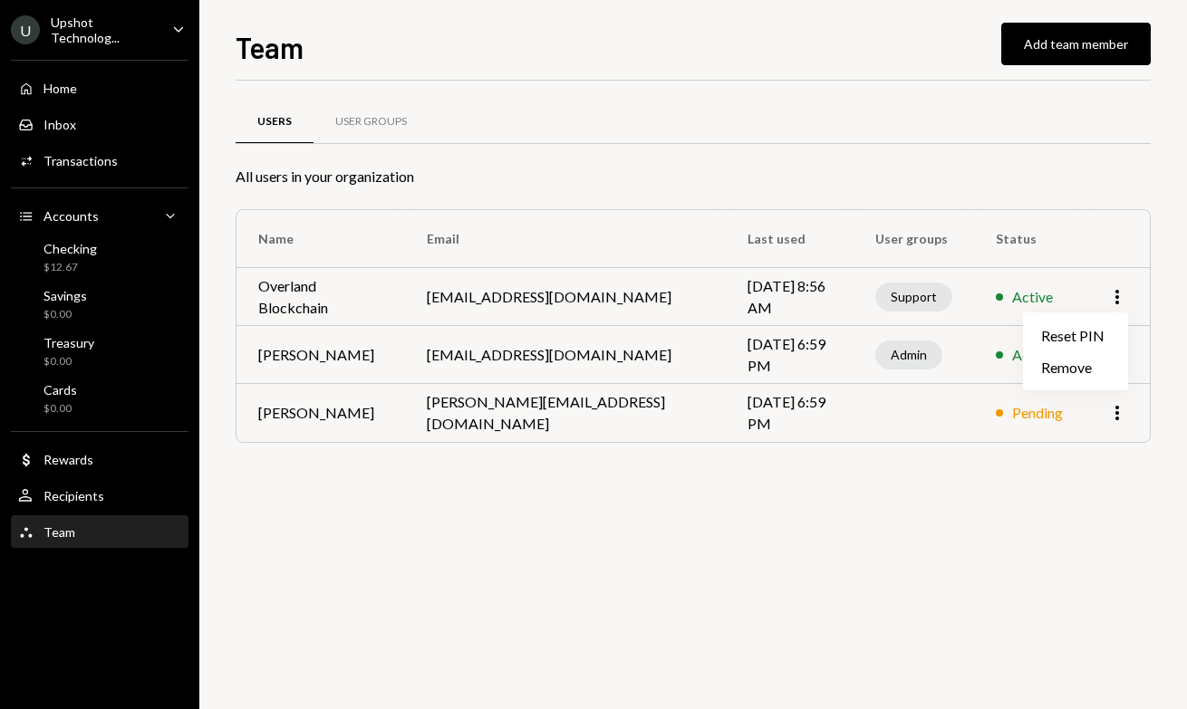
click at [713, 503] on div "Users User Groups All users in your organization Name Email Last used User grou…" at bounding box center [693, 395] width 915 height 629
